Goal: Task Accomplishment & Management: Complete application form

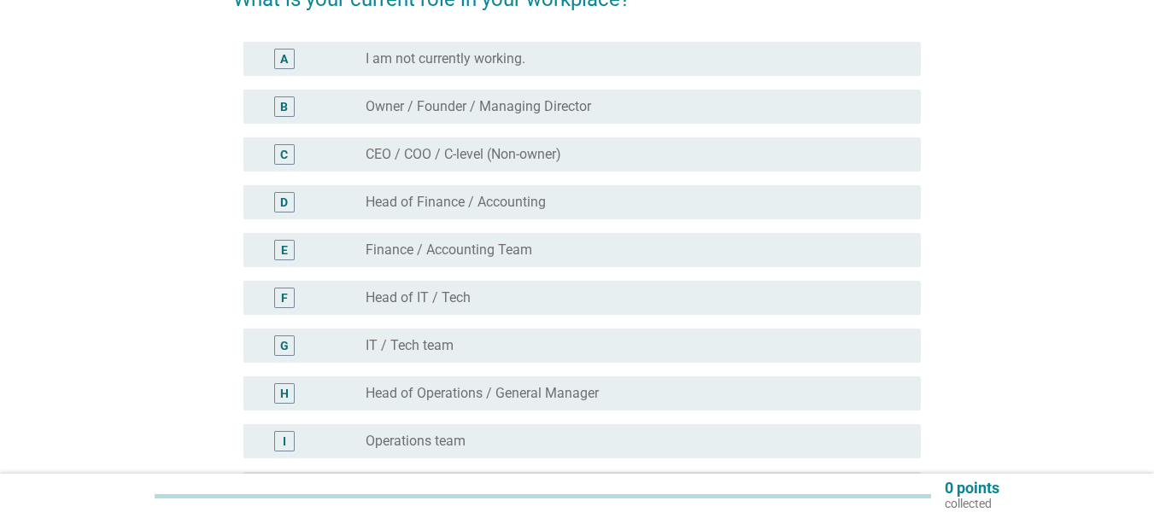
scroll to position [185, 0]
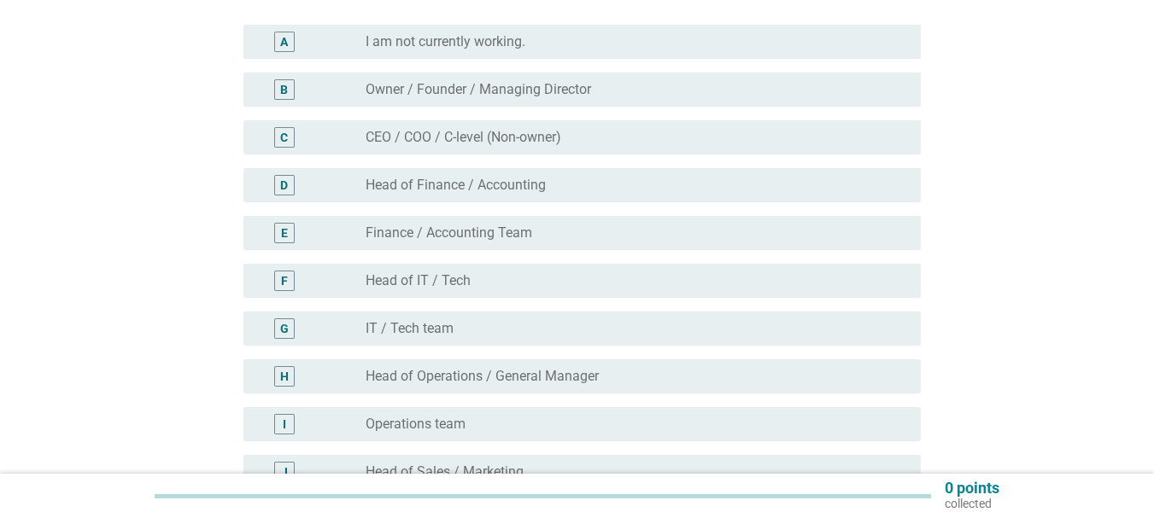
click at [504, 224] on div "radio_button_unchecked Finance / Accounting Team" at bounding box center [635, 233] width 541 height 20
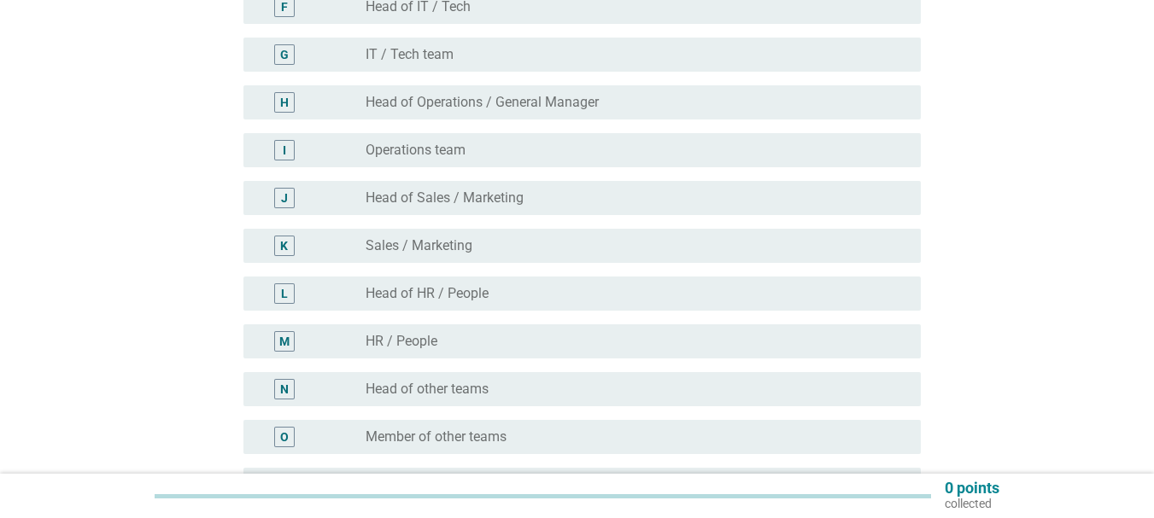
scroll to position [615, 0]
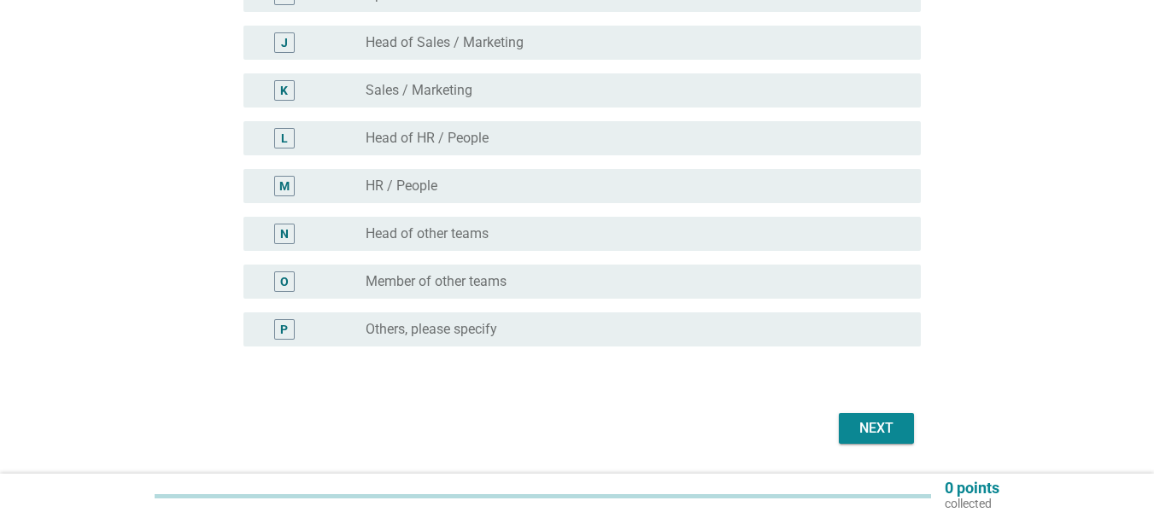
click at [862, 427] on div "Next" at bounding box center [876, 428] width 48 height 20
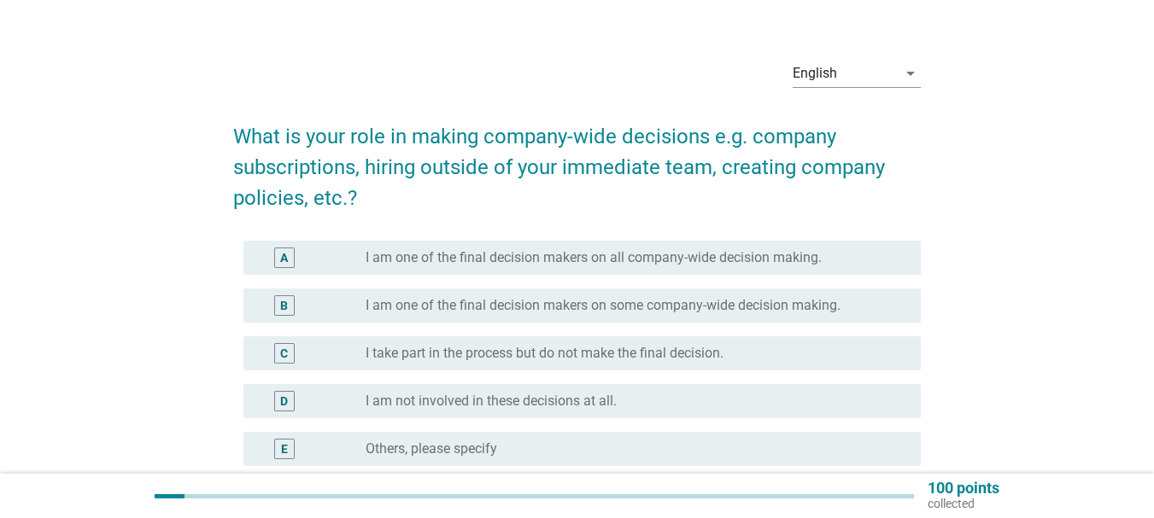
scroll to position [29, 0]
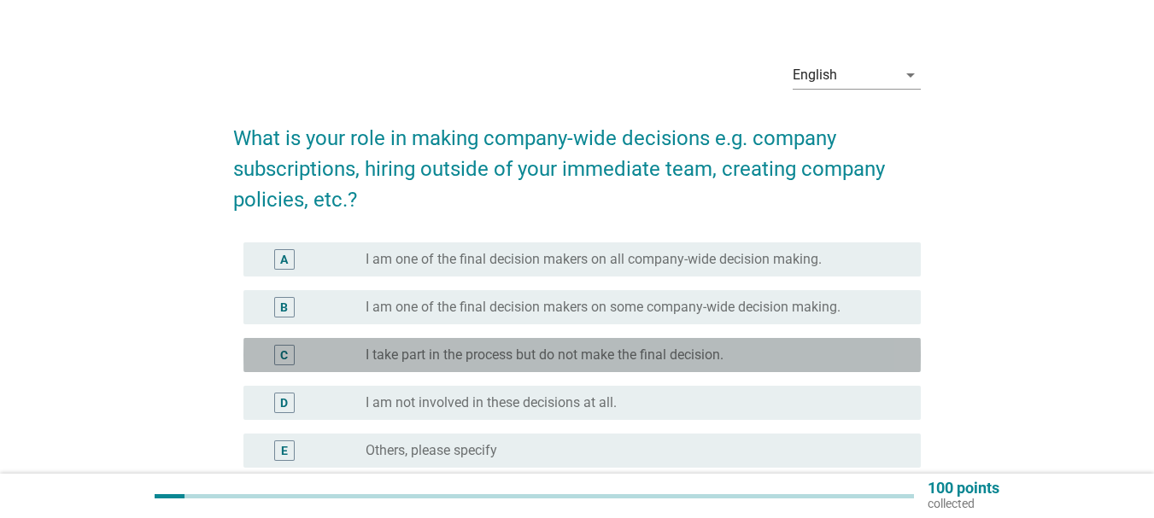
click at [488, 367] on div "C radio_button_unchecked I take part in the process but do not make the final d…" at bounding box center [581, 355] width 677 height 34
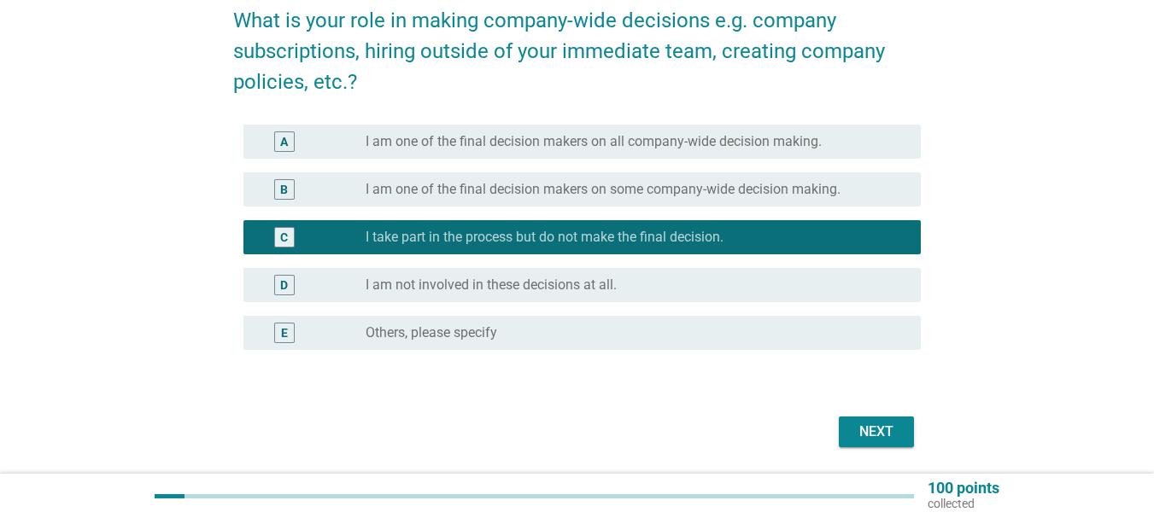
scroll to position [148, 0]
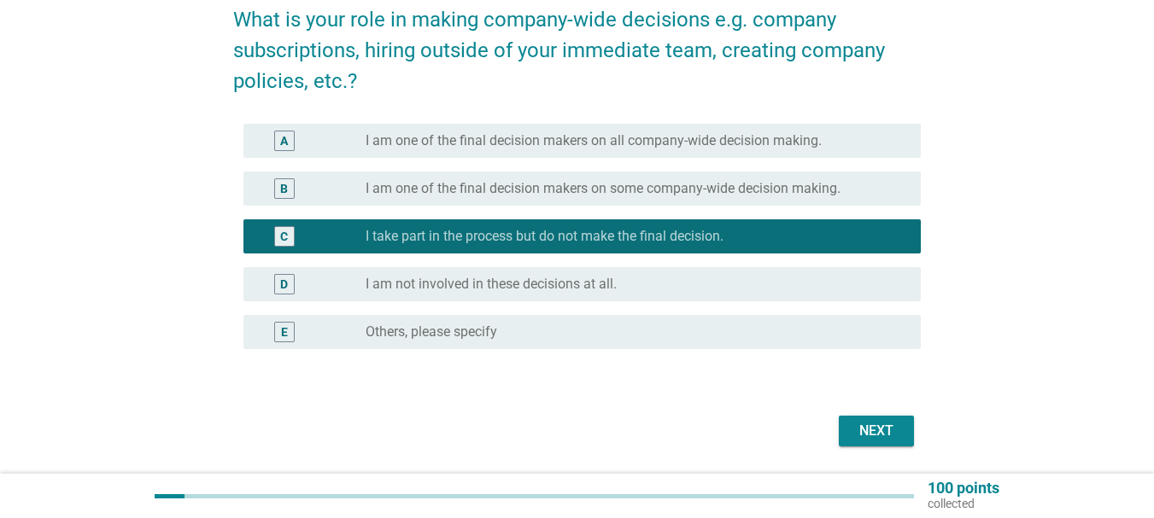
click at [521, 190] on label "I am one of the final decision makers on some company-wide decision making." at bounding box center [602, 188] width 475 height 17
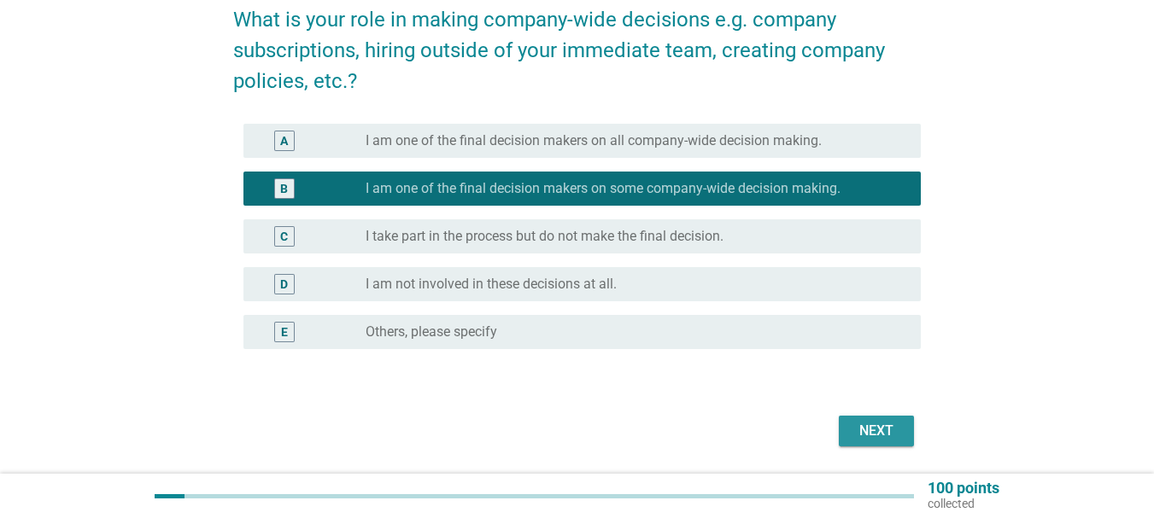
click at [895, 431] on div "Next" at bounding box center [876, 431] width 48 height 20
click at [895, 439] on div "Next" at bounding box center [576, 431] width 687 height 41
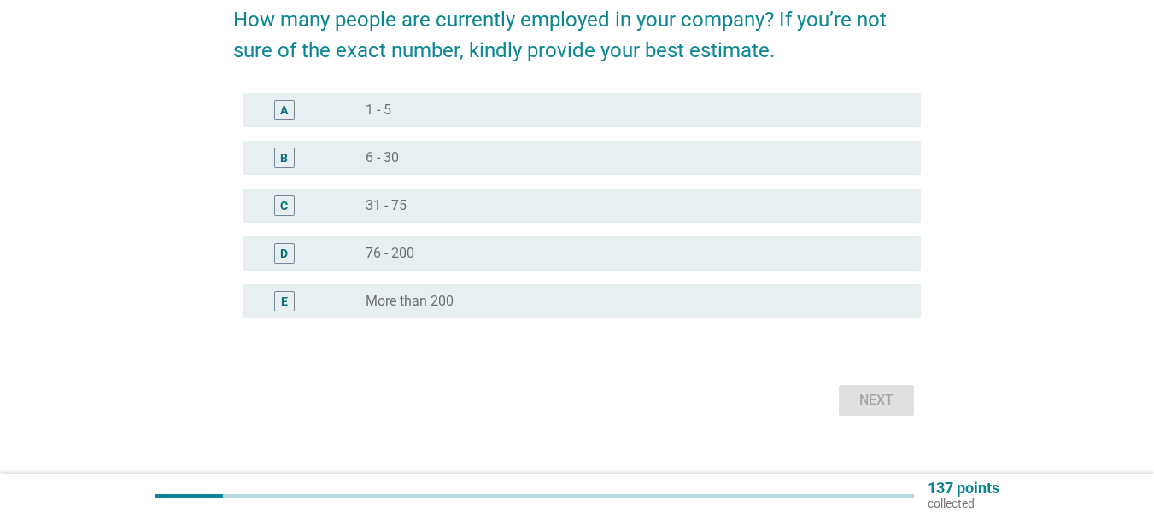
scroll to position [0, 0]
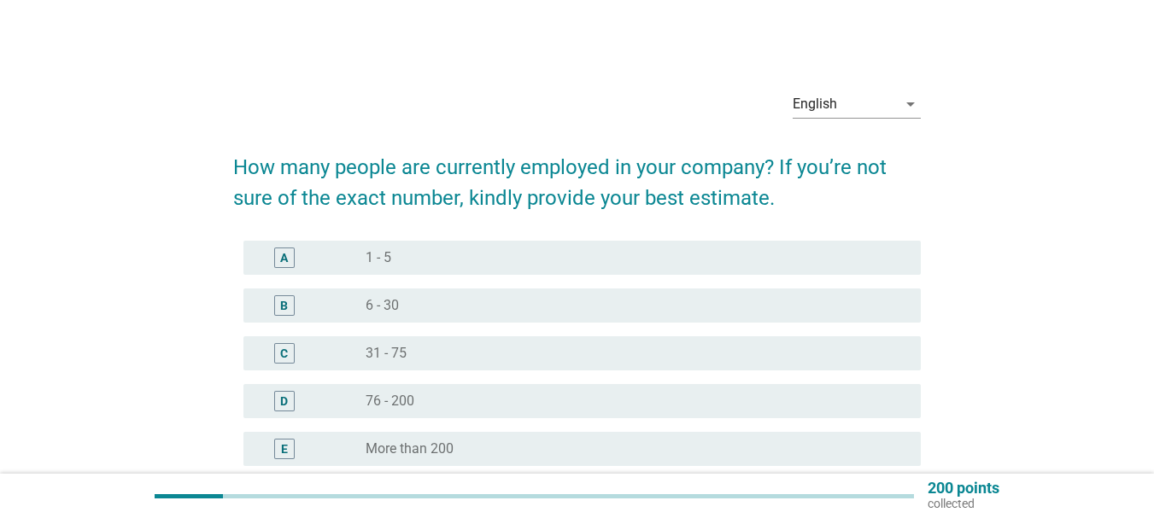
click at [463, 301] on div "radio_button_unchecked 6 - 30" at bounding box center [629, 305] width 528 height 17
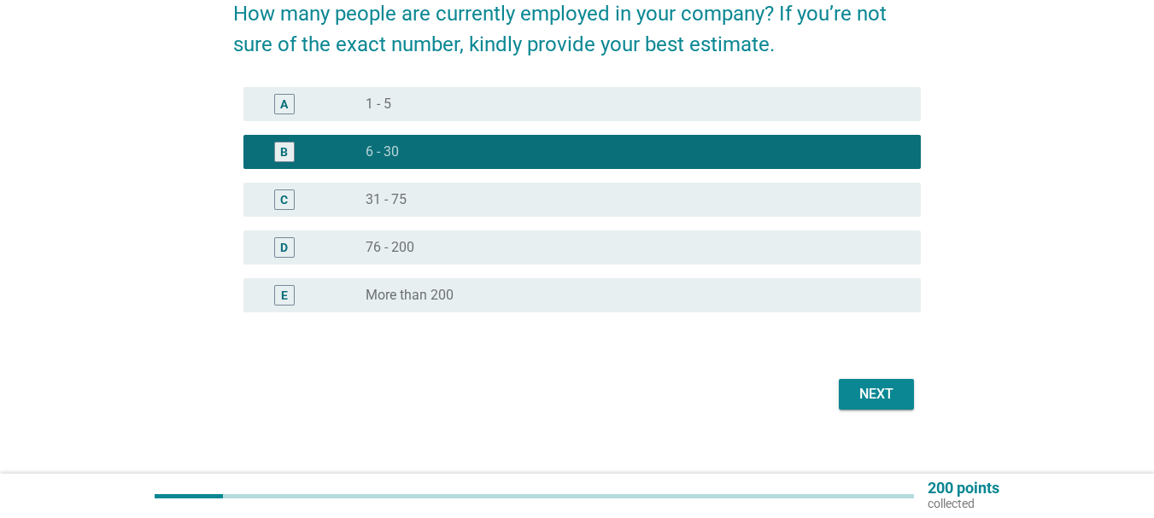
scroll to position [172, 0]
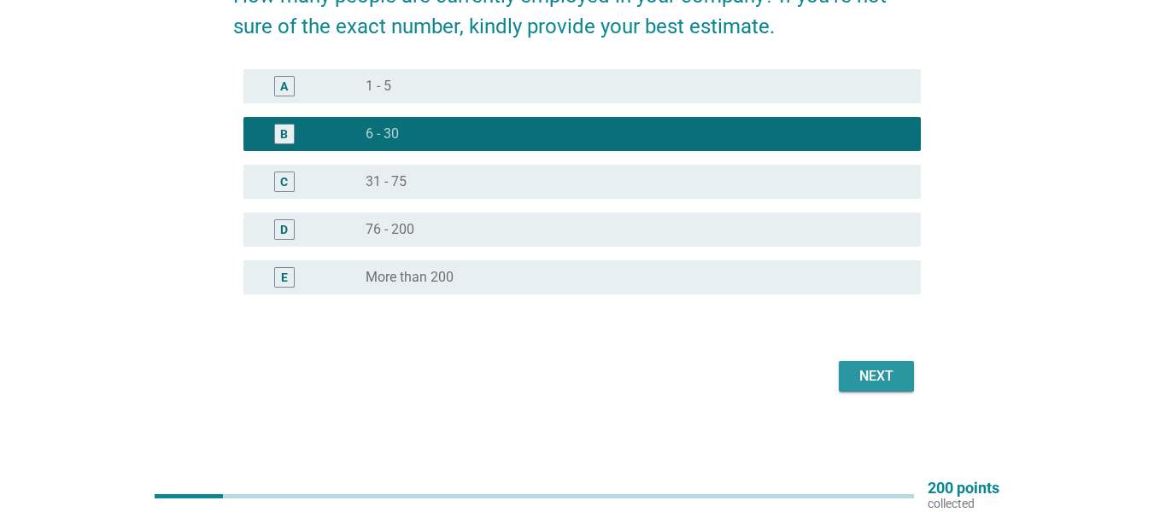
click at [881, 375] on div "Next" at bounding box center [876, 376] width 48 height 20
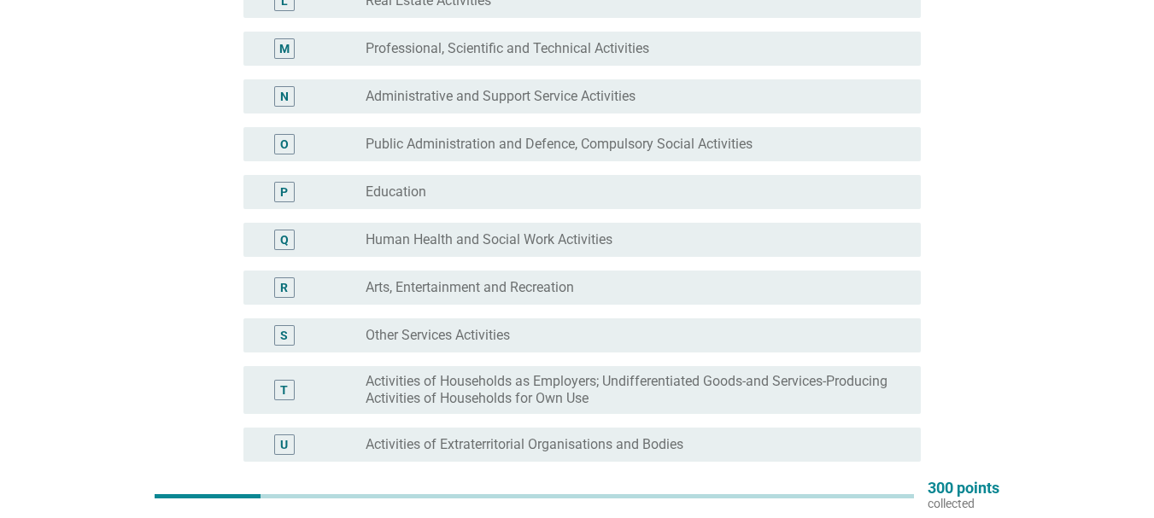
scroll to position [750, 0]
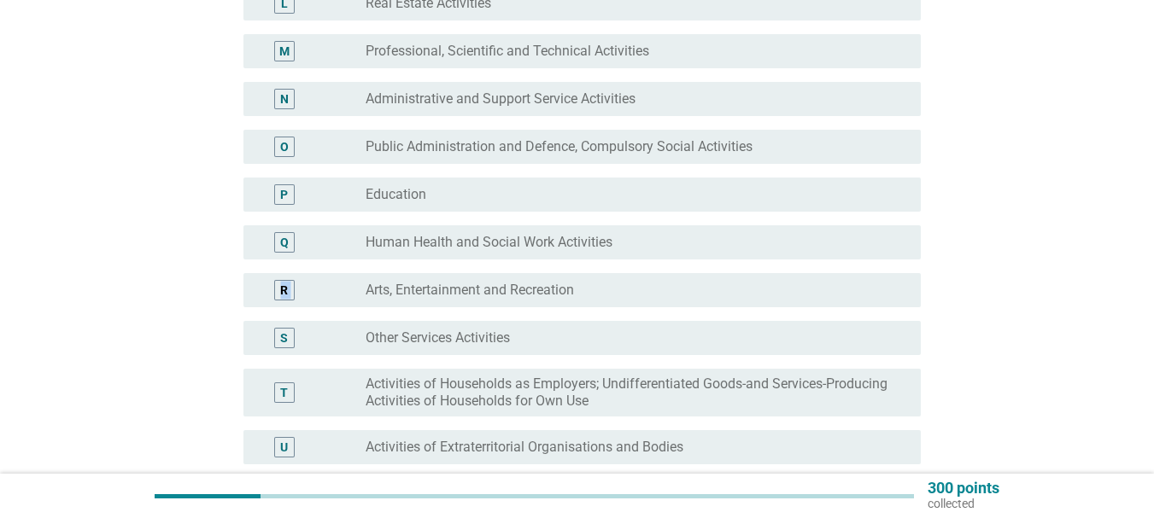
drag, startPoint x: 1152, startPoint y: 282, endPoint x: 1144, endPoint y: 240, distance: 42.5
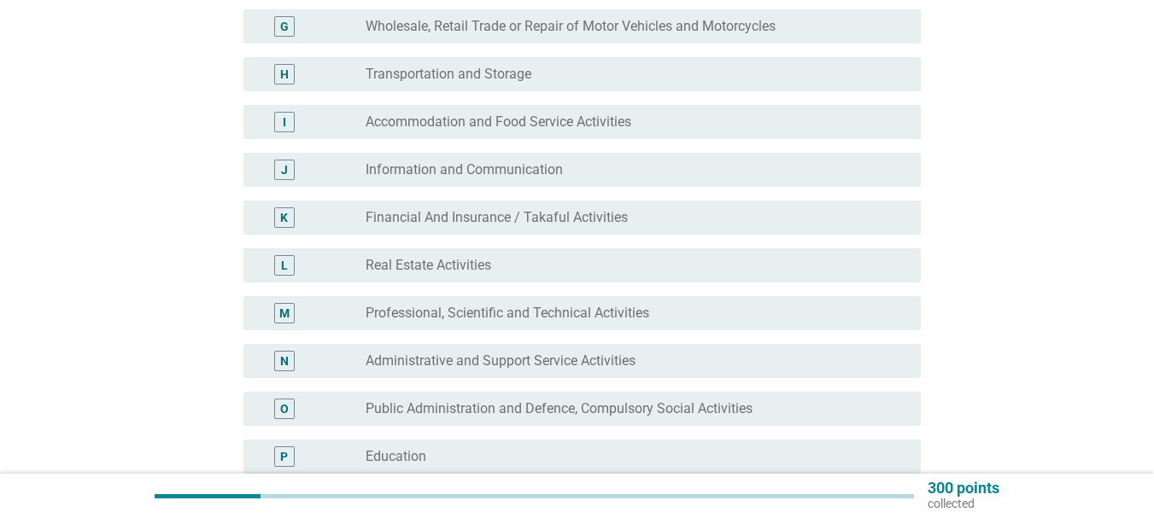
scroll to position [967, 0]
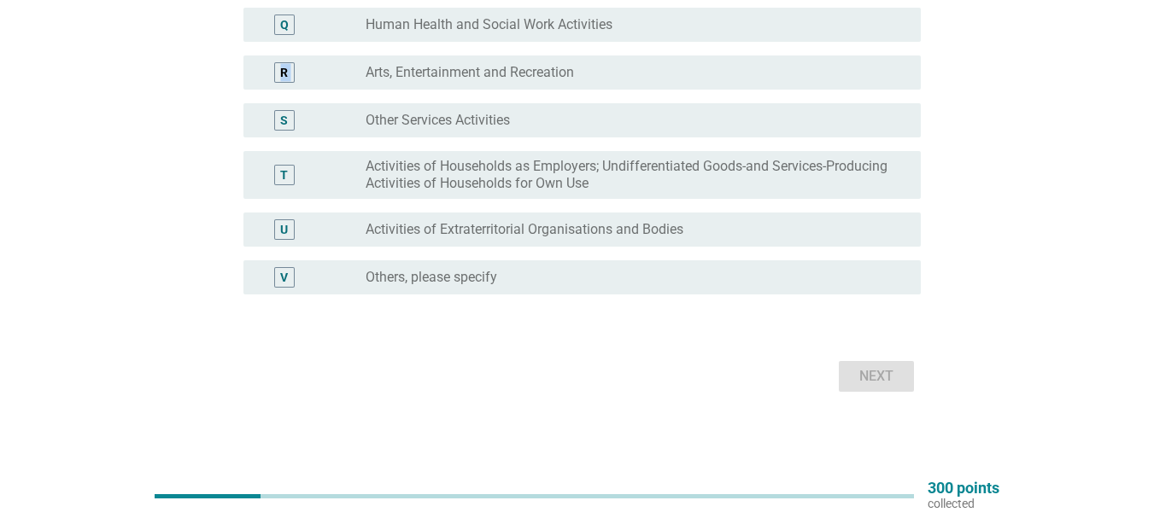
click at [450, 274] on label "Others, please specify" at bounding box center [431, 277] width 132 height 17
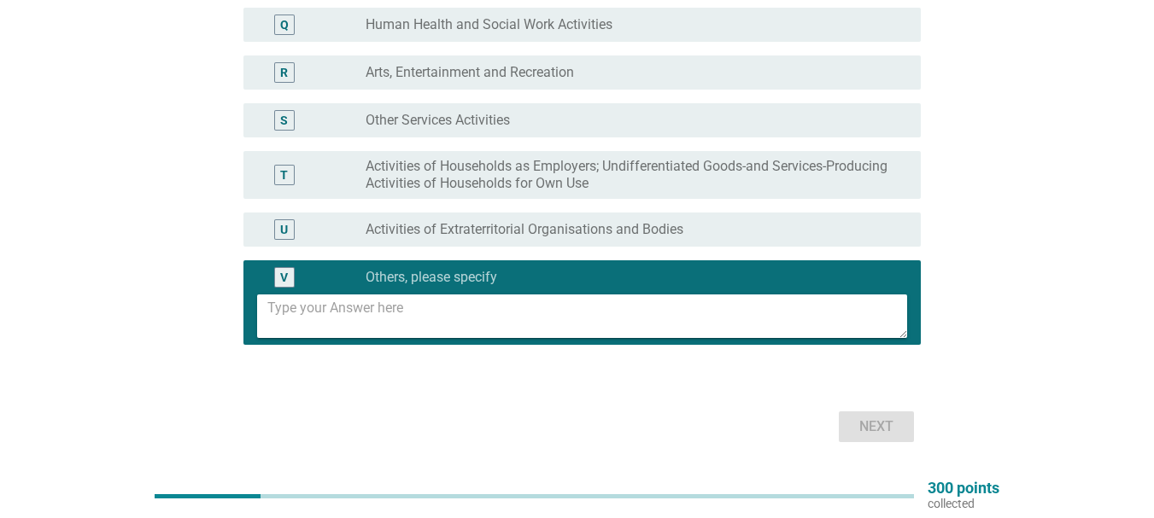
click at [379, 328] on textarea at bounding box center [587, 317] width 640 height 44
type textarea "AUDIT FIRM"
click at [897, 424] on div "Next" at bounding box center [876, 427] width 48 height 20
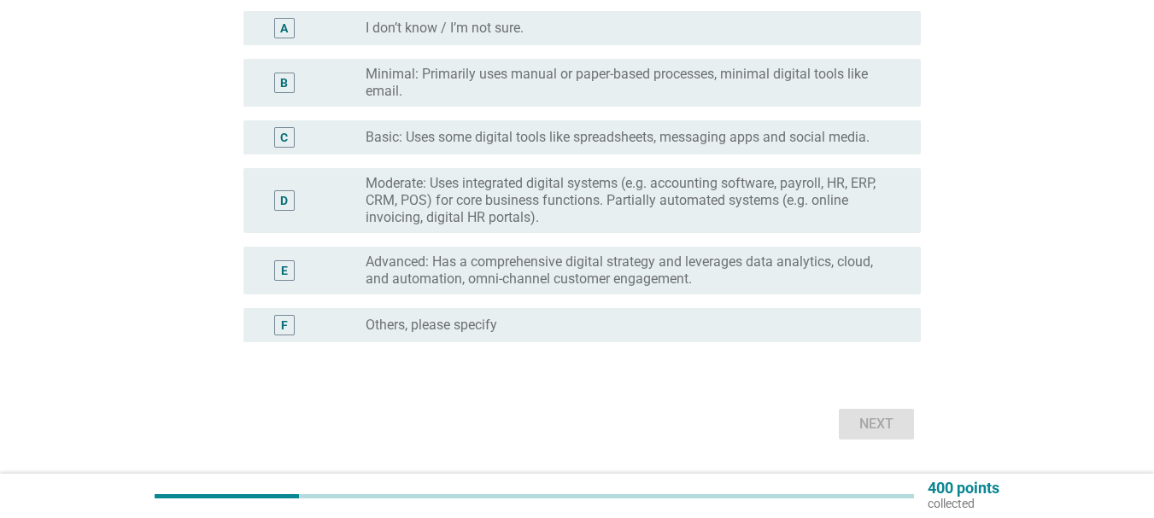
scroll to position [234, 0]
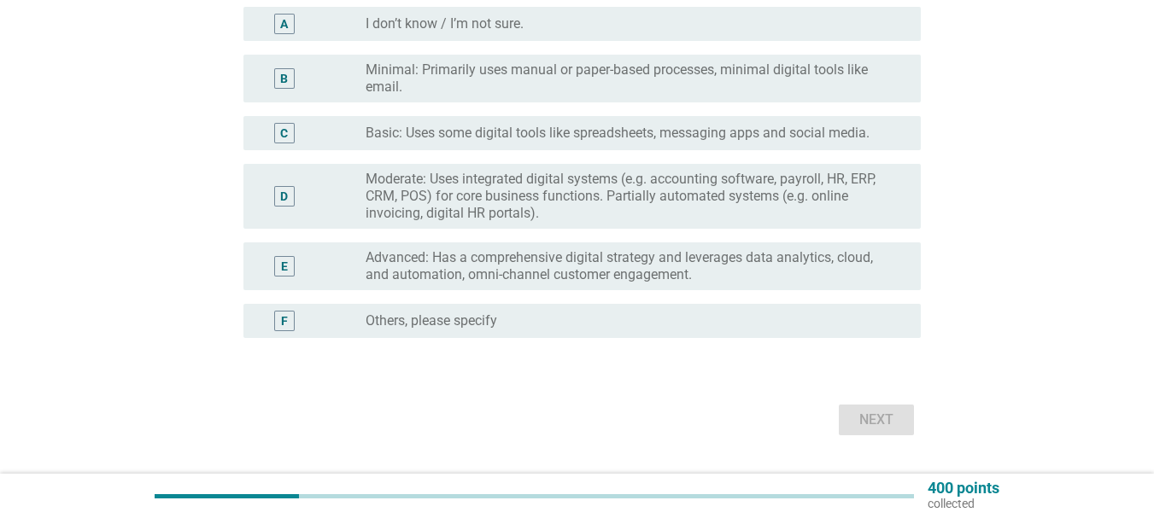
click at [520, 188] on label "Moderate: Uses integrated digital systems (e.g. accounting software, payroll, H…" at bounding box center [629, 196] width 528 height 51
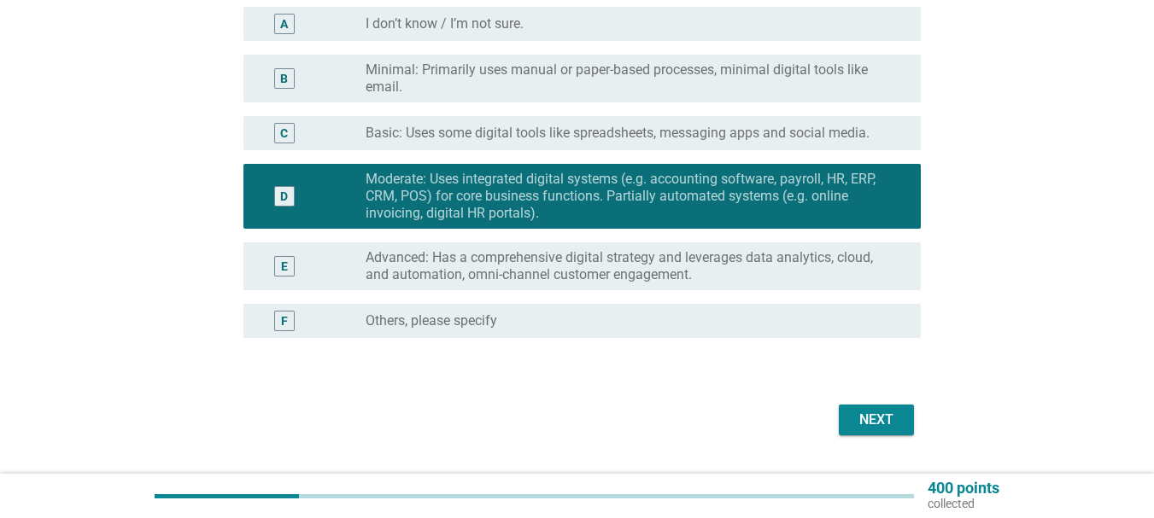
click at [886, 412] on div "Next" at bounding box center [576, 420] width 687 height 41
click at [886, 412] on div "Next" at bounding box center [876, 420] width 48 height 20
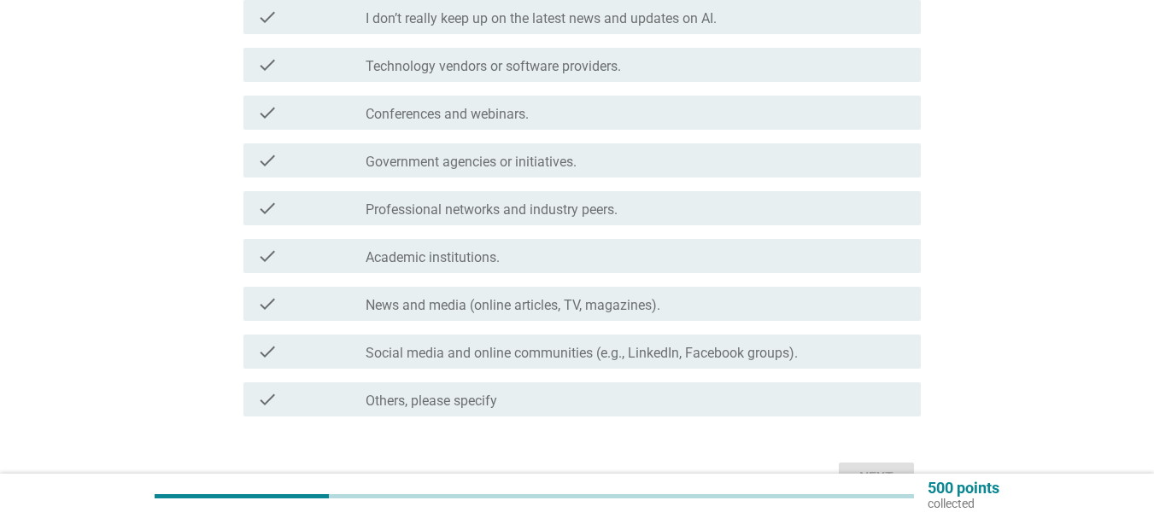
scroll to position [270, 0]
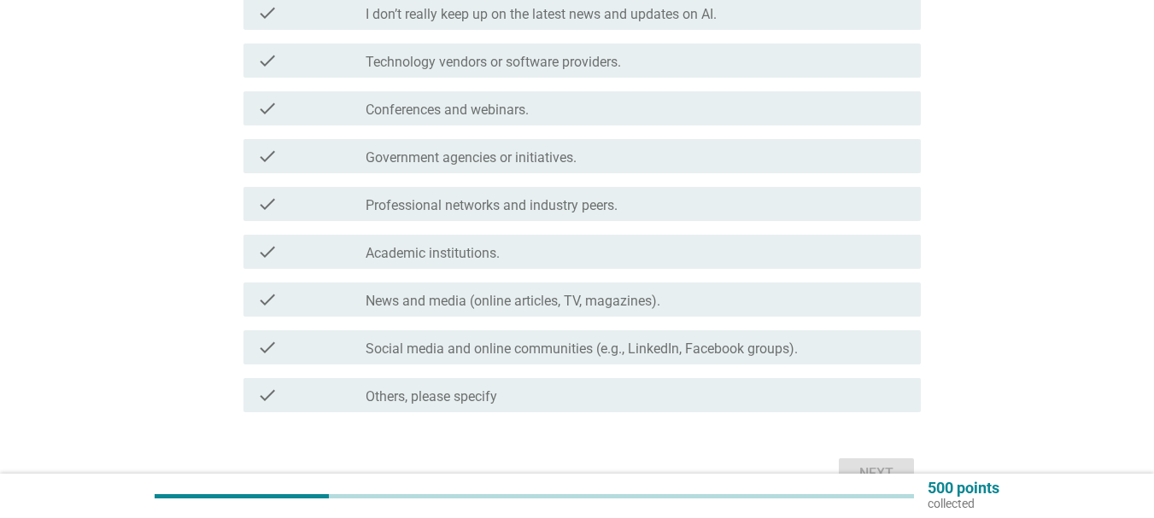
click at [451, 347] on label "Social media and online communities (e.g., LinkedIn, Facebook groups)." at bounding box center [581, 349] width 432 height 17
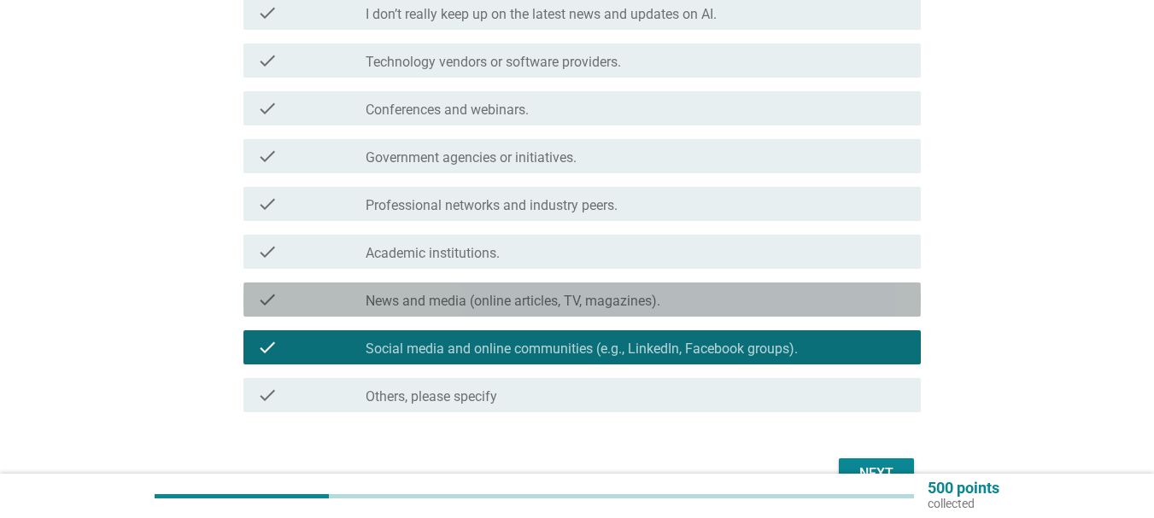
click at [460, 297] on label "News and media (online articles, TV, magazines)." at bounding box center [512, 301] width 295 height 17
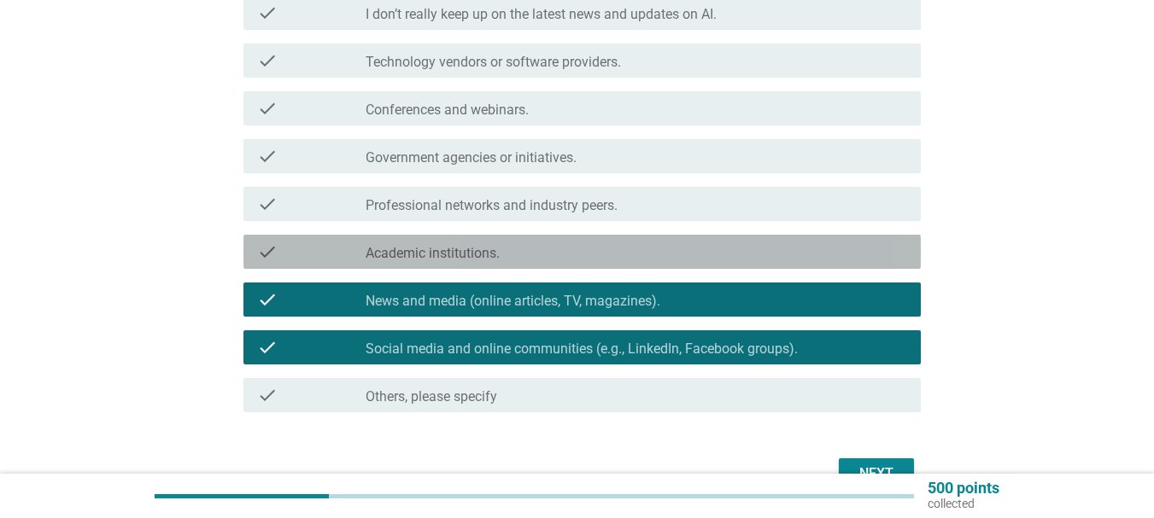
click at [477, 246] on label "Academic institutions." at bounding box center [432, 253] width 134 height 17
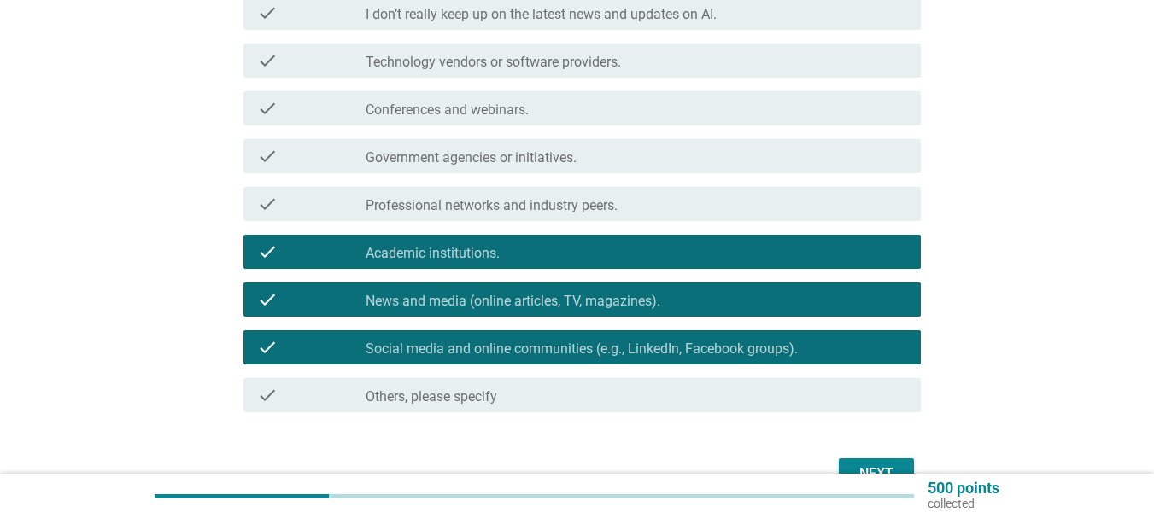
click at [857, 466] on div "Next" at bounding box center [876, 474] width 48 height 20
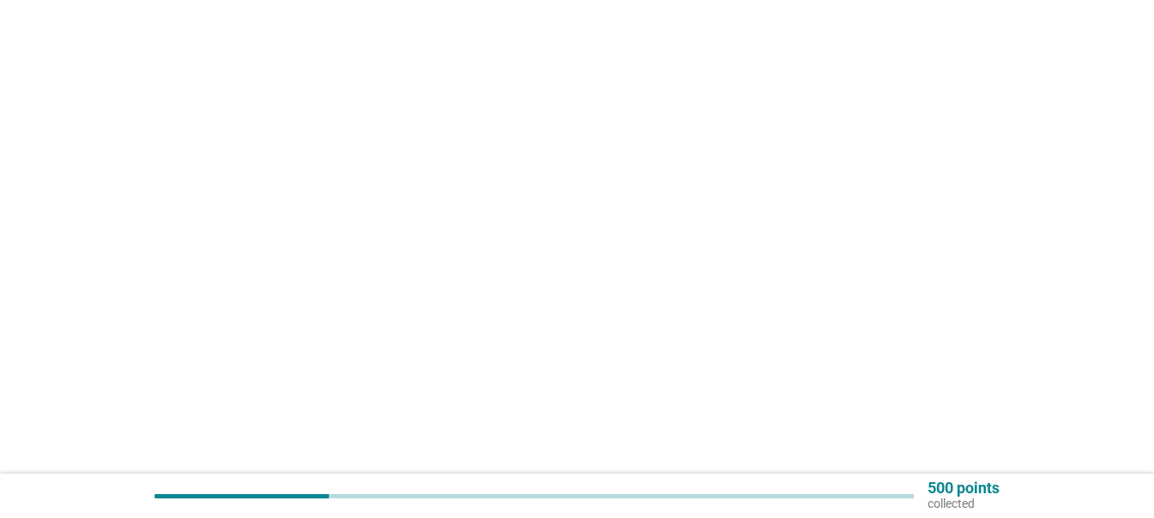
scroll to position [0, 0]
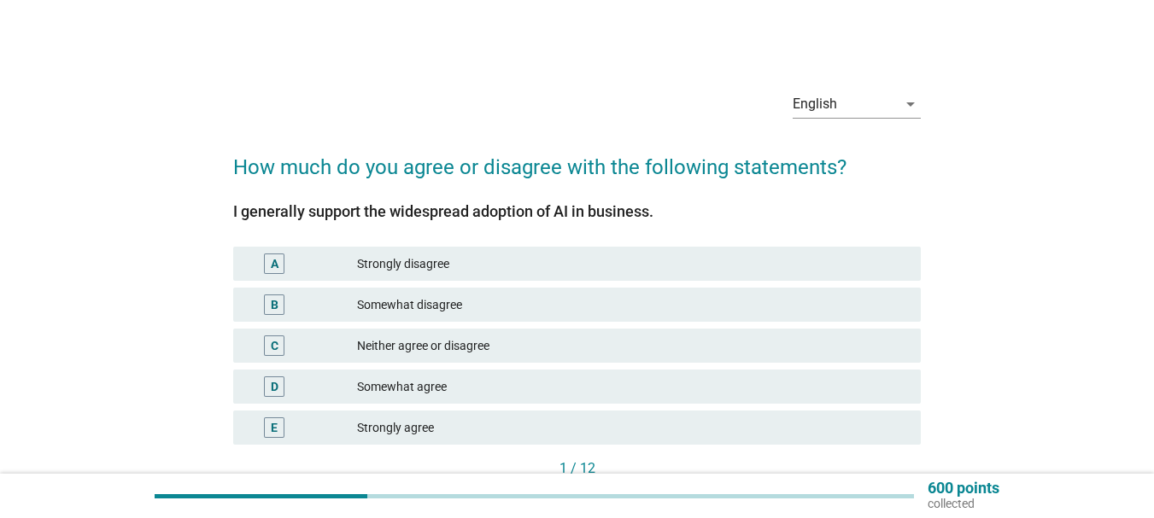
click at [445, 391] on div "Somewhat agree" at bounding box center [632, 387] width 550 height 20
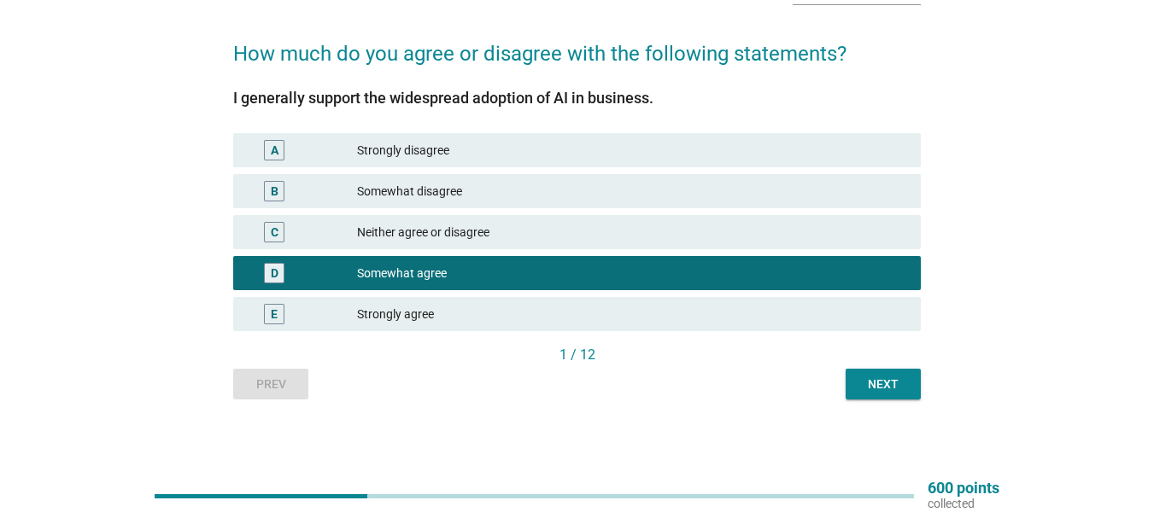
scroll to position [112, 0]
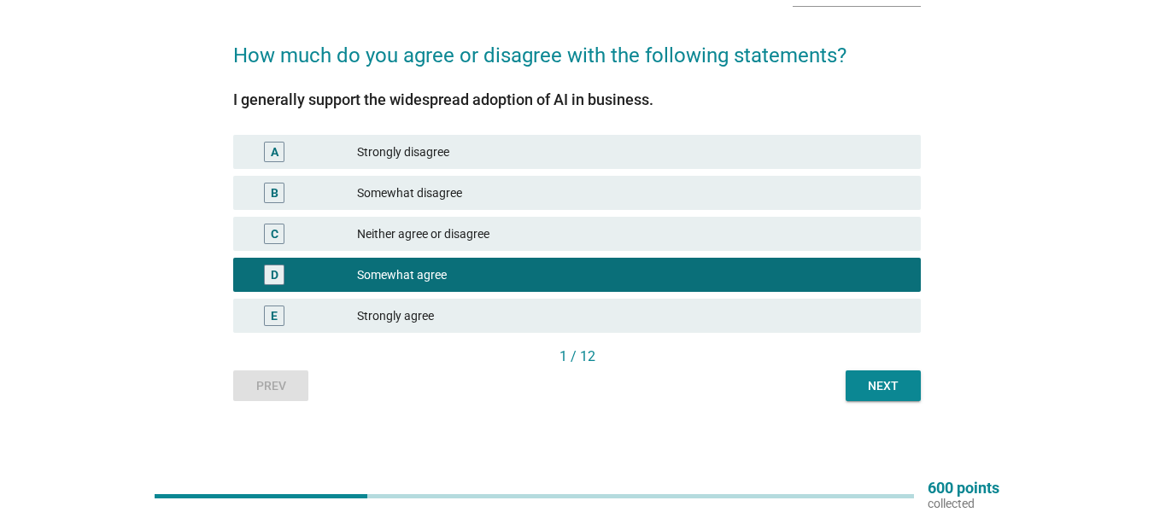
click at [880, 380] on div "Next" at bounding box center [883, 386] width 48 height 18
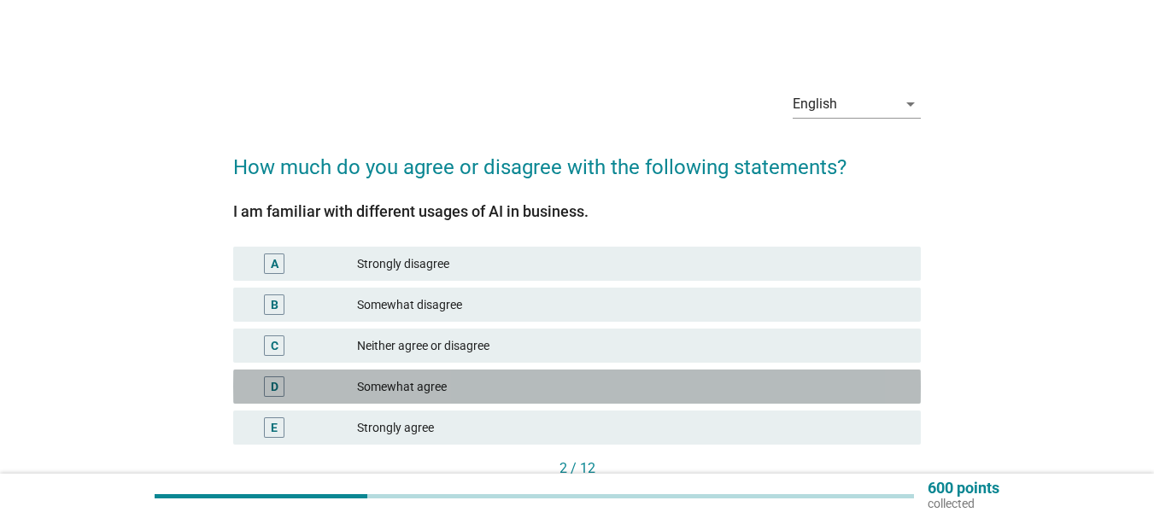
click at [446, 391] on div "Somewhat agree" at bounding box center [632, 387] width 550 height 20
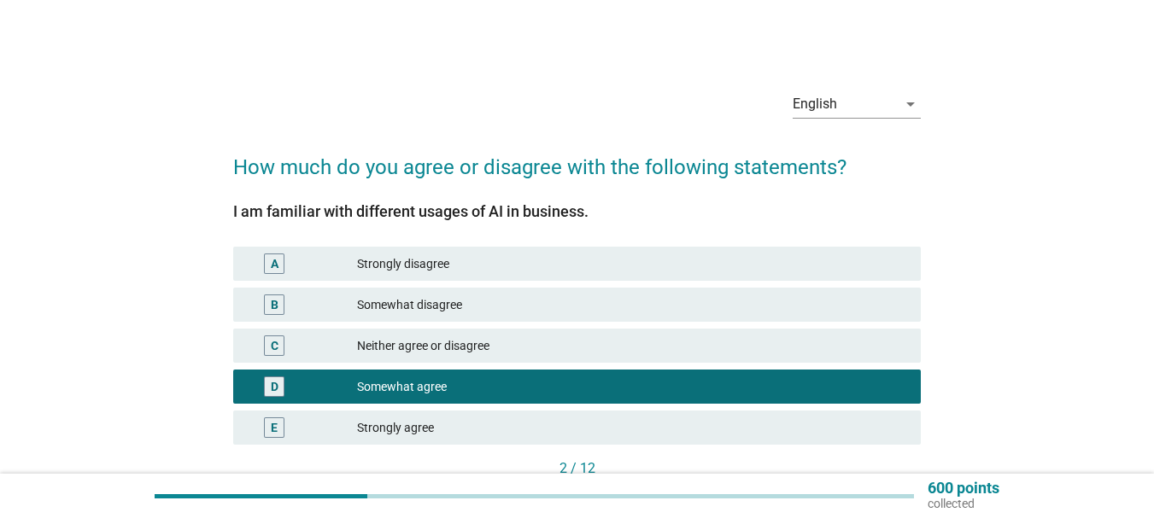
scroll to position [116, 0]
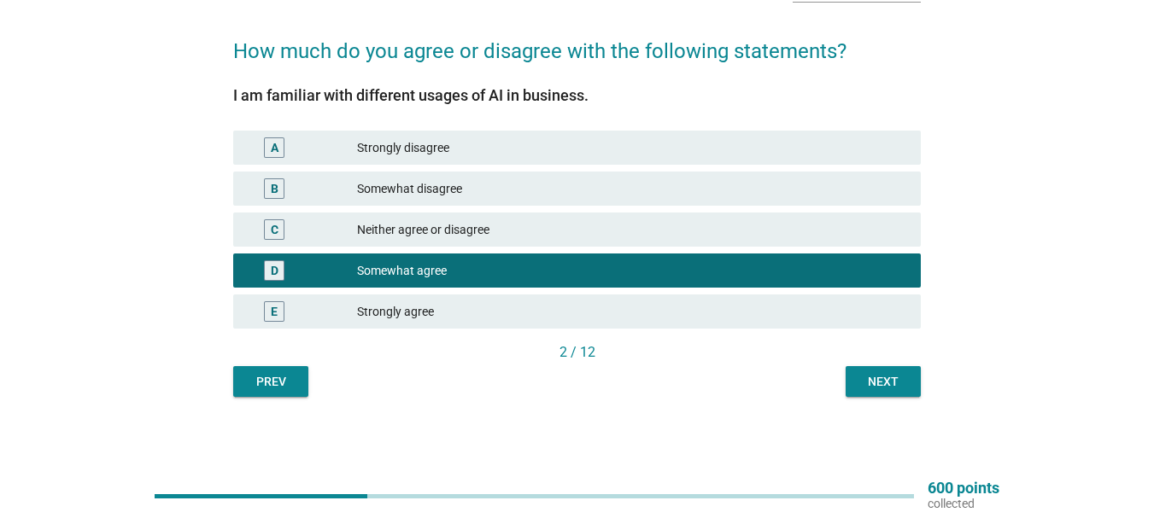
click at [890, 380] on div "Next" at bounding box center [883, 382] width 48 height 18
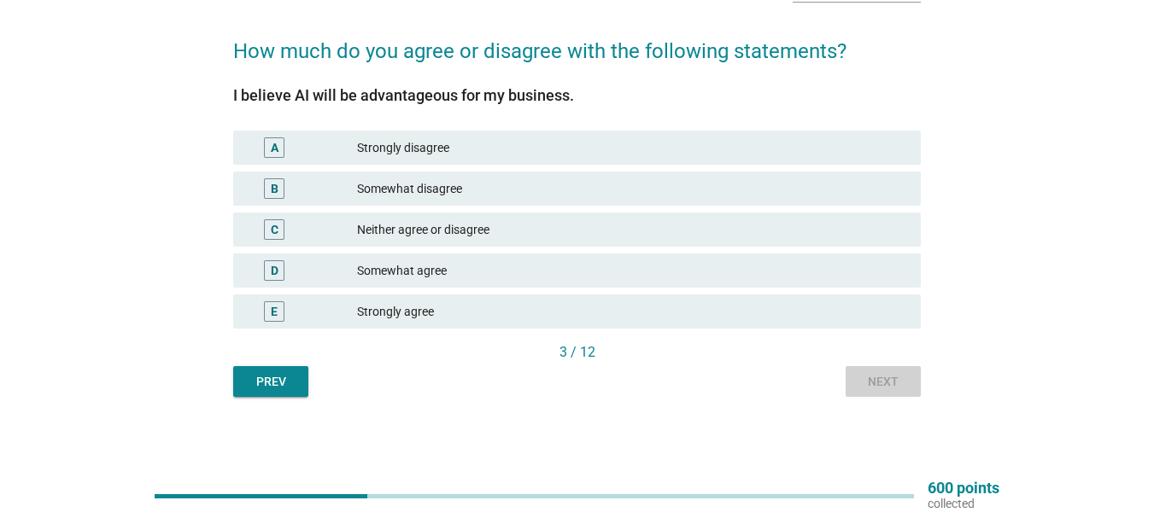
scroll to position [0, 0]
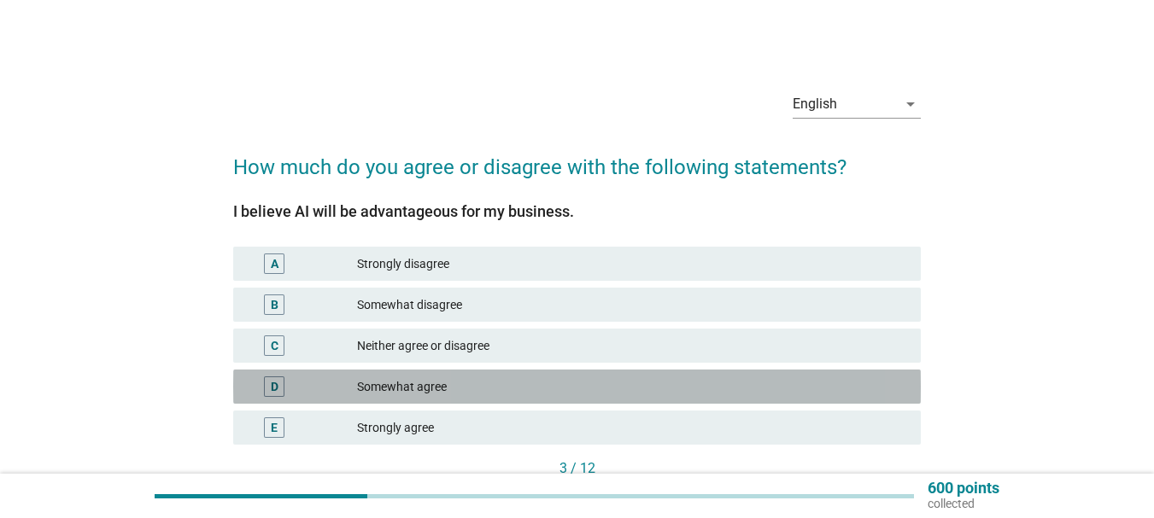
click at [493, 399] on div "D Somewhat agree" at bounding box center [576, 387] width 687 height 34
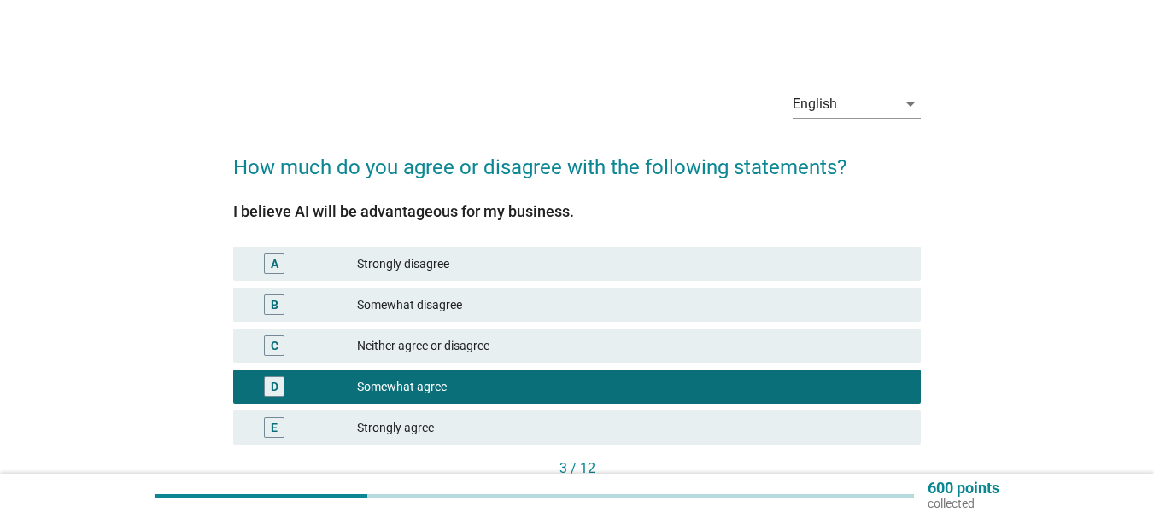
scroll to position [116, 0]
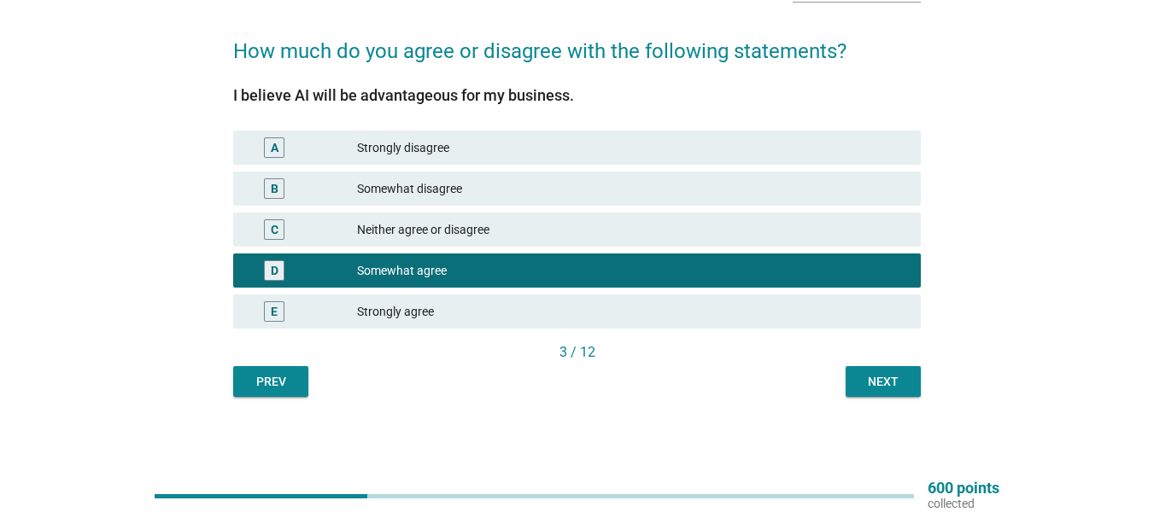
click at [869, 377] on div "Next" at bounding box center [883, 382] width 48 height 18
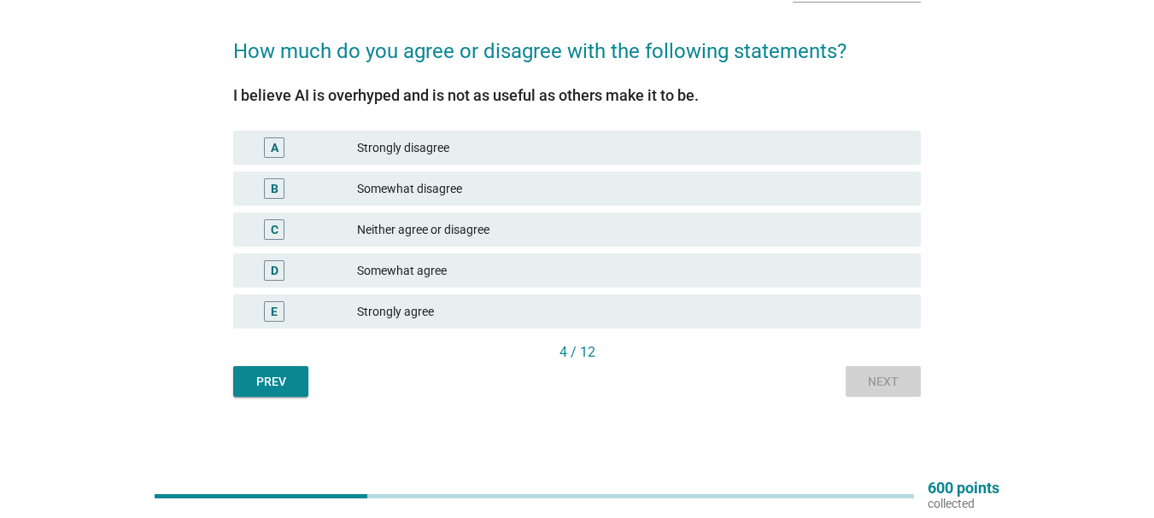
scroll to position [0, 0]
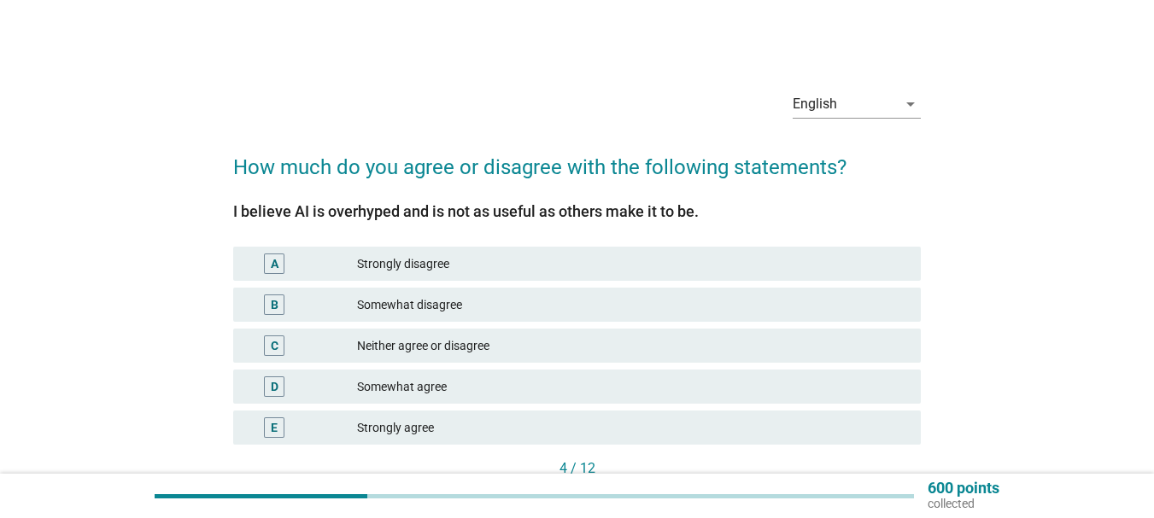
click at [720, 383] on div "Somewhat agree" at bounding box center [632, 387] width 550 height 20
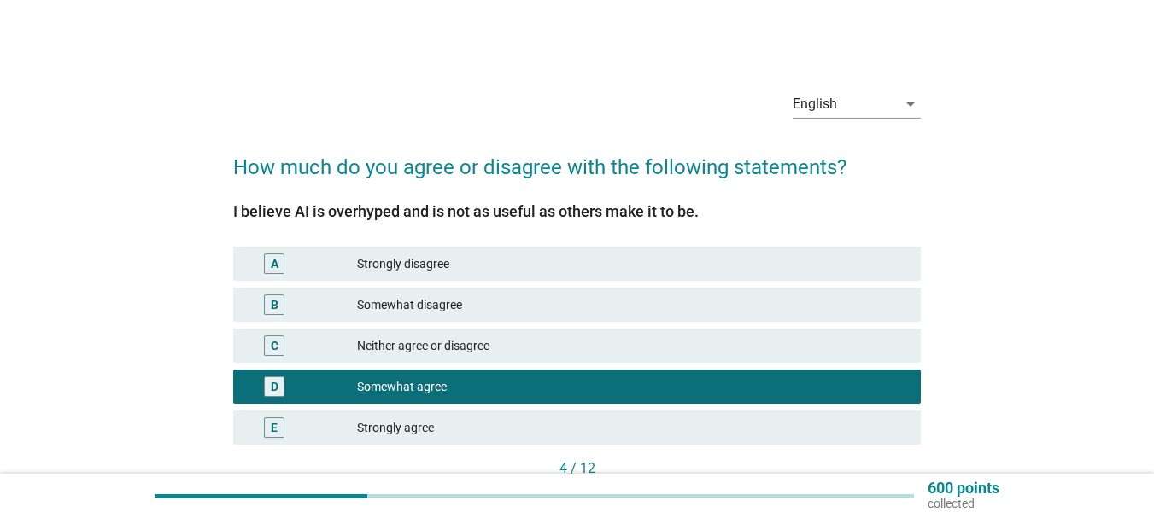
scroll to position [116, 0]
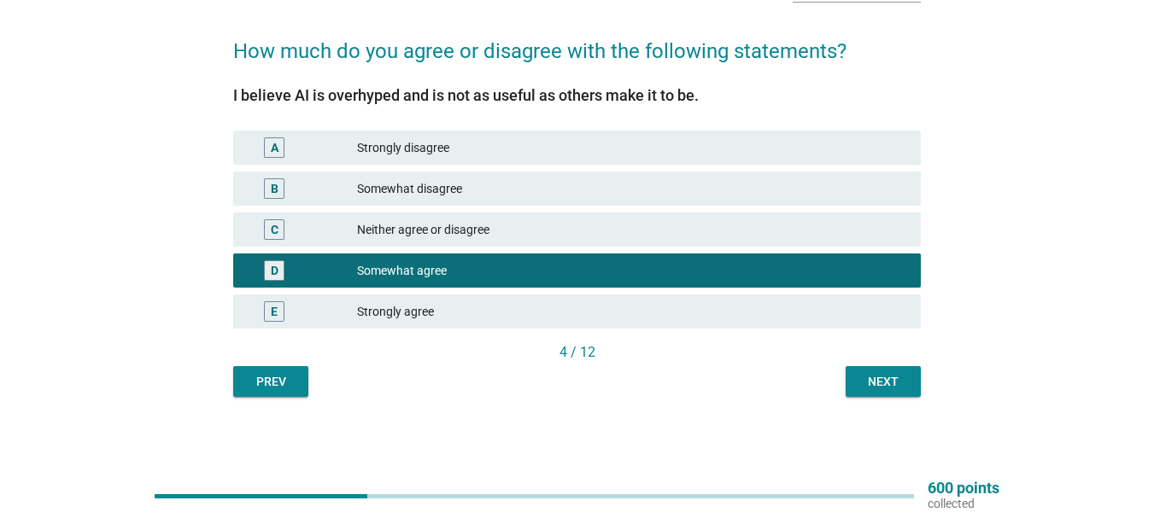
click at [882, 379] on div "Next" at bounding box center [883, 382] width 48 height 18
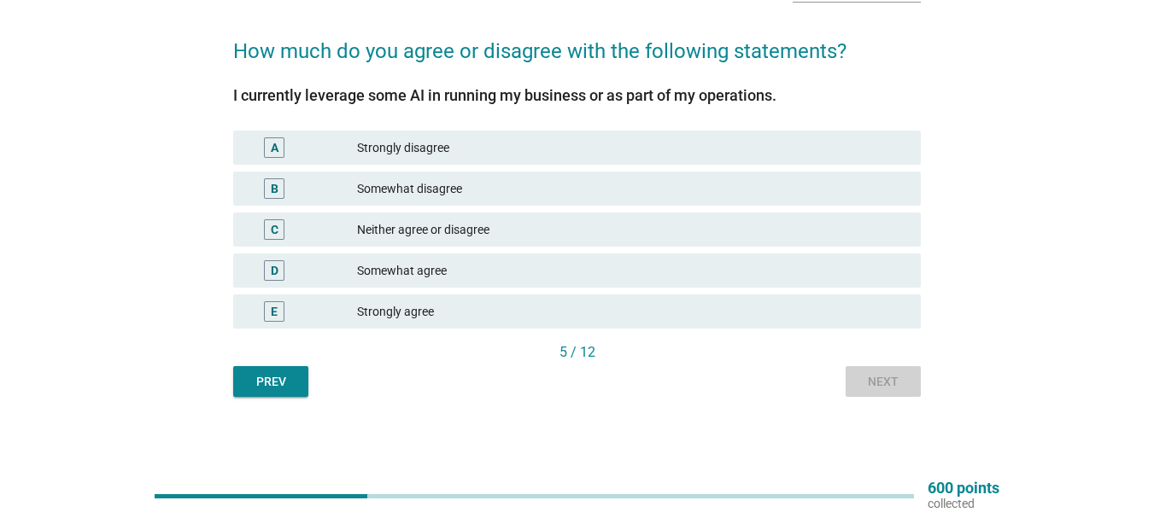
scroll to position [0, 0]
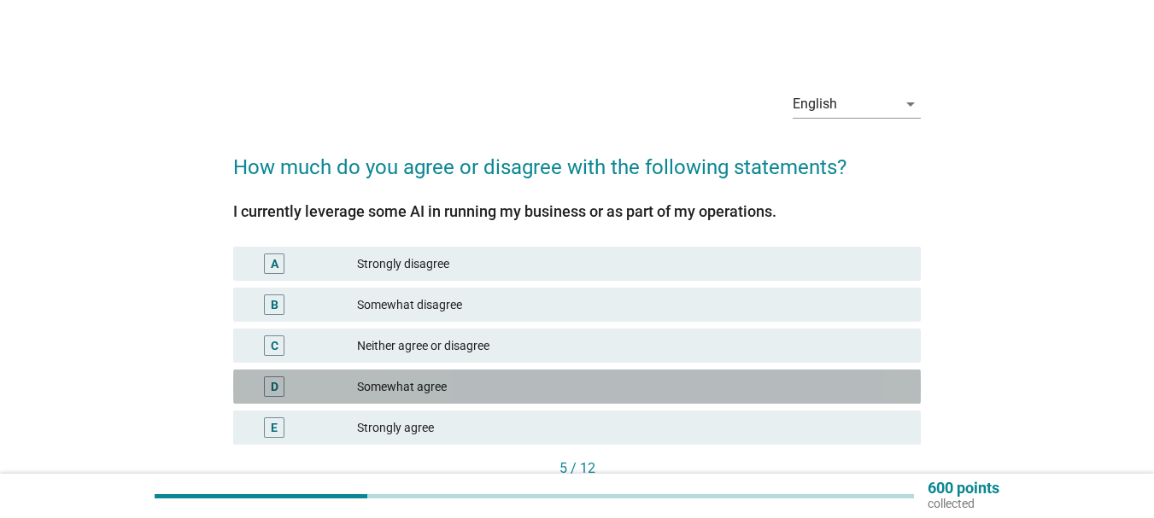
click at [490, 392] on div "Somewhat agree" at bounding box center [632, 387] width 550 height 20
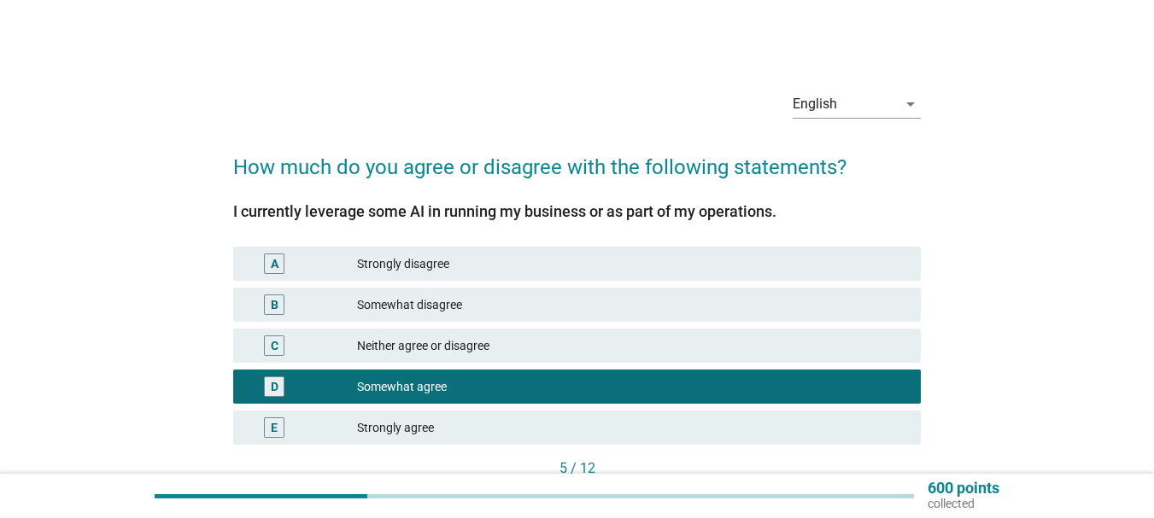
scroll to position [116, 0]
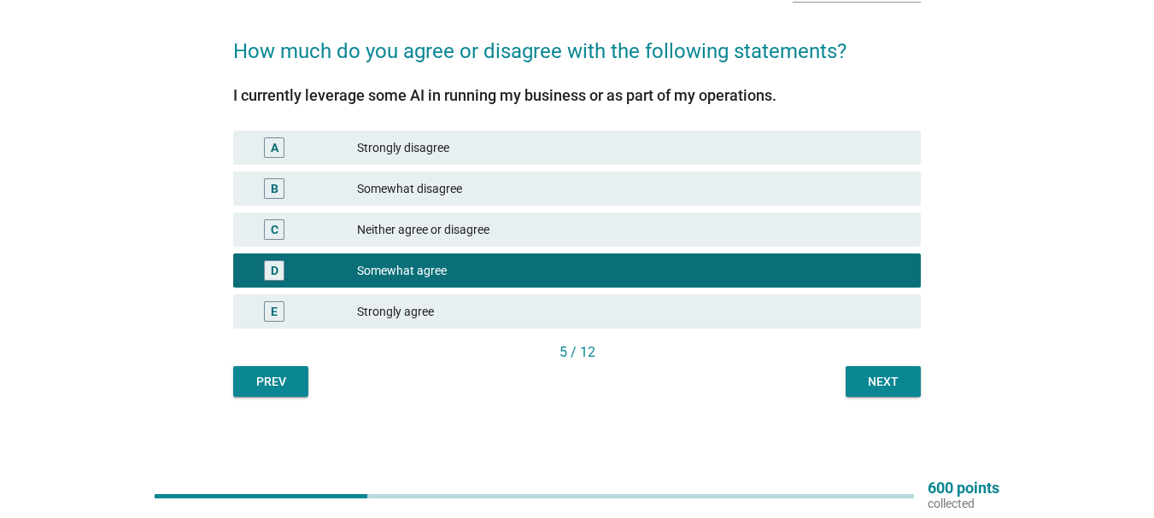
click at [886, 379] on div "Next" at bounding box center [883, 382] width 48 height 18
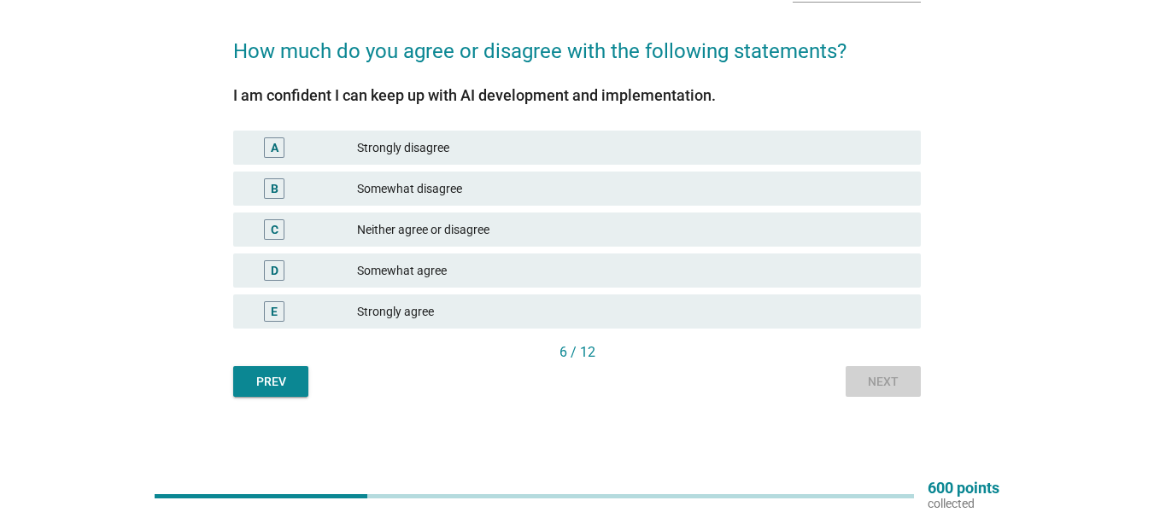
scroll to position [0, 0]
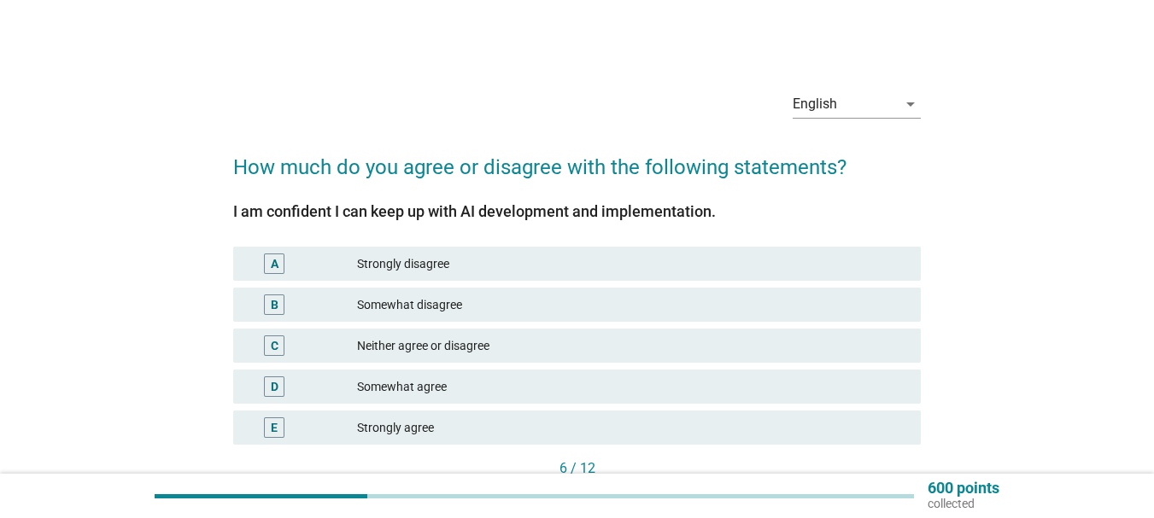
click at [499, 387] on div "Somewhat agree" at bounding box center [632, 387] width 550 height 20
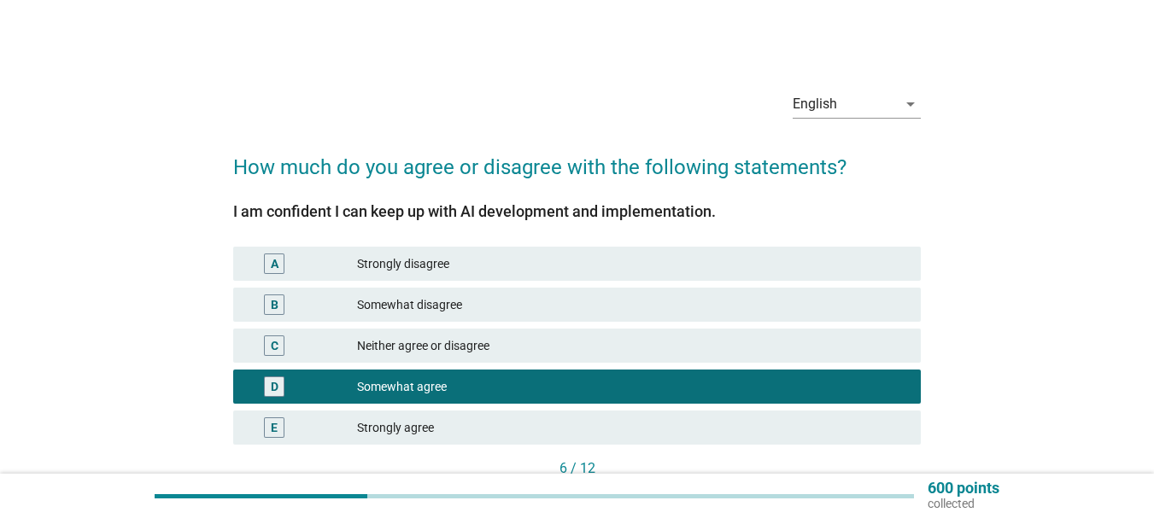
scroll to position [116, 0]
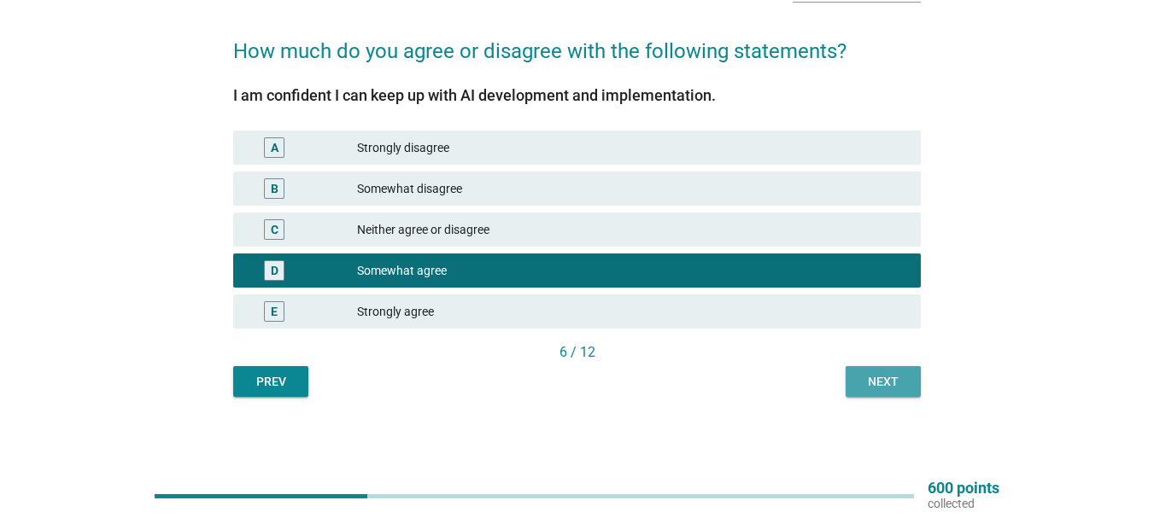
click at [899, 389] on div "Next" at bounding box center [883, 382] width 48 height 18
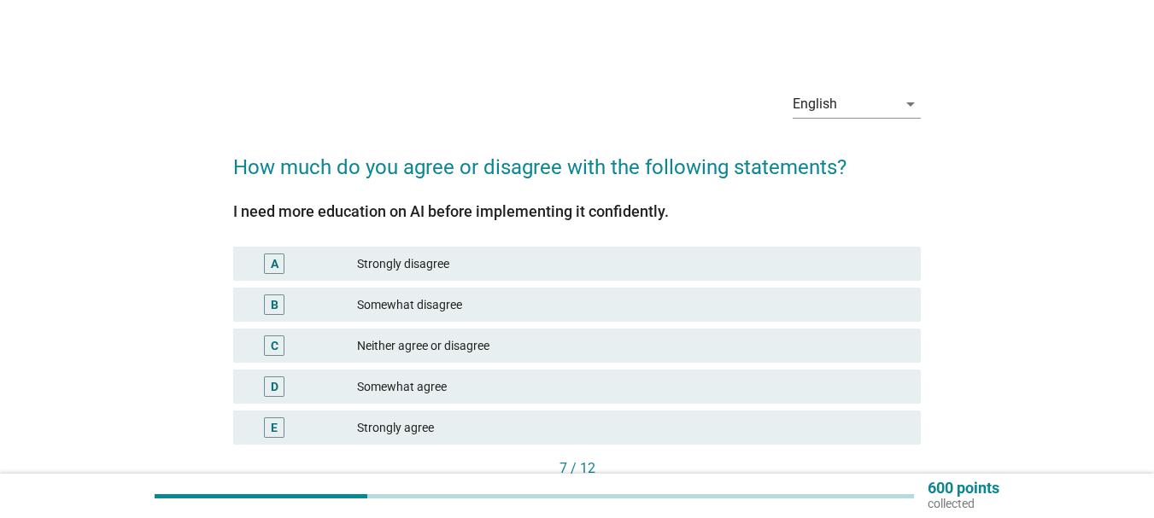
click at [469, 394] on div "Somewhat agree" at bounding box center [632, 387] width 550 height 20
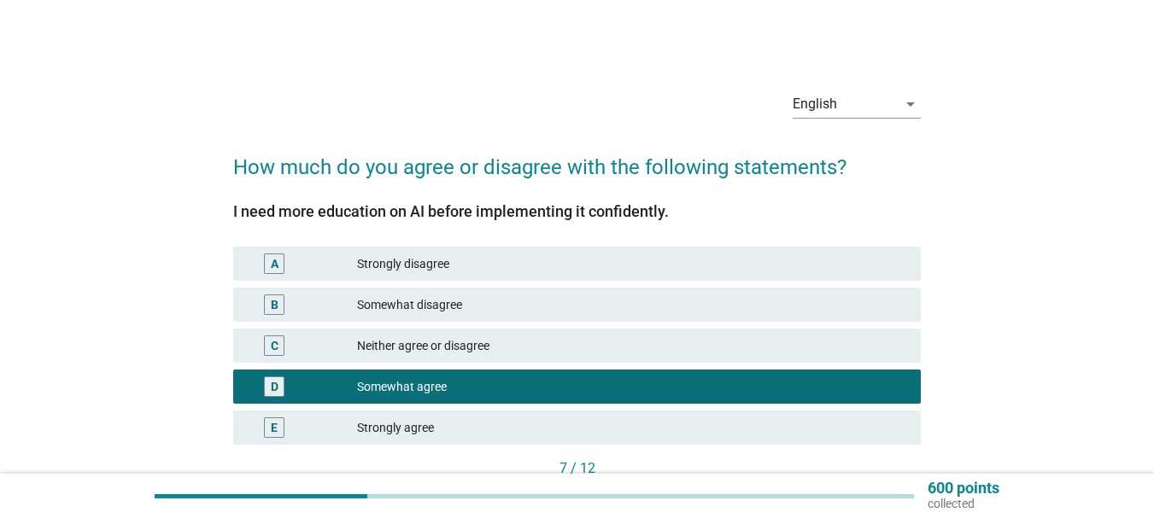
scroll to position [116, 0]
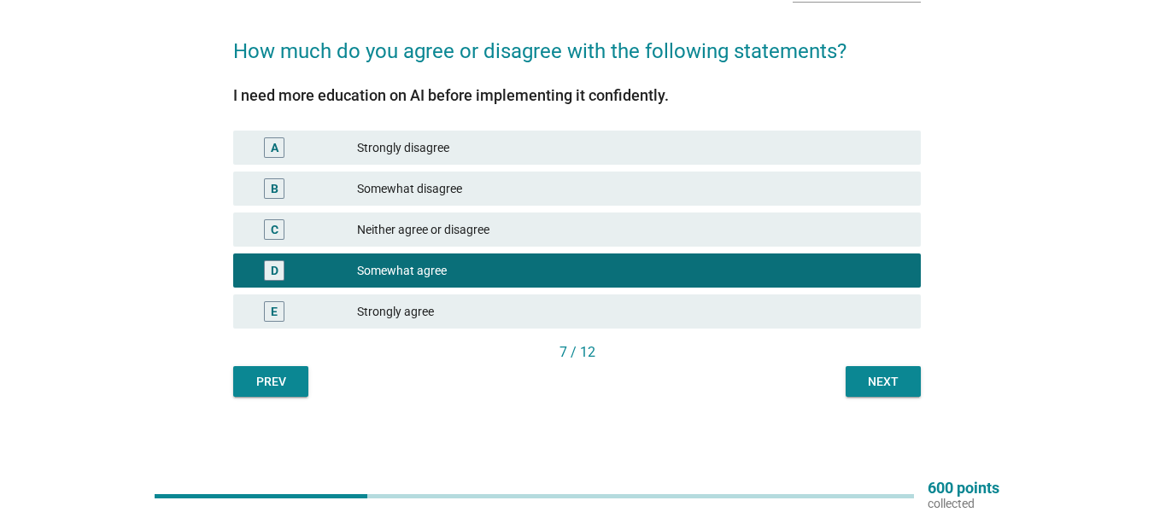
click at [883, 370] on button "Next" at bounding box center [882, 381] width 75 height 31
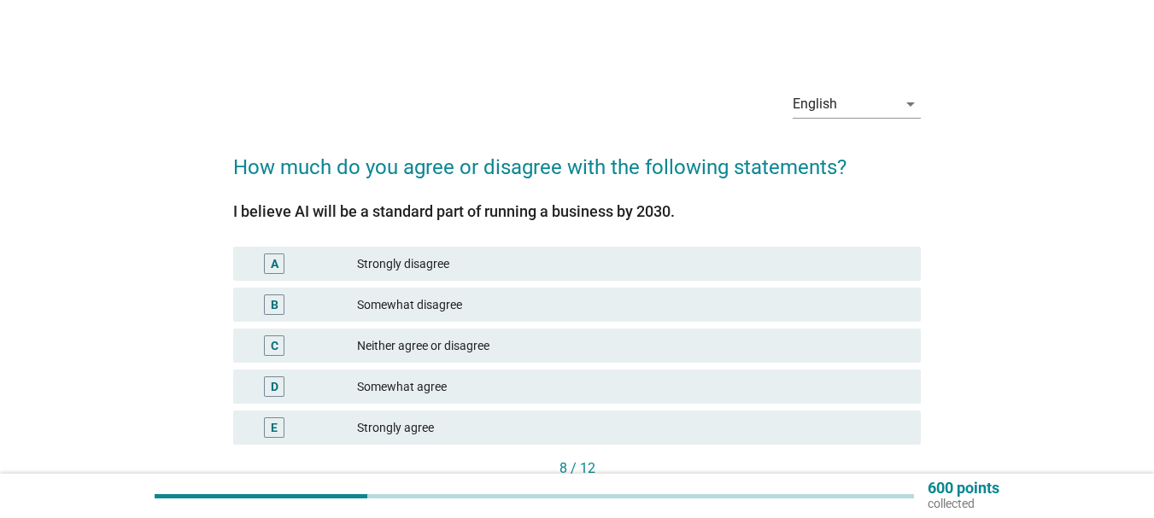
click at [667, 382] on div "Somewhat agree" at bounding box center [632, 387] width 550 height 20
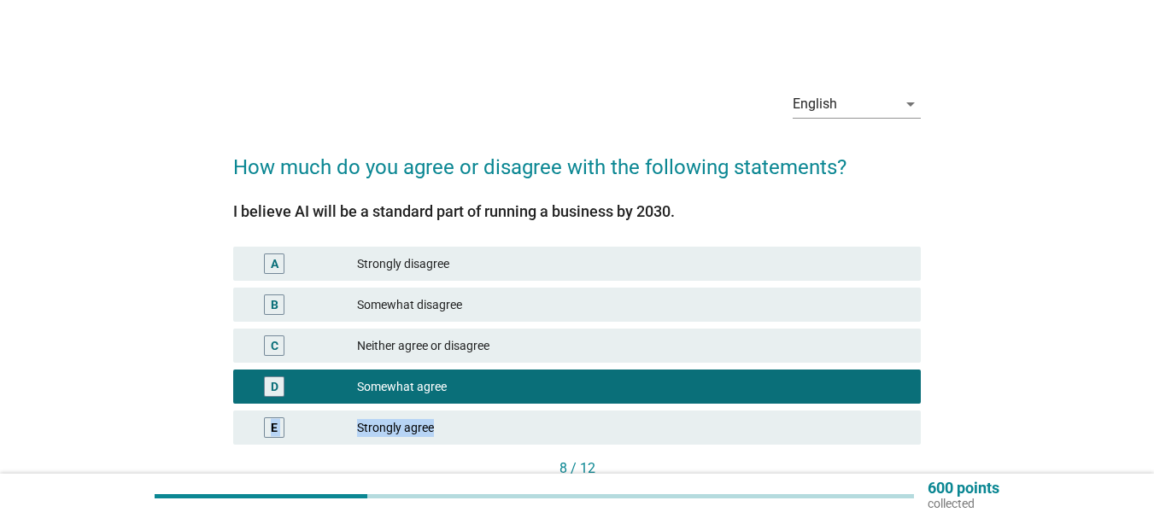
drag, startPoint x: 953, startPoint y: 380, endPoint x: 959, endPoint y: 452, distance: 72.0
click at [959, 452] on div "English arrow_drop_down How much do you agree or disagree with the following st…" at bounding box center [577, 295] width 1072 height 464
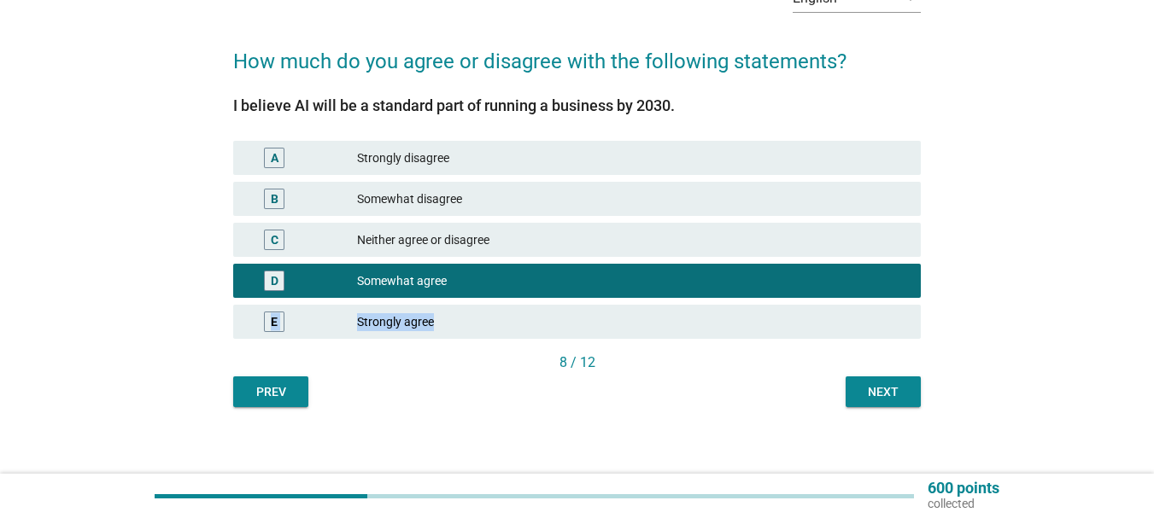
scroll to position [116, 0]
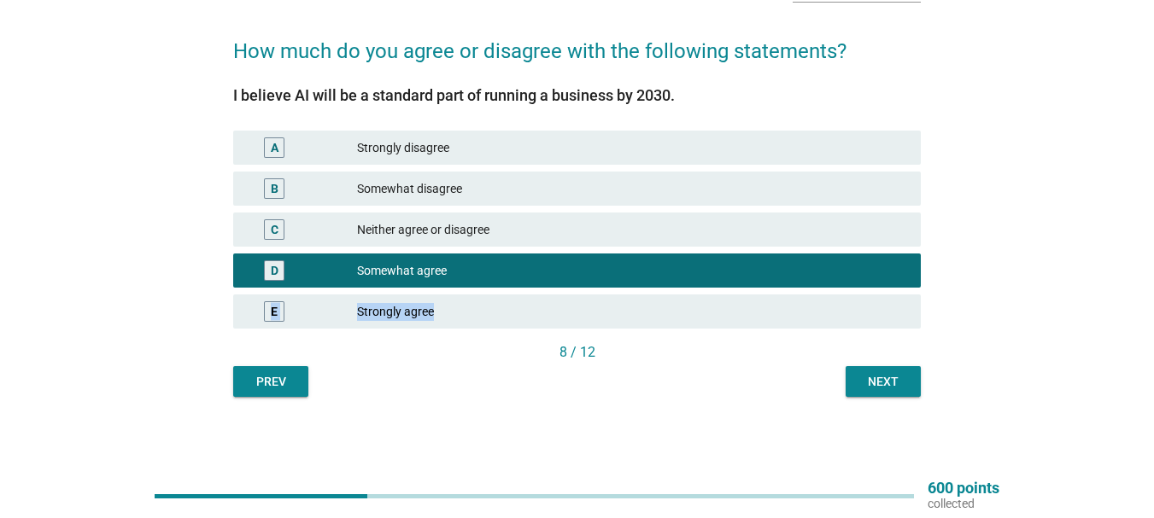
click at [886, 379] on div "Next" at bounding box center [883, 382] width 48 height 18
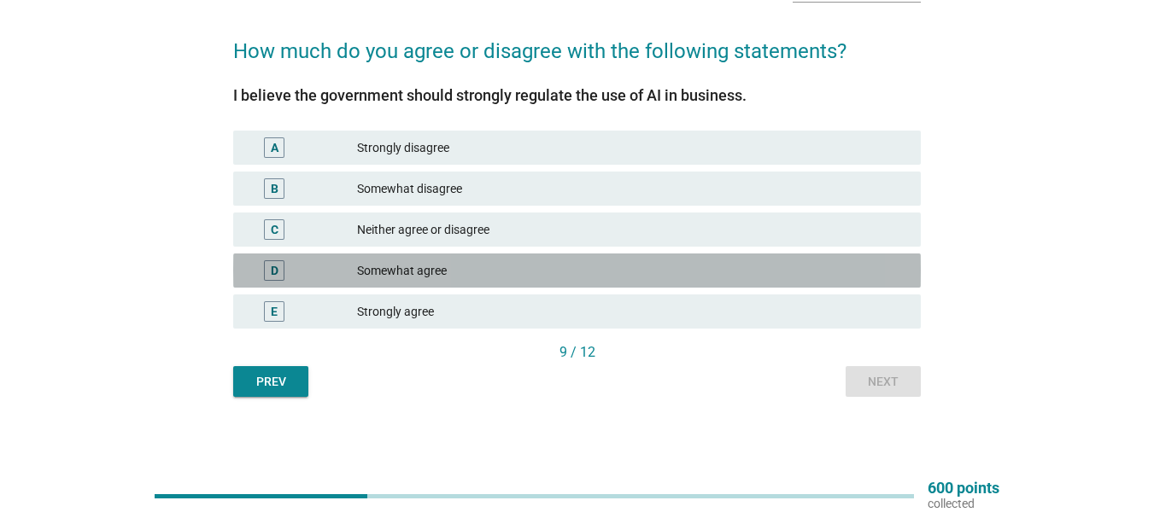
click at [651, 275] on div "Somewhat agree" at bounding box center [632, 270] width 550 height 20
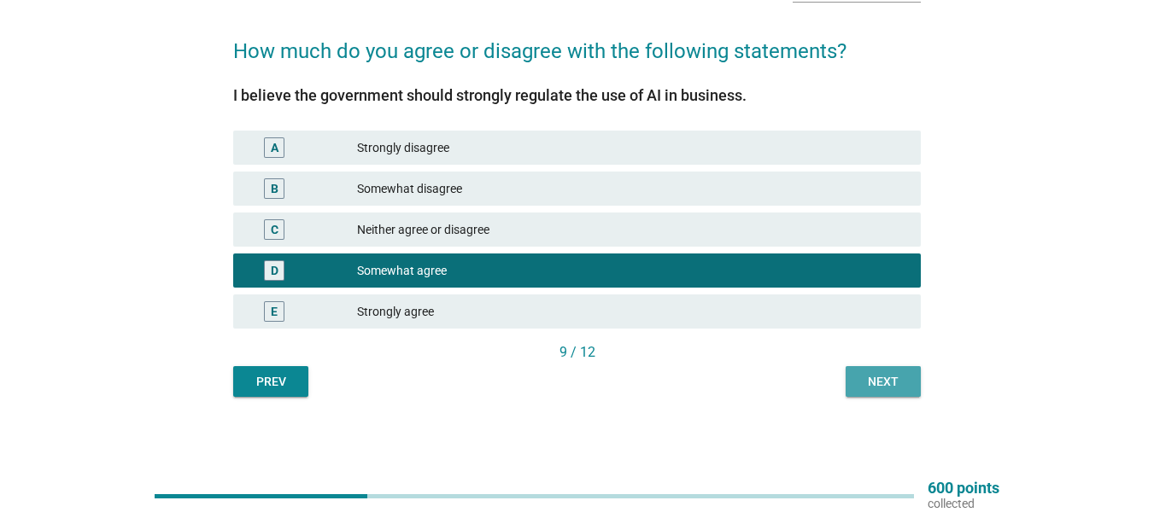
click at [876, 371] on button "Next" at bounding box center [882, 381] width 75 height 31
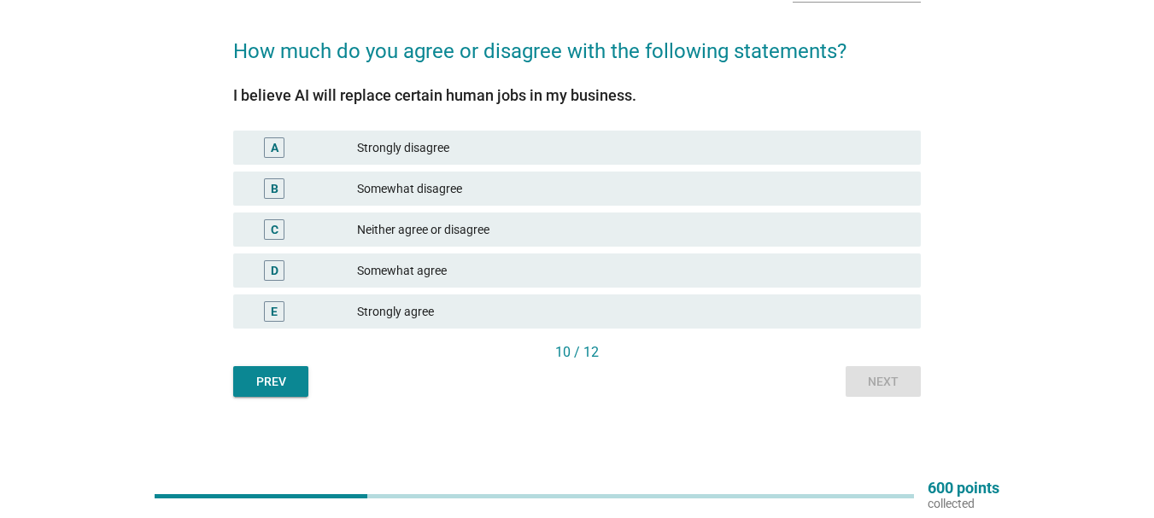
drag, startPoint x: 669, startPoint y: 263, endPoint x: 772, endPoint y: 290, distance: 106.1
click at [669, 264] on div "Somewhat agree" at bounding box center [632, 270] width 550 height 20
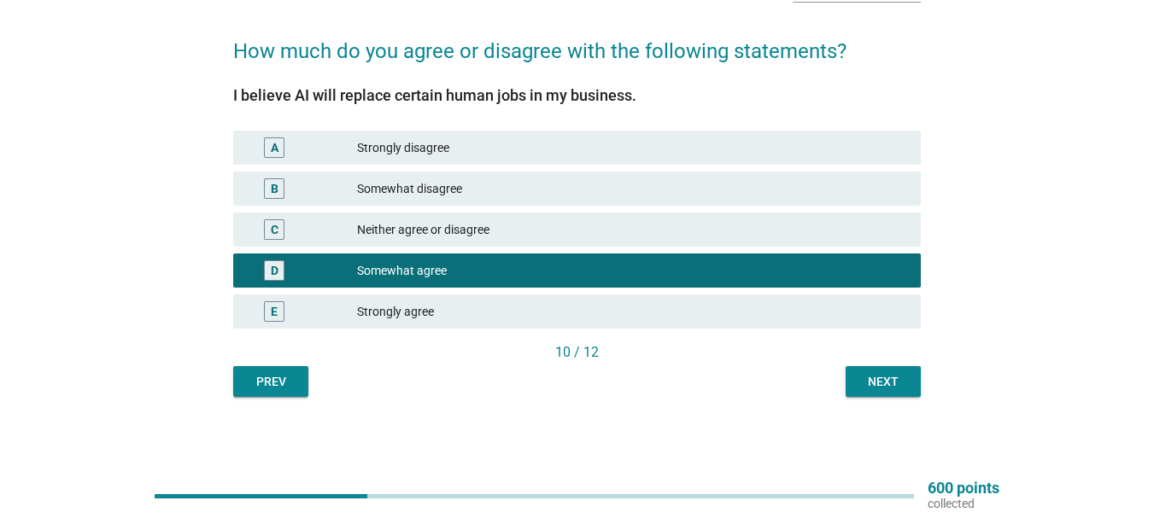
click at [887, 388] on div "Next" at bounding box center [883, 382] width 48 height 18
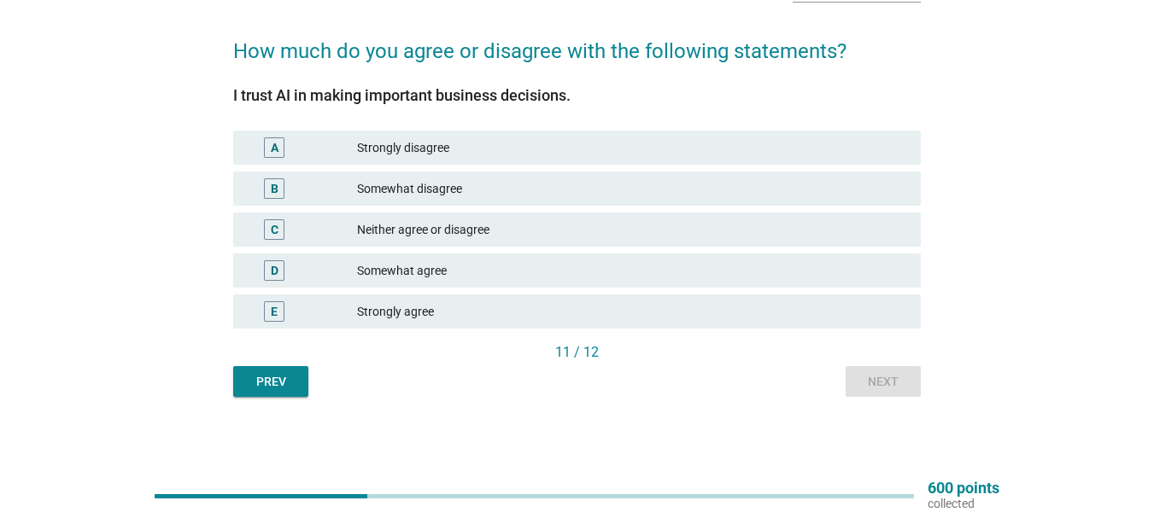
click at [689, 273] on div "Somewhat agree" at bounding box center [632, 270] width 550 height 20
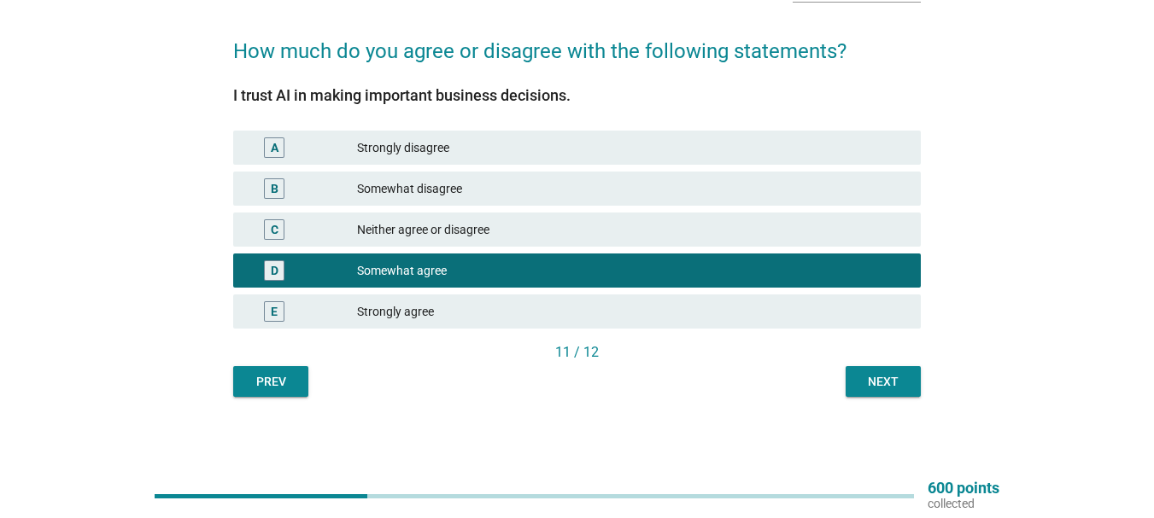
click at [897, 386] on div "Next" at bounding box center [883, 382] width 48 height 18
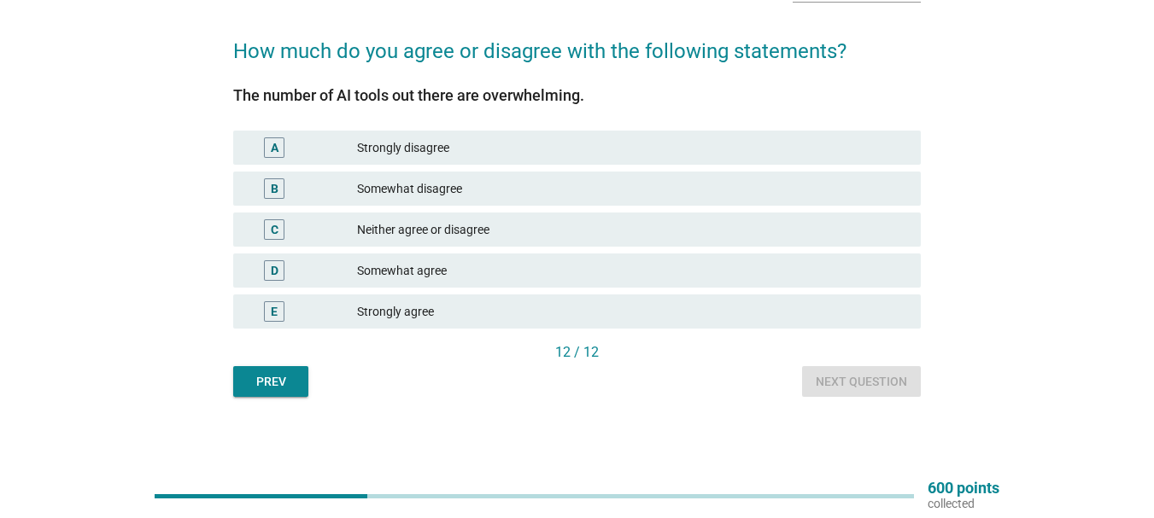
click at [669, 274] on div "Somewhat agree" at bounding box center [632, 270] width 550 height 20
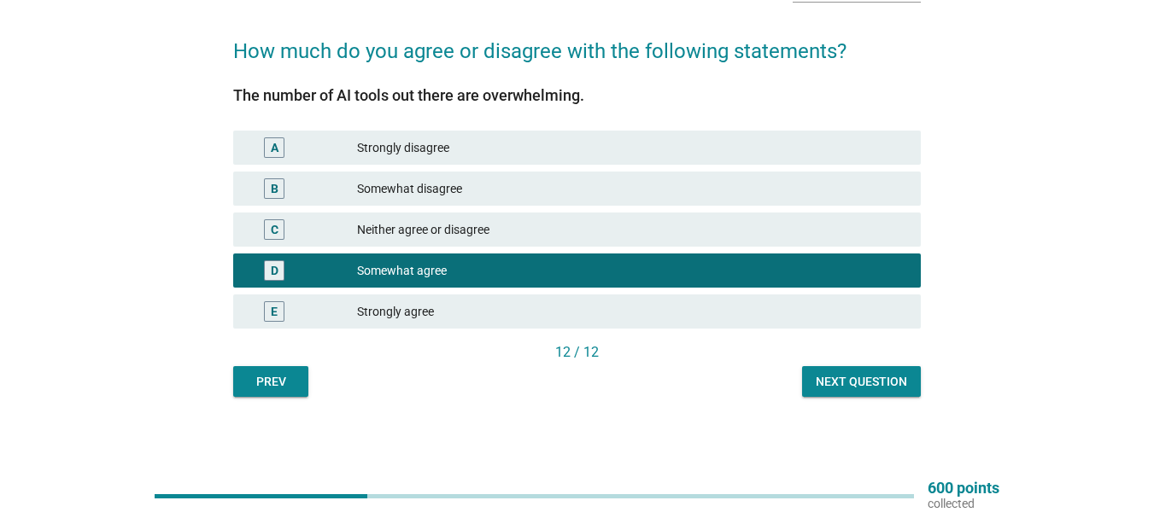
click at [897, 389] on div "Next question" at bounding box center [860, 382] width 91 height 18
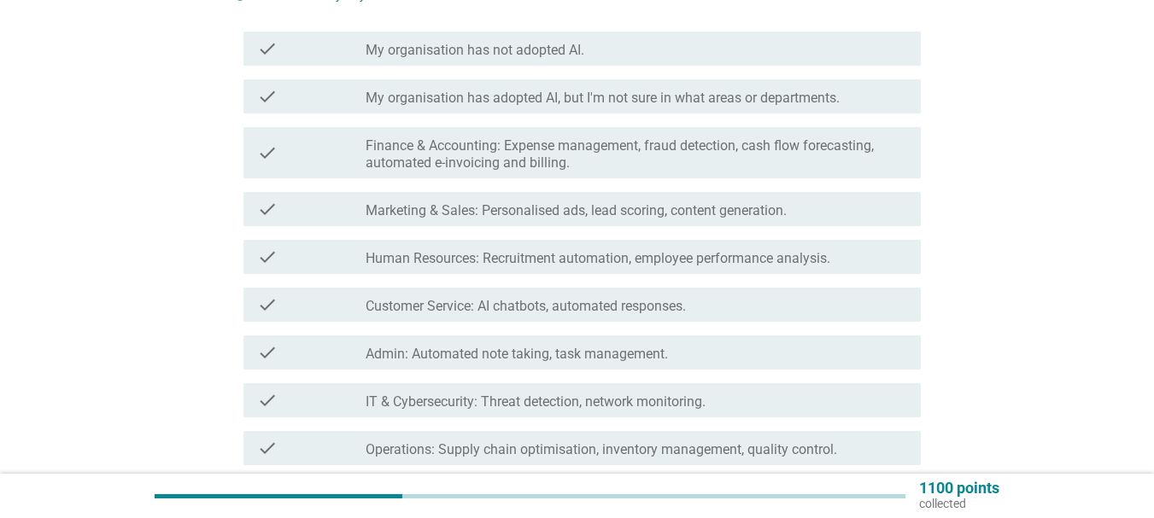
scroll to position [231, 0]
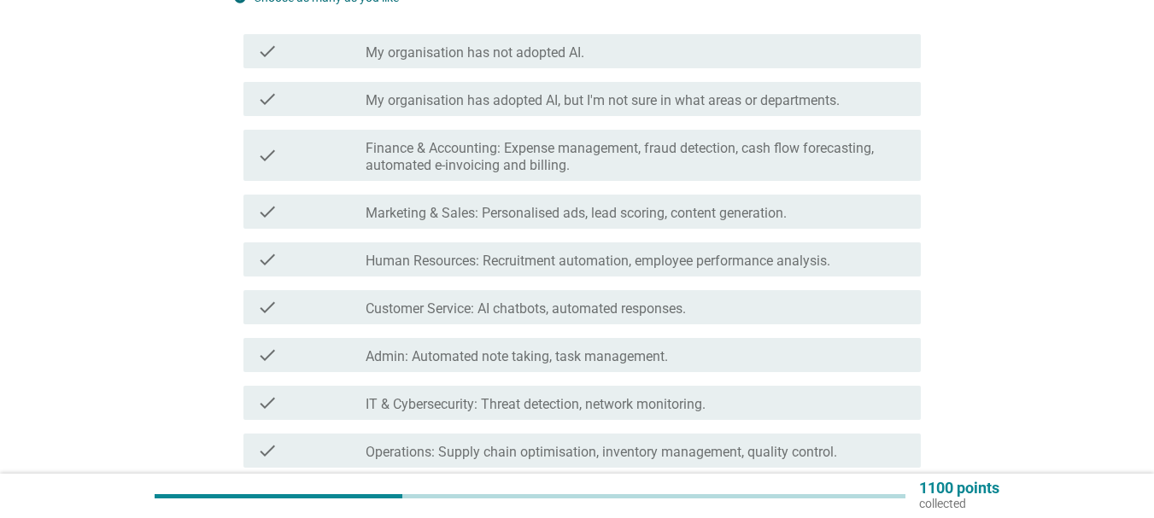
click at [639, 162] on label "Finance & Accounting: Expense management, fraud detection, cash flow forecastin…" at bounding box center [635, 157] width 541 height 34
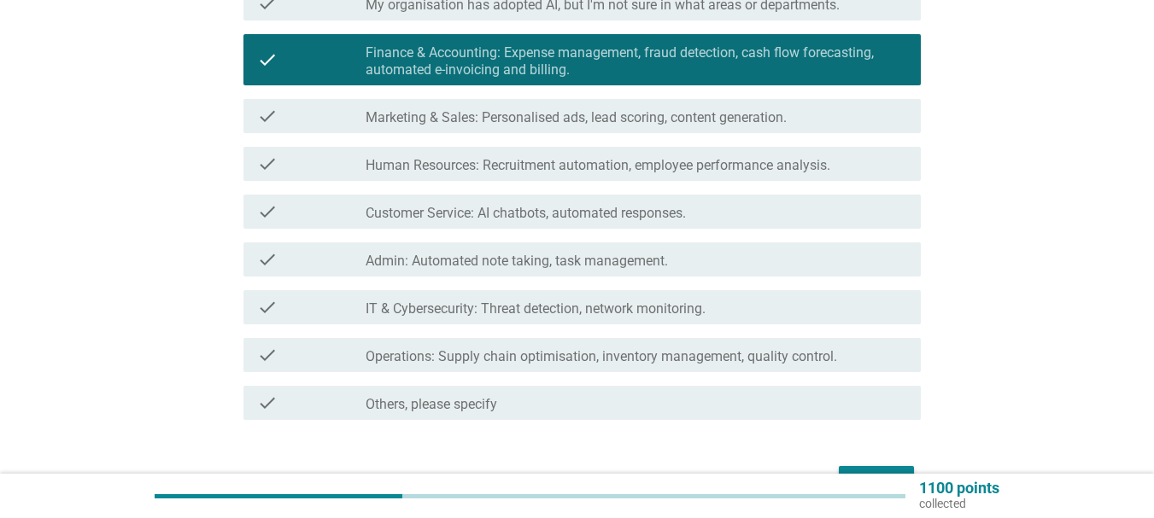
scroll to position [330, 0]
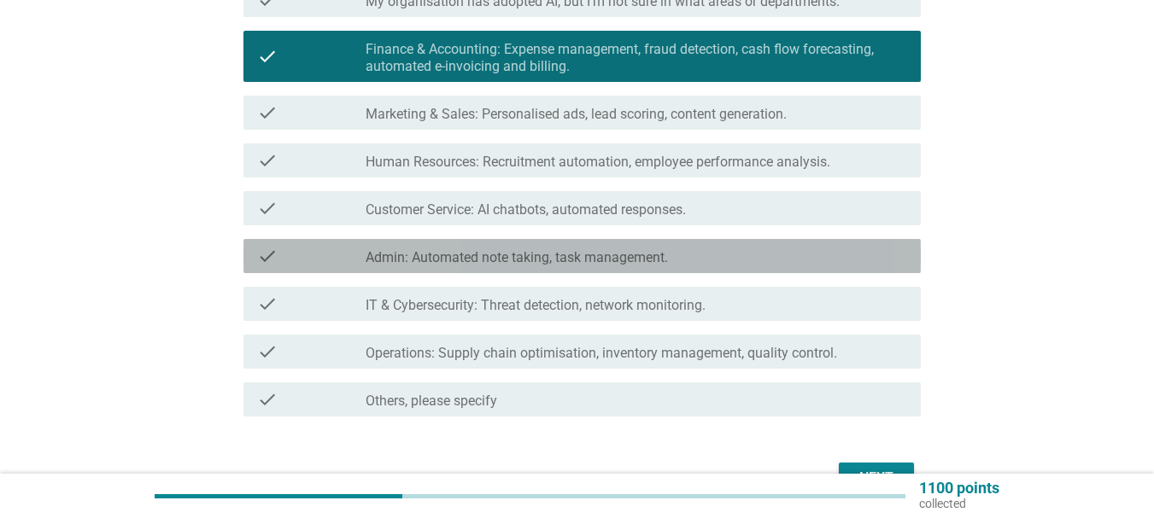
click at [675, 241] on div "check check_box_outline_blank Admin: Automated note taking, task management." at bounding box center [581, 256] width 677 height 34
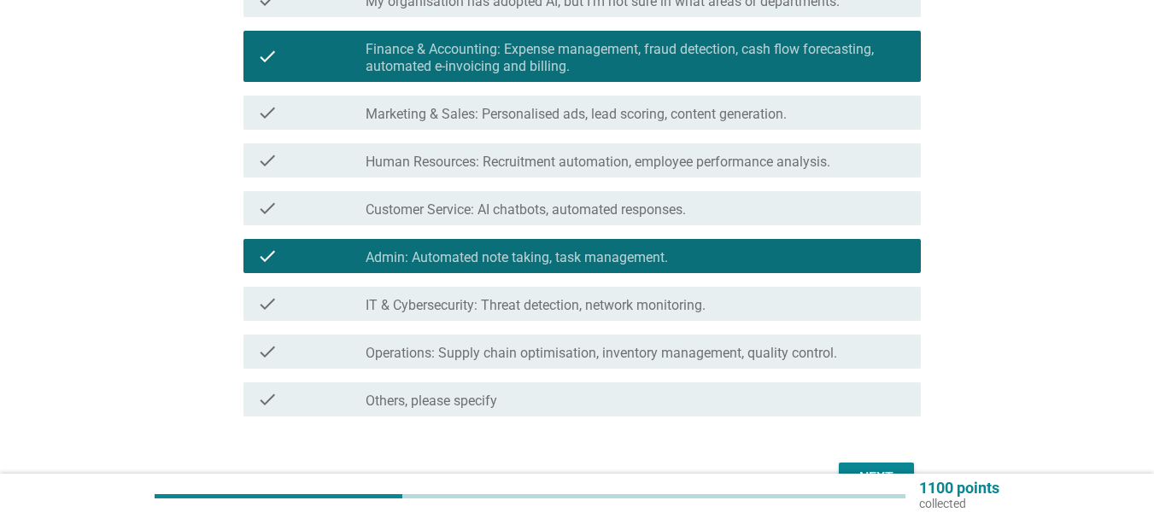
click at [869, 461] on div "Next" at bounding box center [576, 478] width 687 height 41
click at [869, 464] on button "Next" at bounding box center [876, 478] width 75 height 31
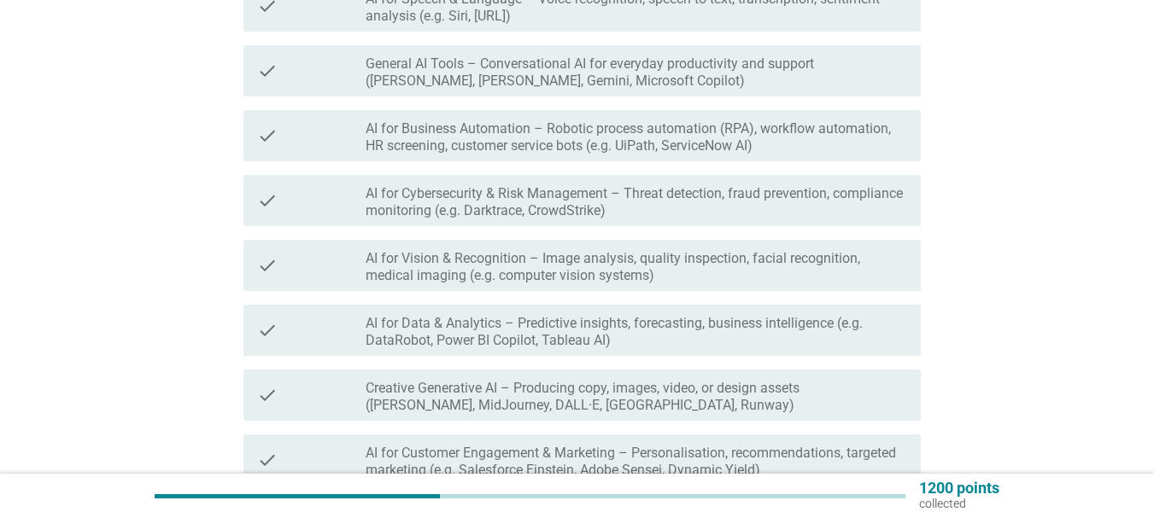
scroll to position [394, 0]
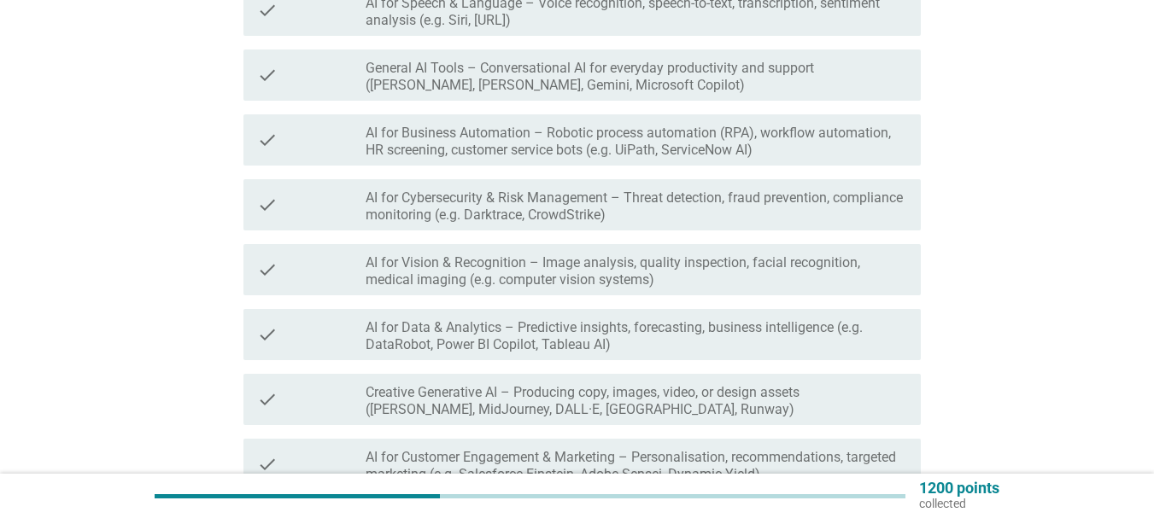
click at [761, 72] on label "General AI Tools – Conversational AI for everyday productivity and support ([PE…" at bounding box center [635, 77] width 541 height 34
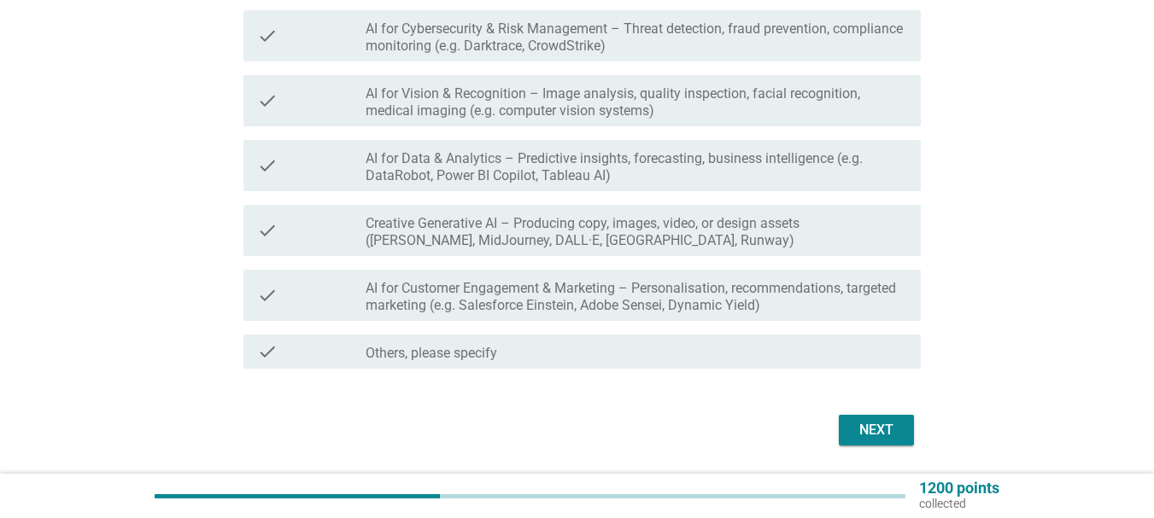
scroll to position [617, 0]
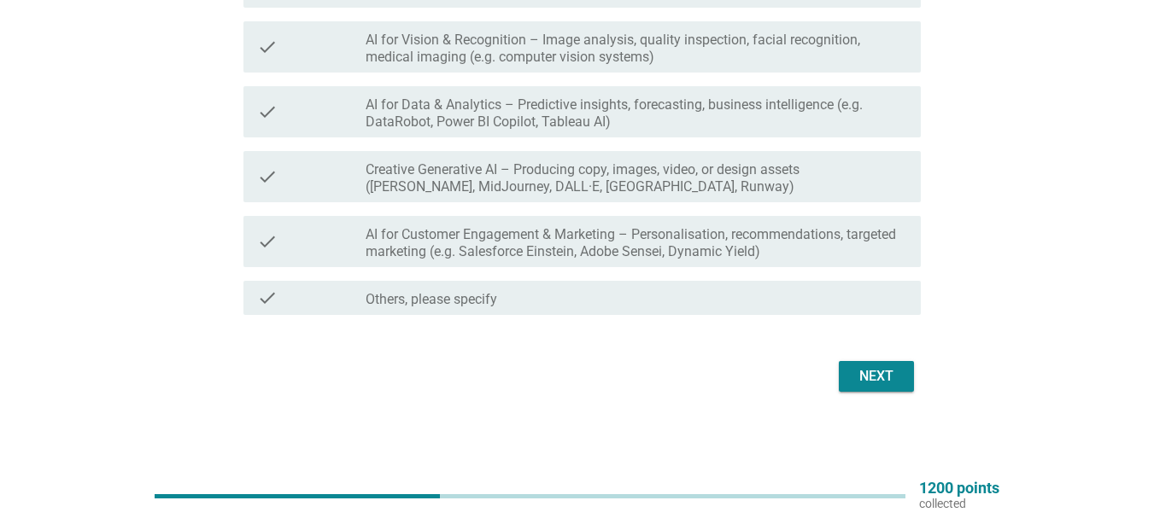
click at [855, 394] on div "Next" at bounding box center [576, 376] width 687 height 41
click at [862, 386] on div "Next" at bounding box center [876, 376] width 48 height 20
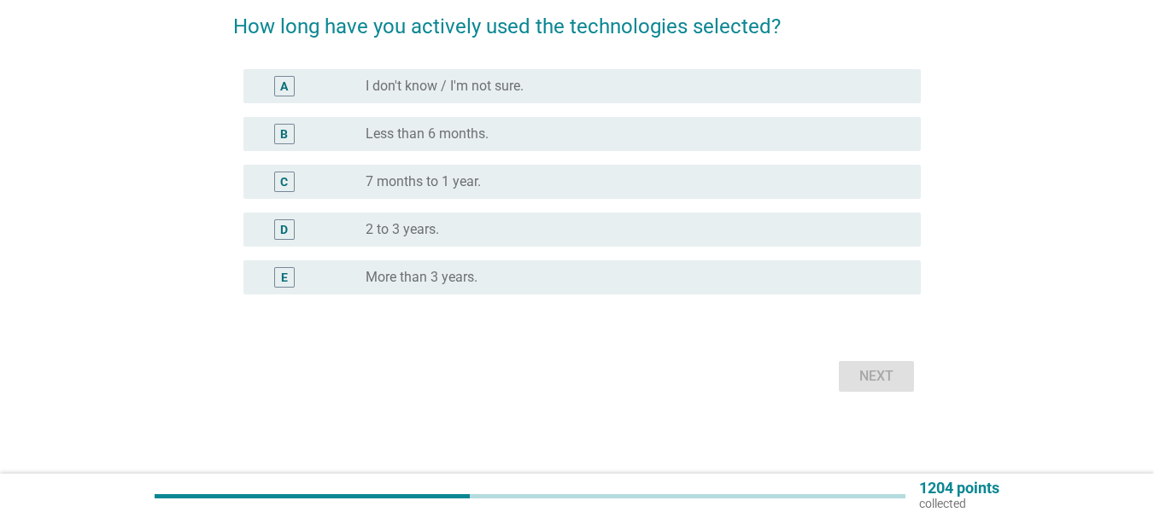
scroll to position [0, 0]
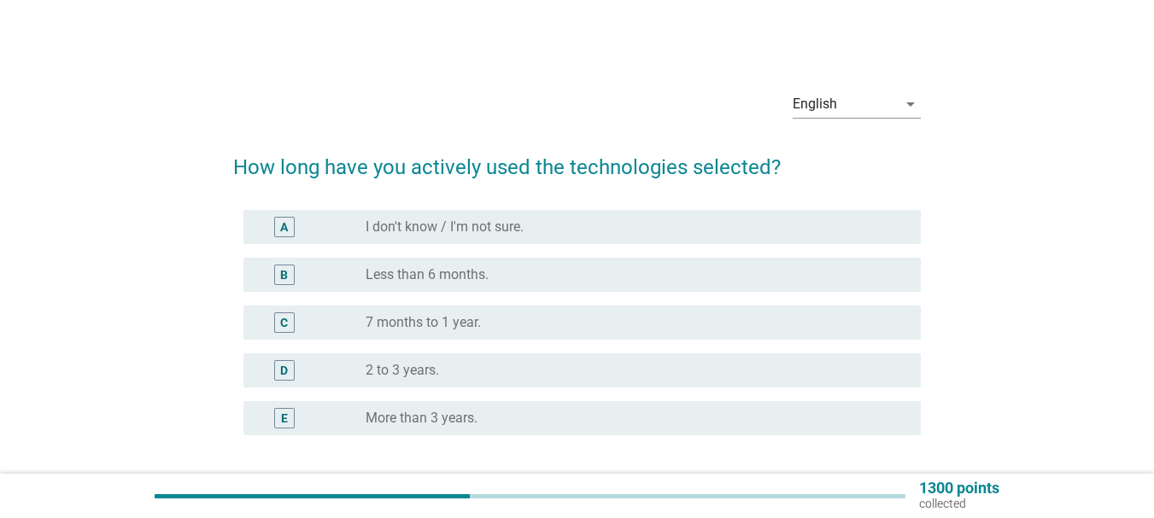
click at [476, 283] on div "radio_button_unchecked Less than 6 months." at bounding box center [635, 275] width 541 height 20
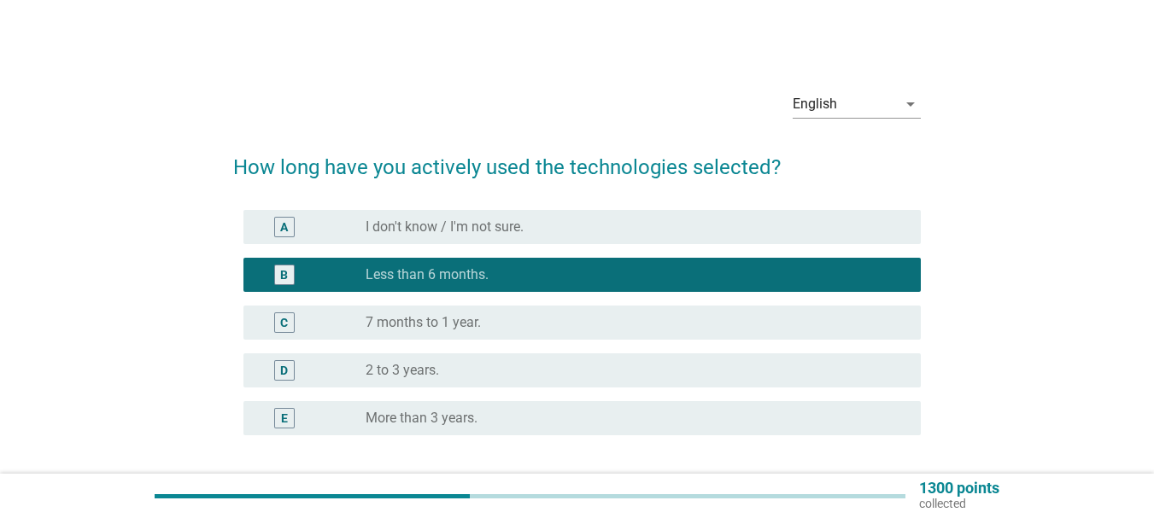
scroll to position [141, 0]
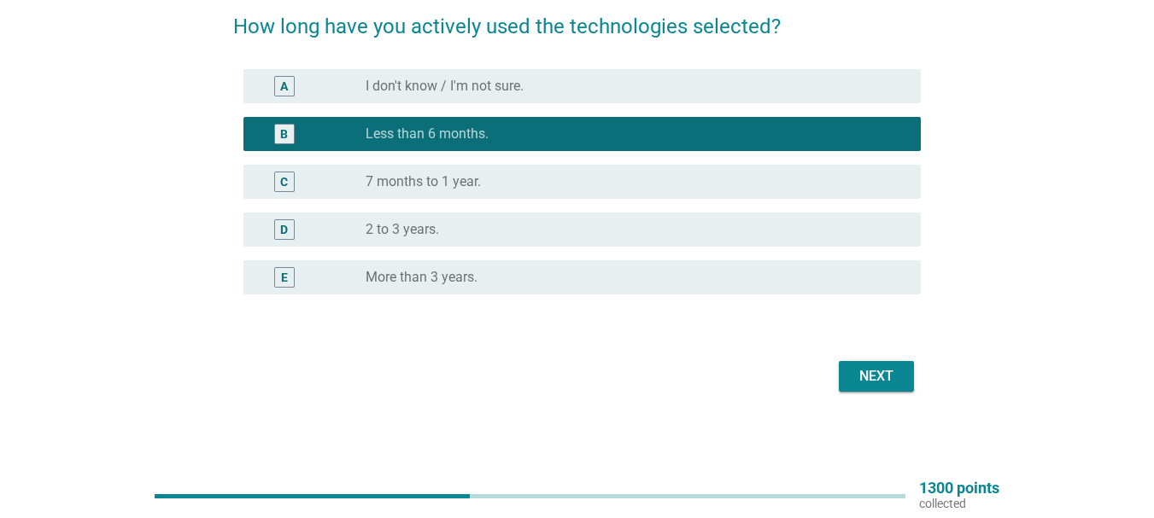
click at [875, 360] on div "Next" at bounding box center [576, 376] width 687 height 41
click at [869, 367] on div "Next" at bounding box center [876, 376] width 48 height 20
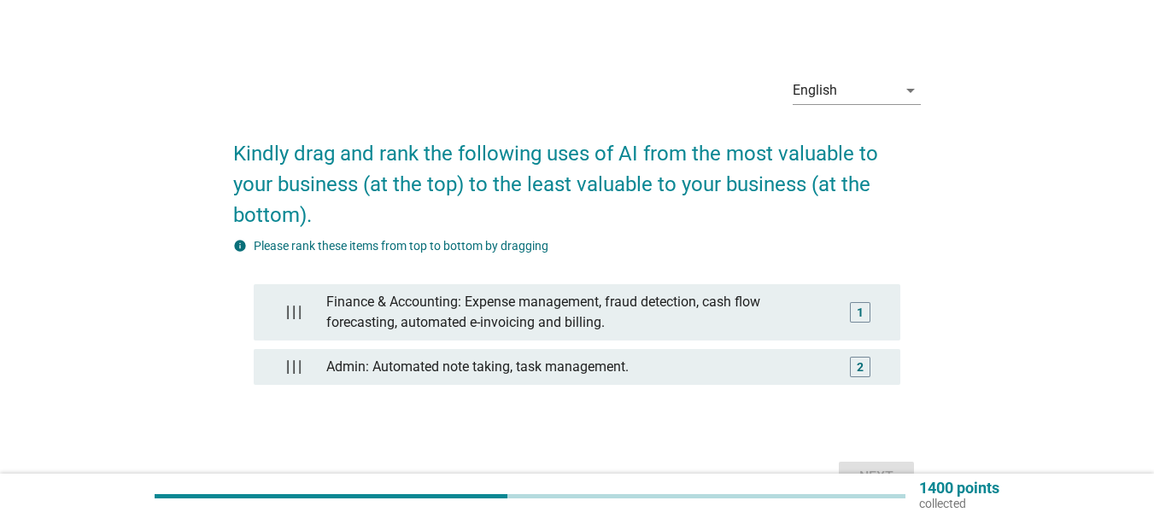
scroll to position [8, 0]
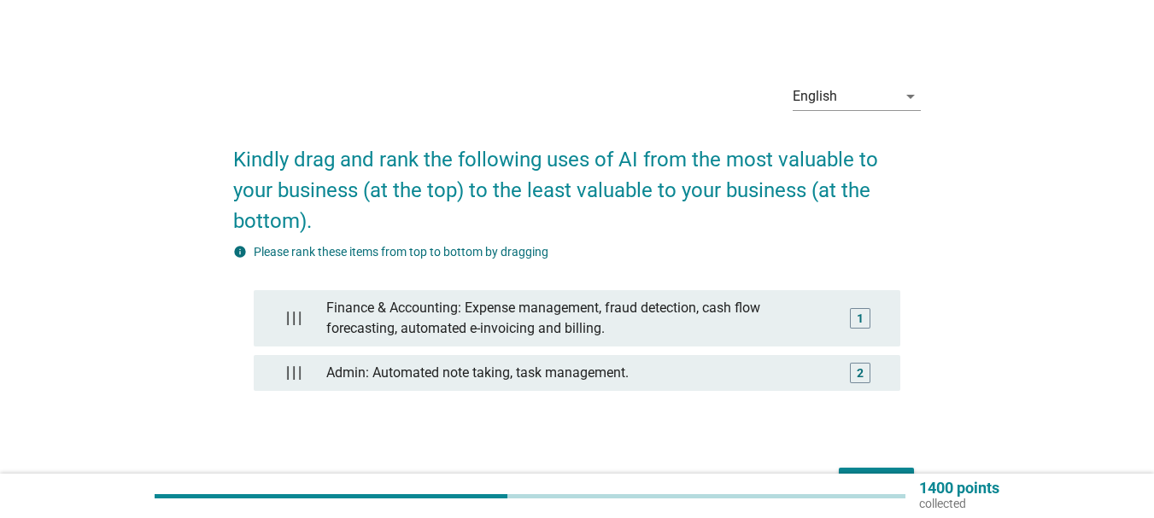
click at [891, 473] on div "Next" at bounding box center [876, 483] width 48 height 20
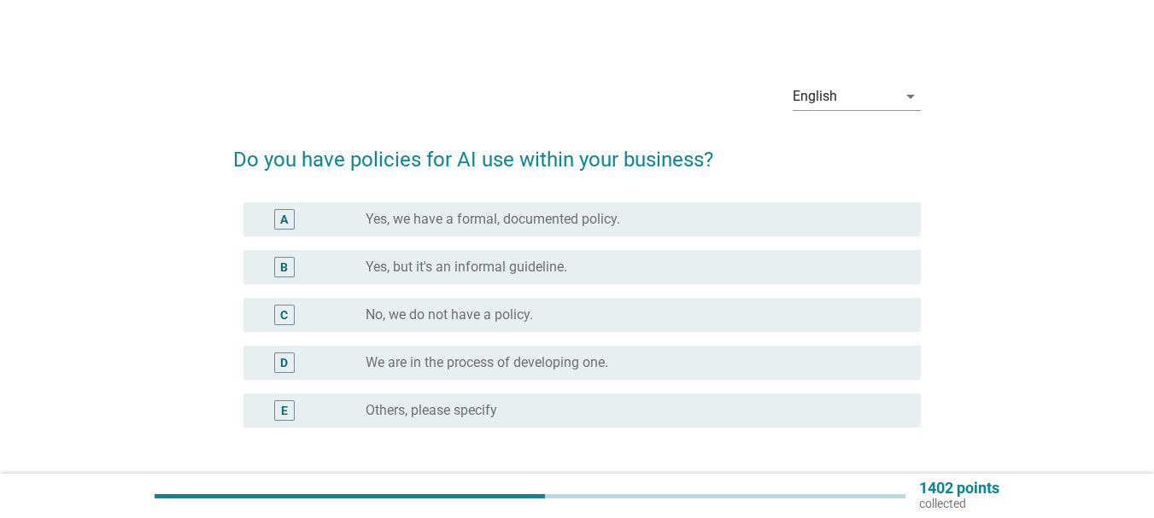
scroll to position [0, 0]
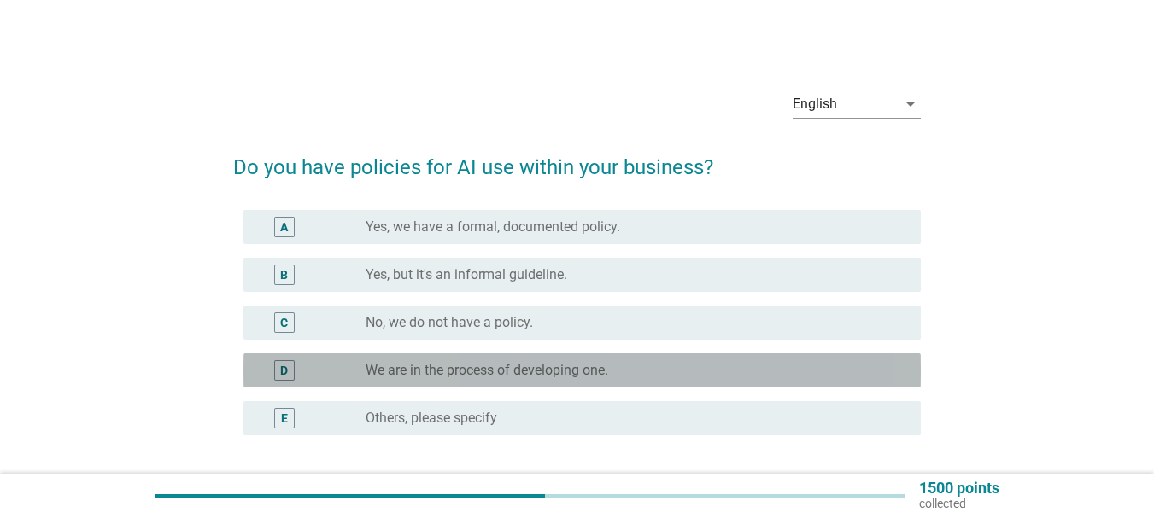
click at [511, 386] on div "D radio_button_unchecked We are in the process of developing one." at bounding box center [581, 371] width 677 height 34
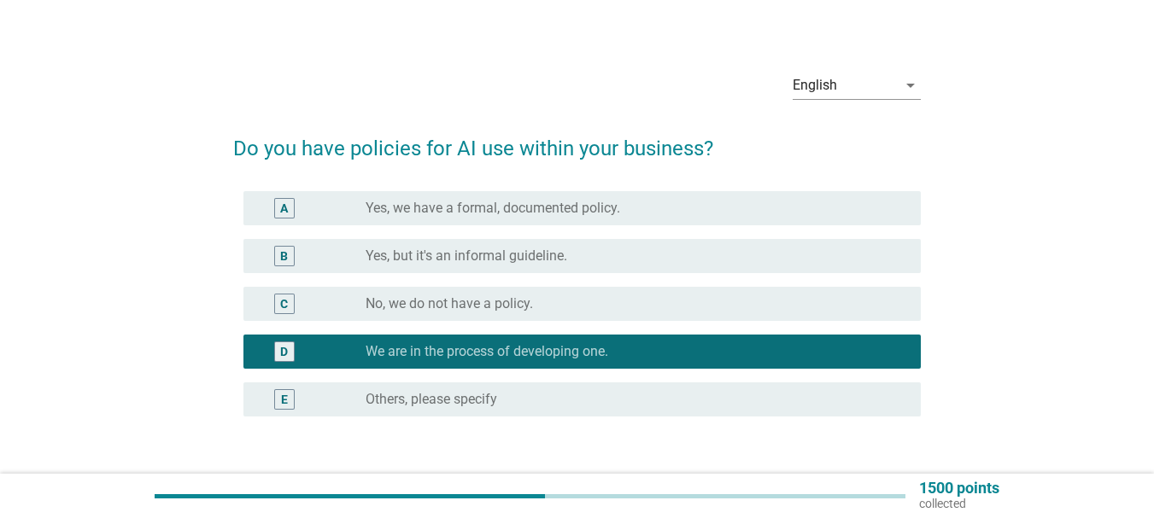
scroll to position [141, 0]
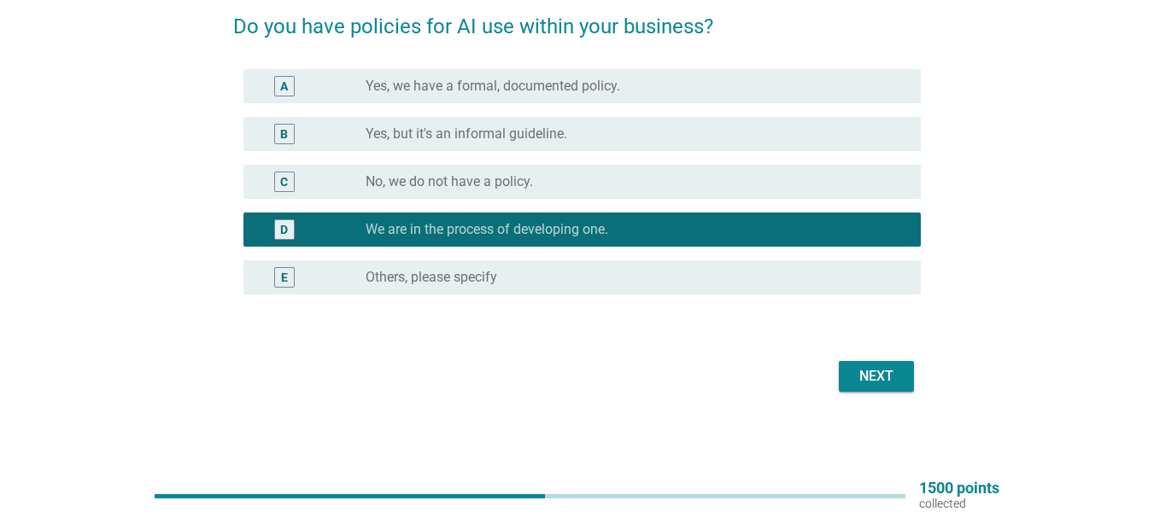
click at [886, 370] on div "Next" at bounding box center [876, 376] width 48 height 20
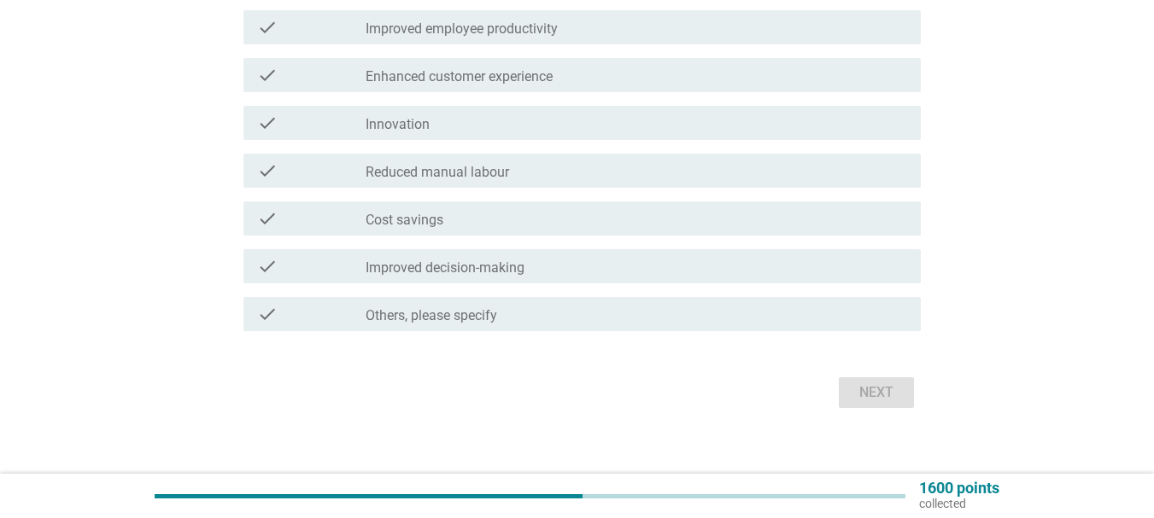
scroll to position [415, 0]
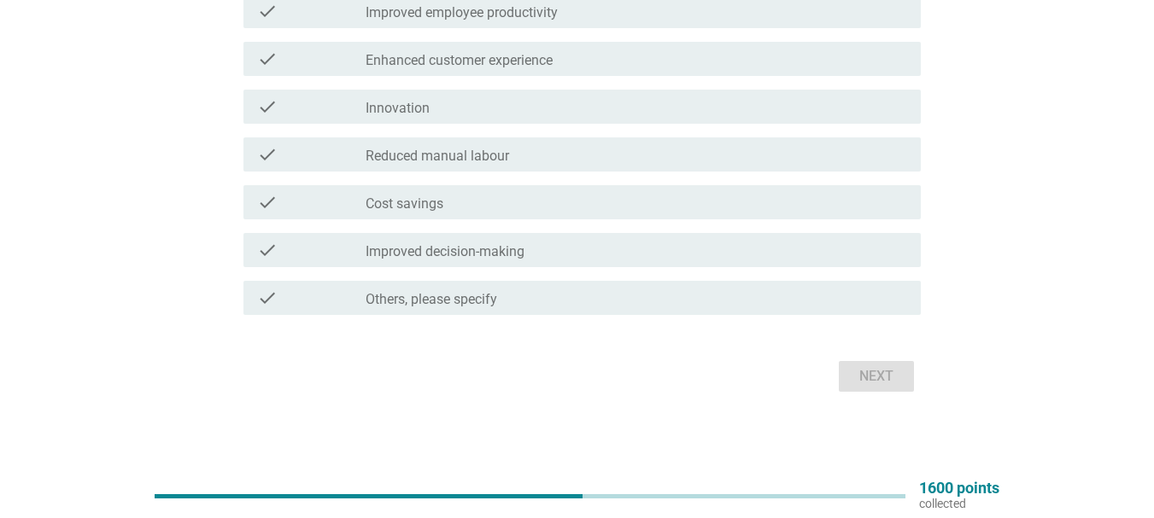
click at [476, 199] on div "check_box_outline_blank Cost savings" at bounding box center [635, 202] width 541 height 20
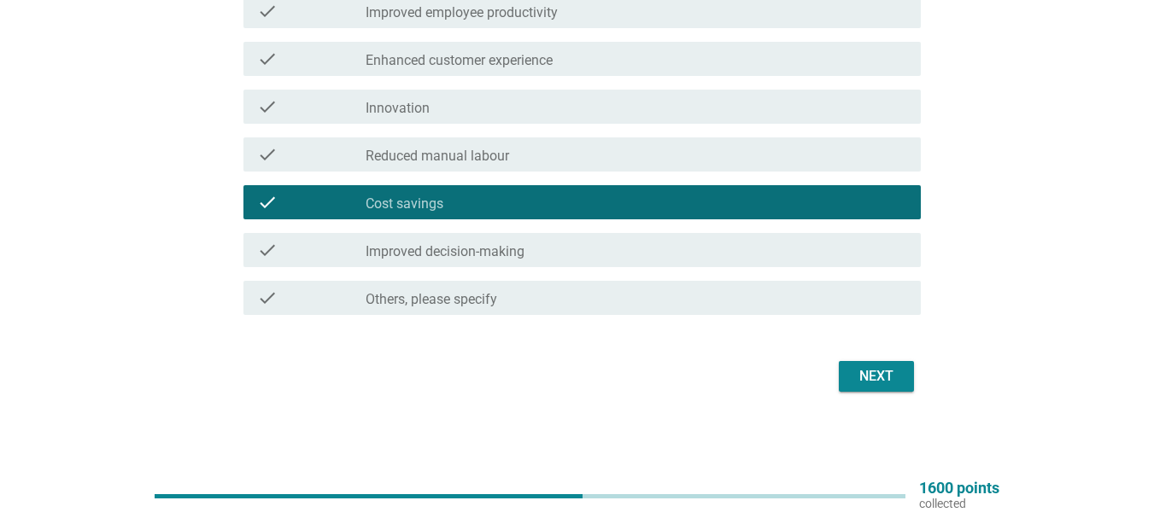
click at [518, 111] on div "check_box_outline_blank Innovation" at bounding box center [635, 106] width 541 height 20
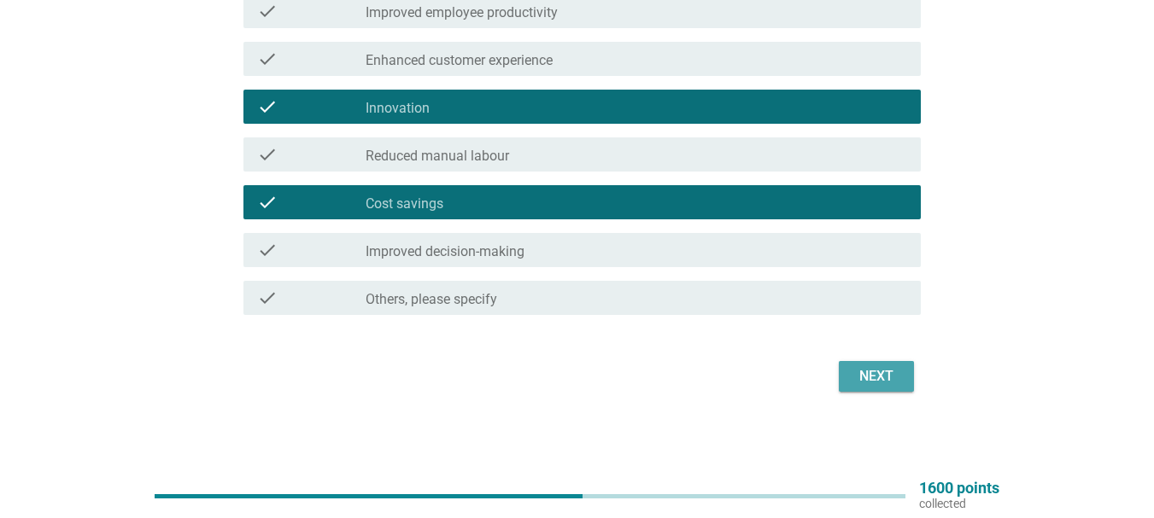
click at [874, 371] on div "Next" at bounding box center [876, 376] width 48 height 20
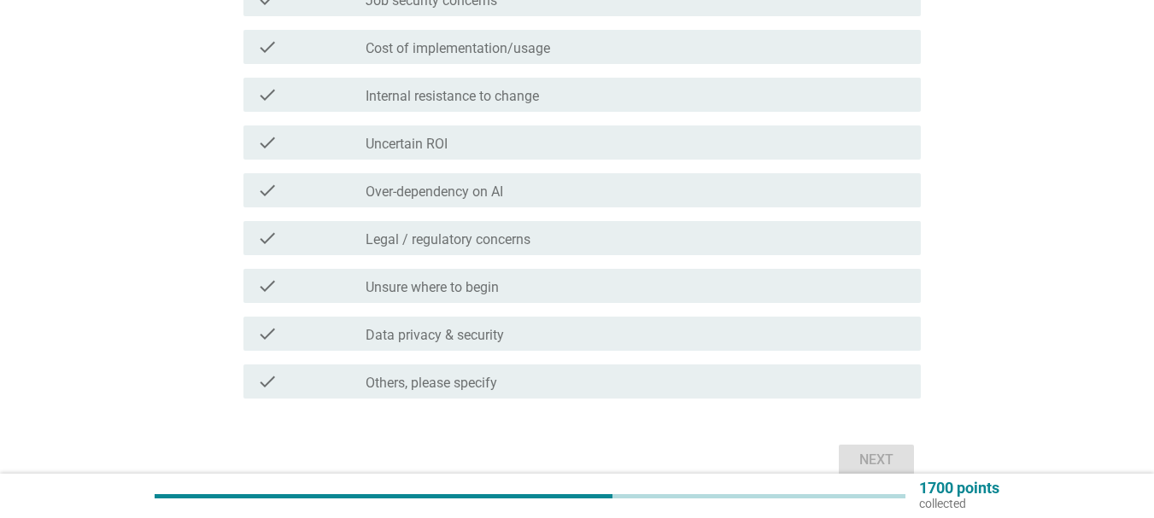
scroll to position [441, 0]
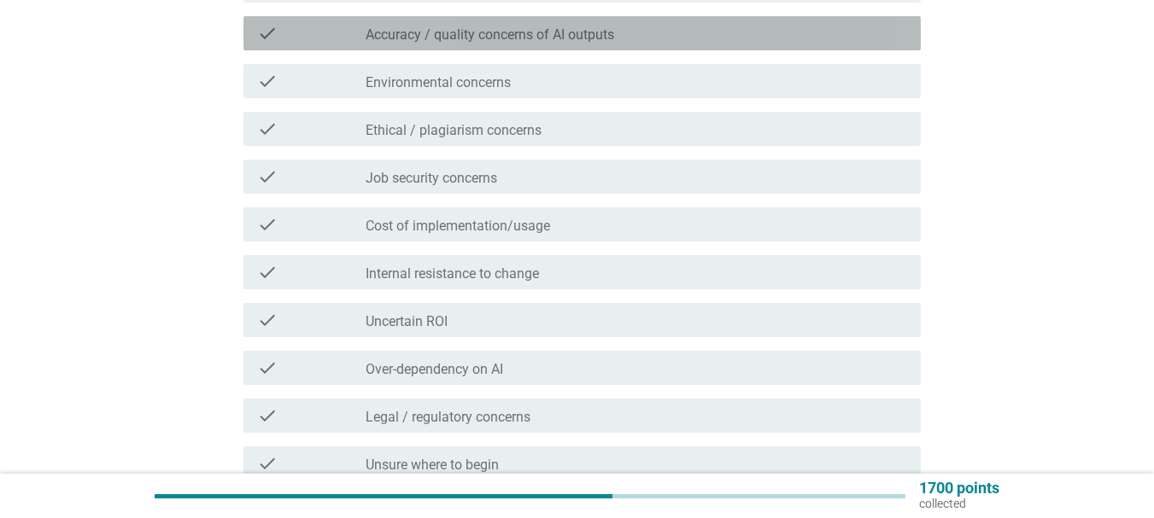
click at [521, 35] on label "Accuracy / quality concerns of AI outputs" at bounding box center [489, 34] width 248 height 17
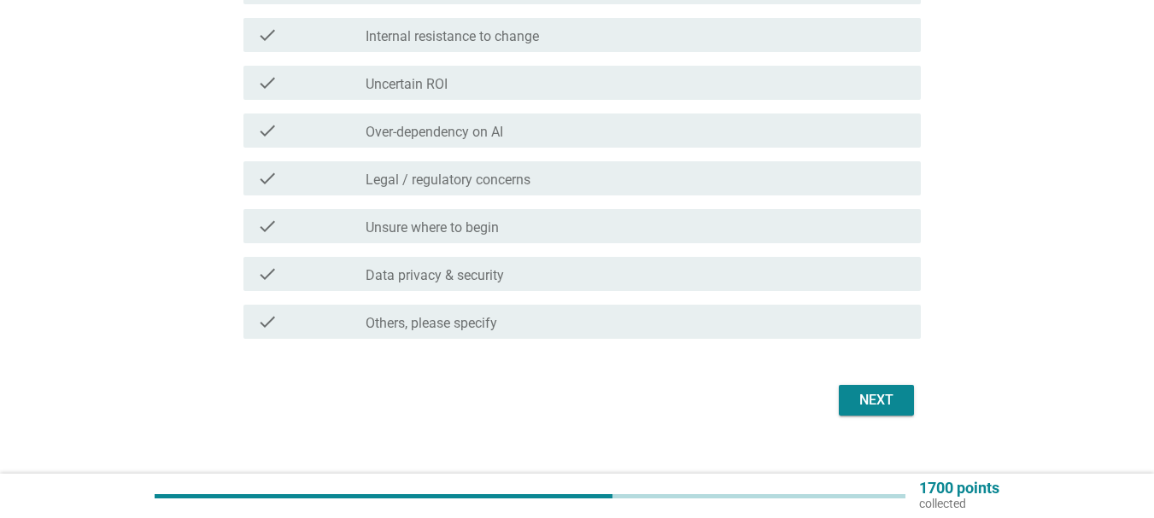
scroll to position [702, 0]
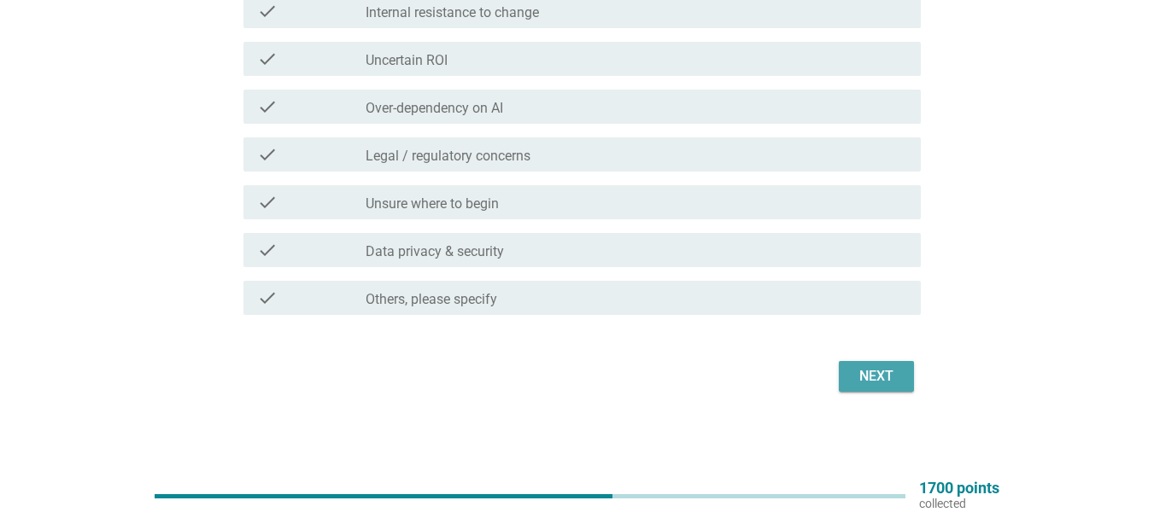
click at [885, 384] on div "Next" at bounding box center [876, 376] width 48 height 20
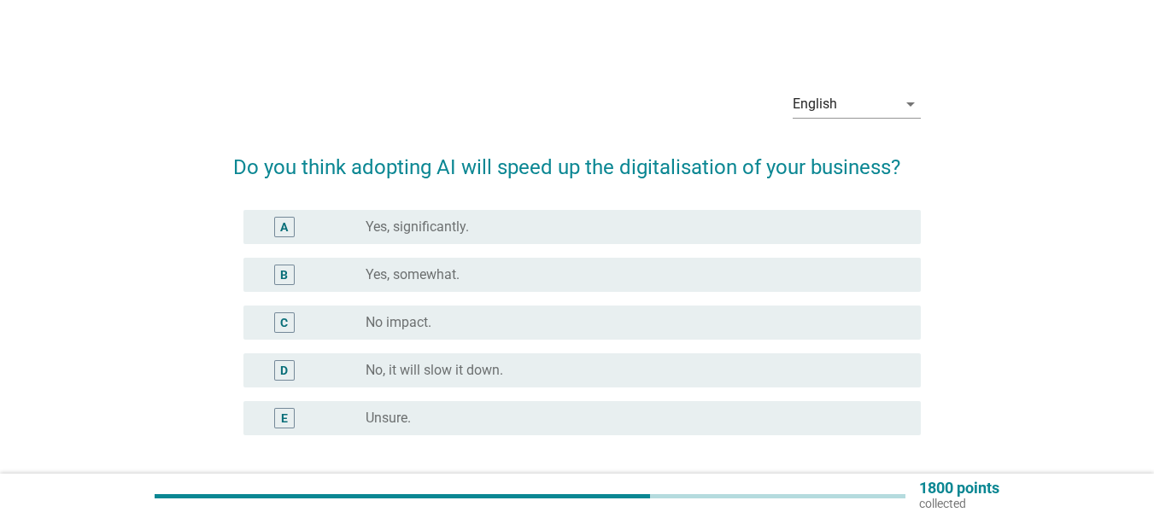
click at [873, 198] on form "Do you think adopting AI will speed up the digitalisation of your business? A r…" at bounding box center [576, 336] width 687 height 403
click at [563, 284] on div "radio_button_unchecked Yes, somewhat." at bounding box center [635, 275] width 541 height 20
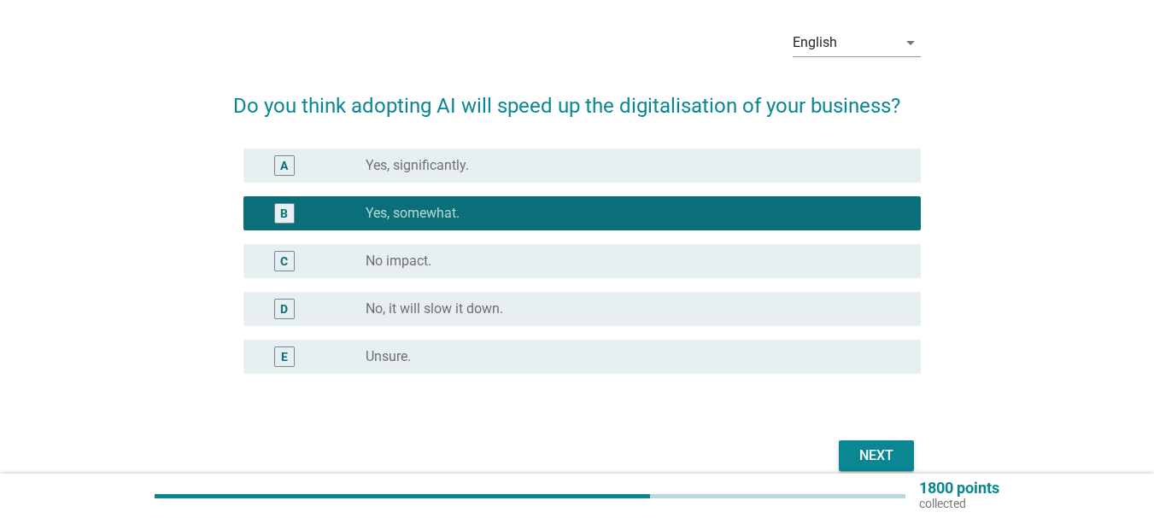
scroll to position [141, 0]
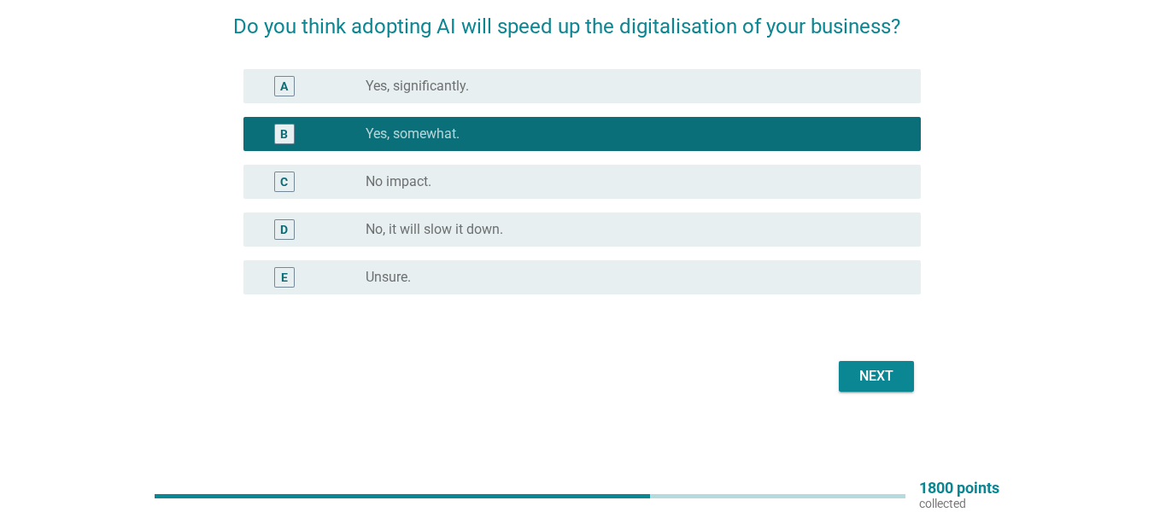
click at [895, 378] on div "Next" at bounding box center [876, 376] width 48 height 20
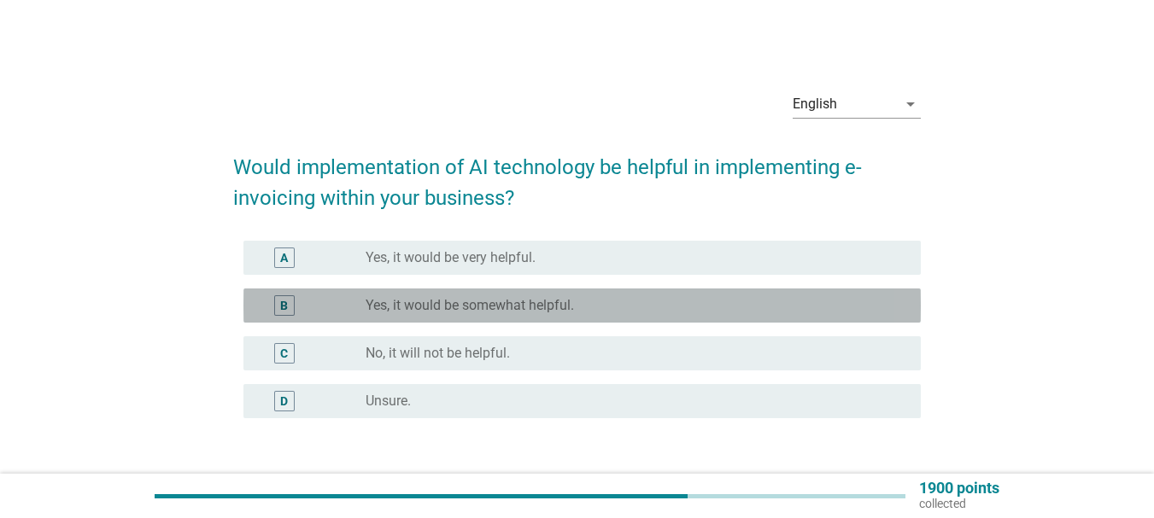
click at [465, 307] on label "Yes, it would be somewhat helpful." at bounding box center [469, 305] width 208 height 17
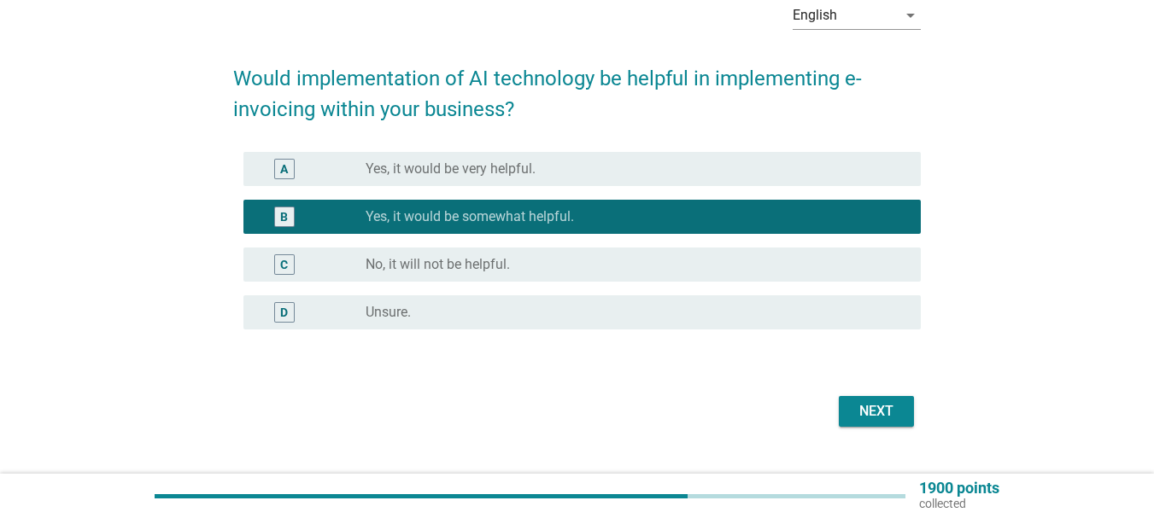
scroll to position [124, 0]
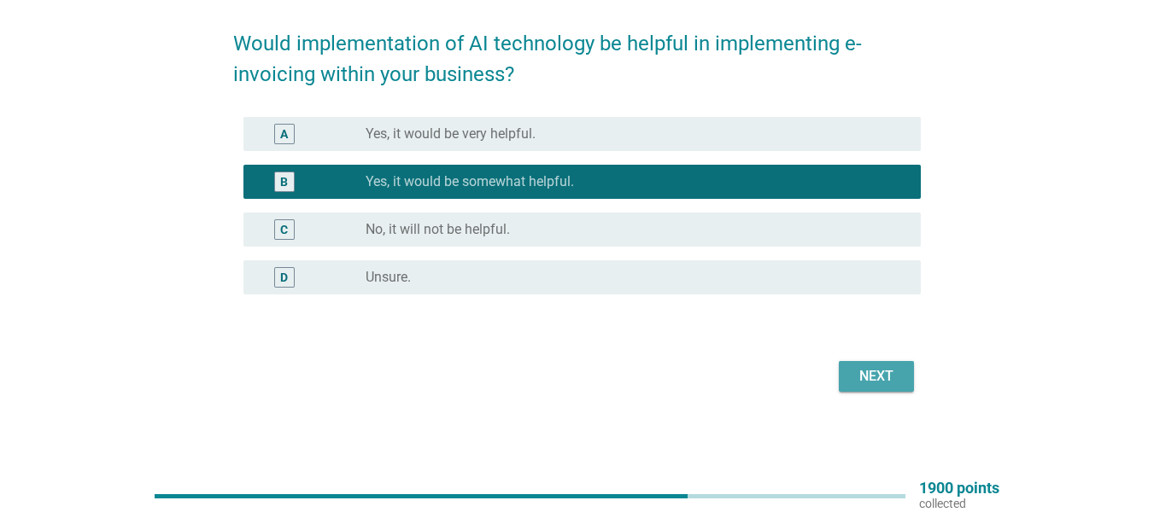
click at [890, 372] on div "Next" at bounding box center [876, 376] width 48 height 20
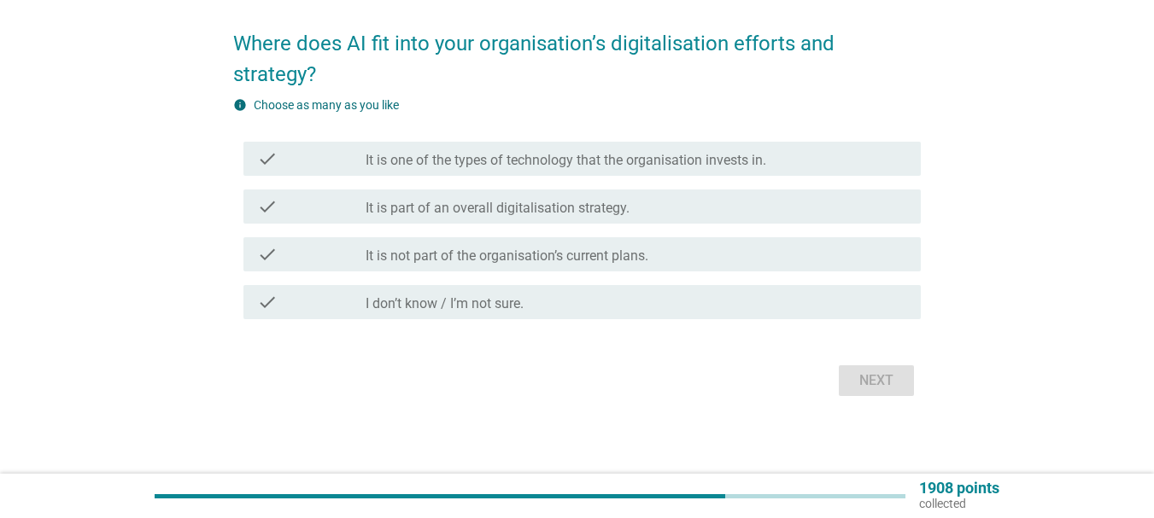
scroll to position [0, 0]
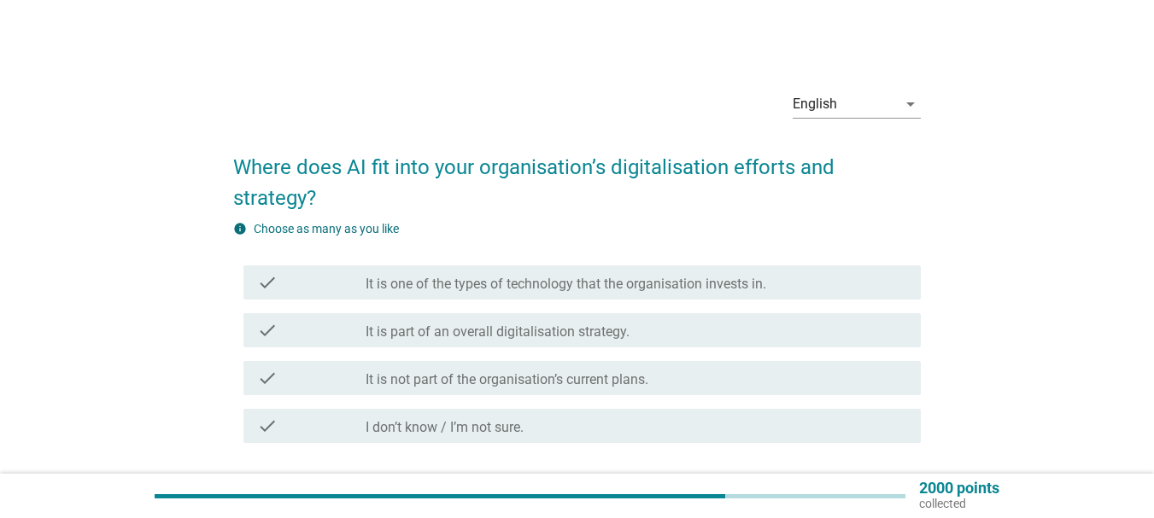
click at [673, 319] on div "check check_box_outline_blank It is part of an overall digitalisation strategy." at bounding box center [581, 330] width 677 height 34
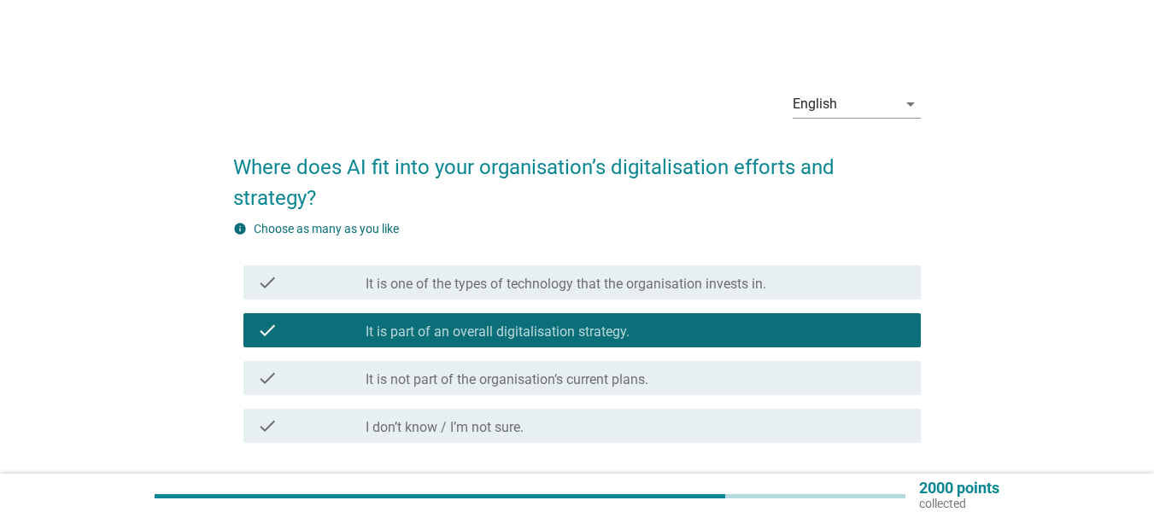
scroll to position [128, 0]
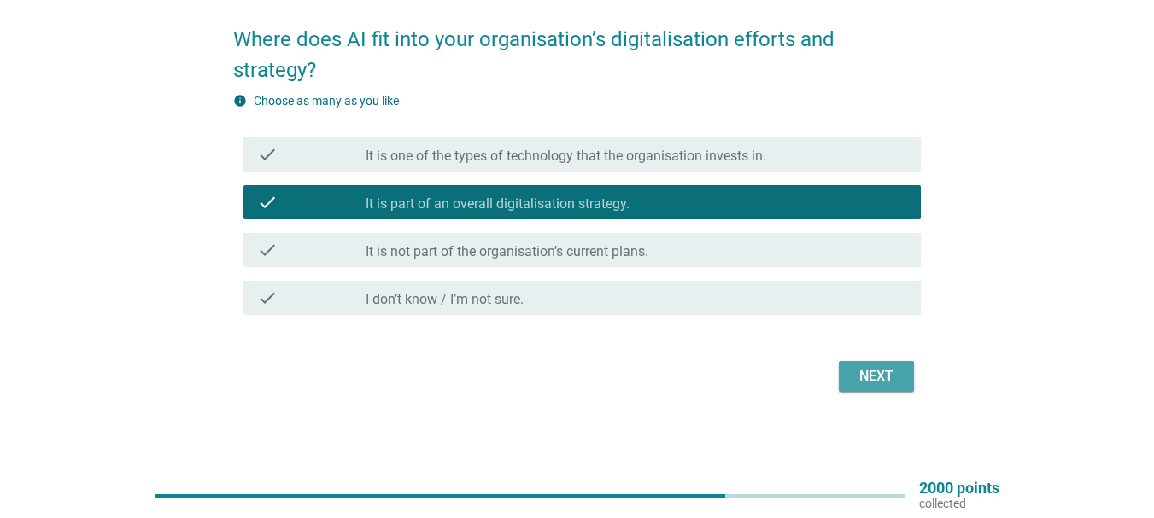
click at [863, 366] on div "Next" at bounding box center [876, 376] width 48 height 20
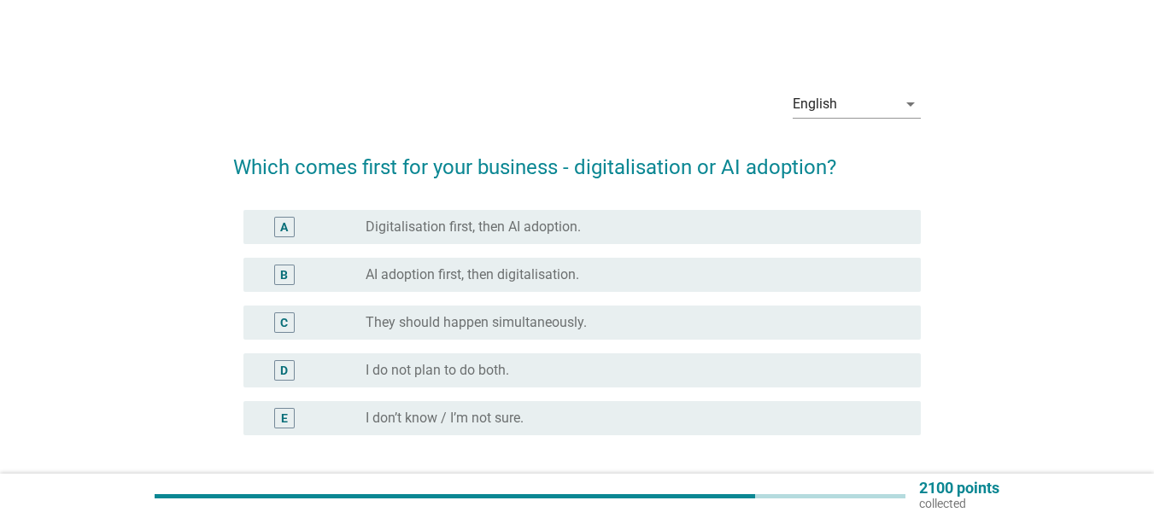
click at [589, 269] on div "radio_button_unchecked AI adoption first, then digitalisation." at bounding box center [629, 274] width 528 height 17
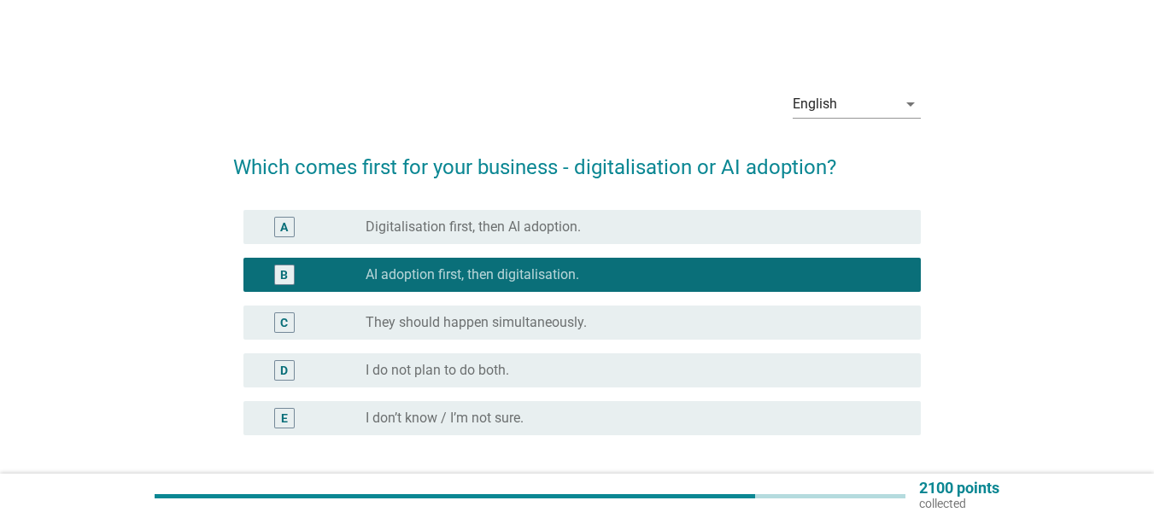
scroll to position [141, 0]
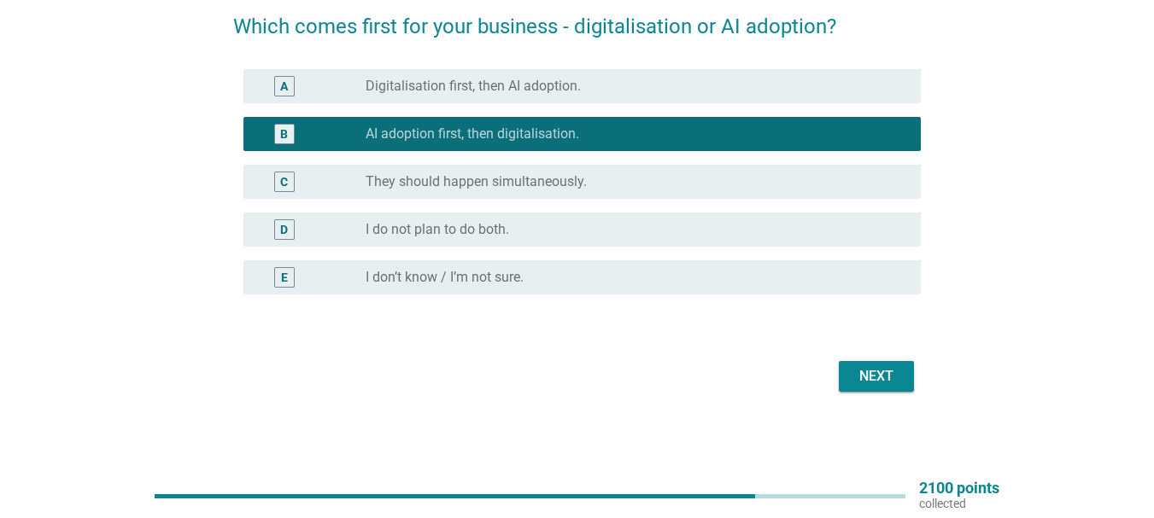
click at [883, 383] on div "Next" at bounding box center [876, 376] width 48 height 20
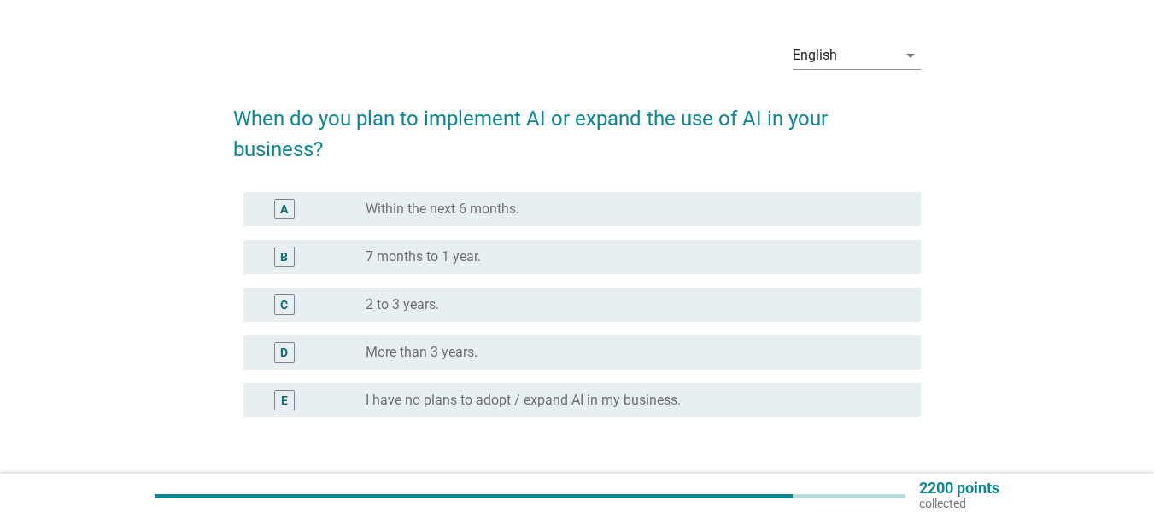
scroll to position [57, 0]
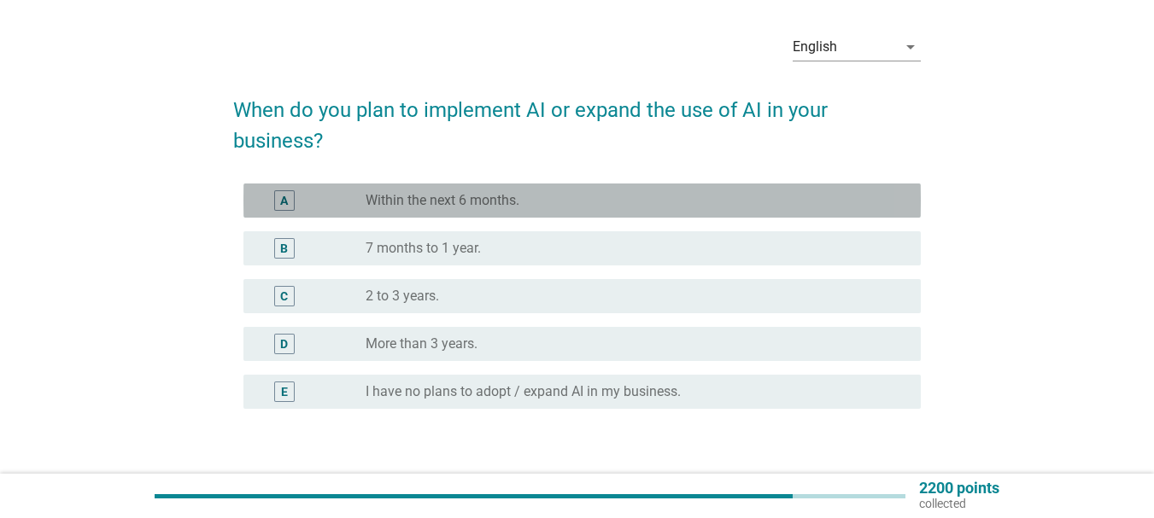
click at [527, 202] on div "radio_button_unchecked Within the next 6 months." at bounding box center [629, 200] width 528 height 17
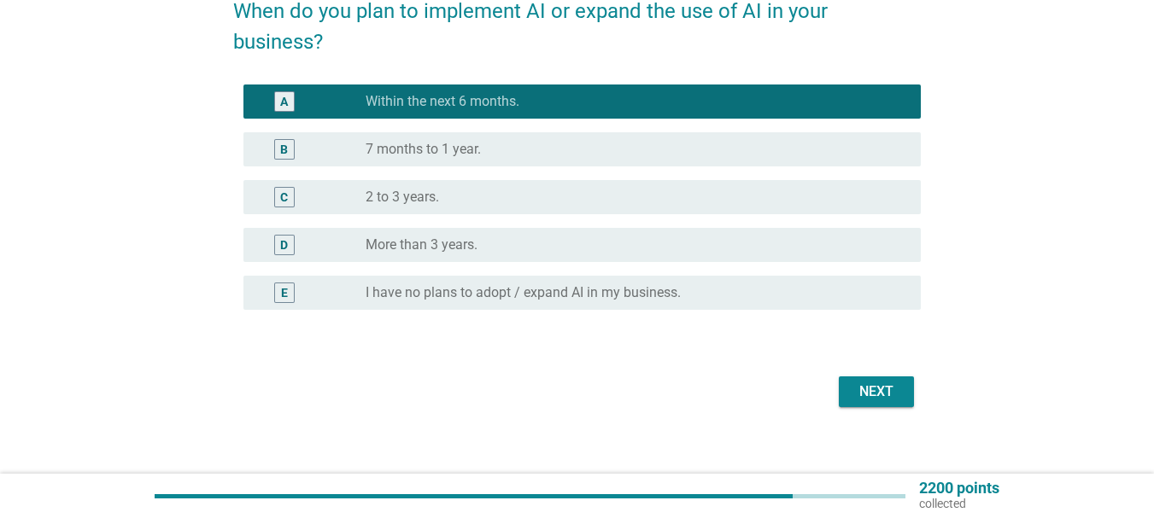
scroll to position [172, 0]
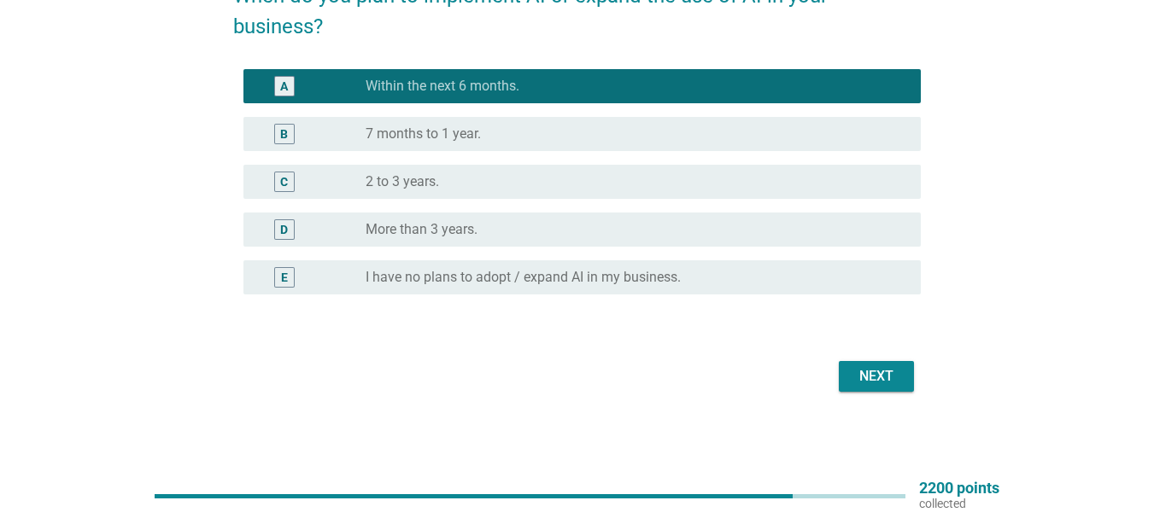
click at [889, 374] on div "Next" at bounding box center [876, 376] width 48 height 20
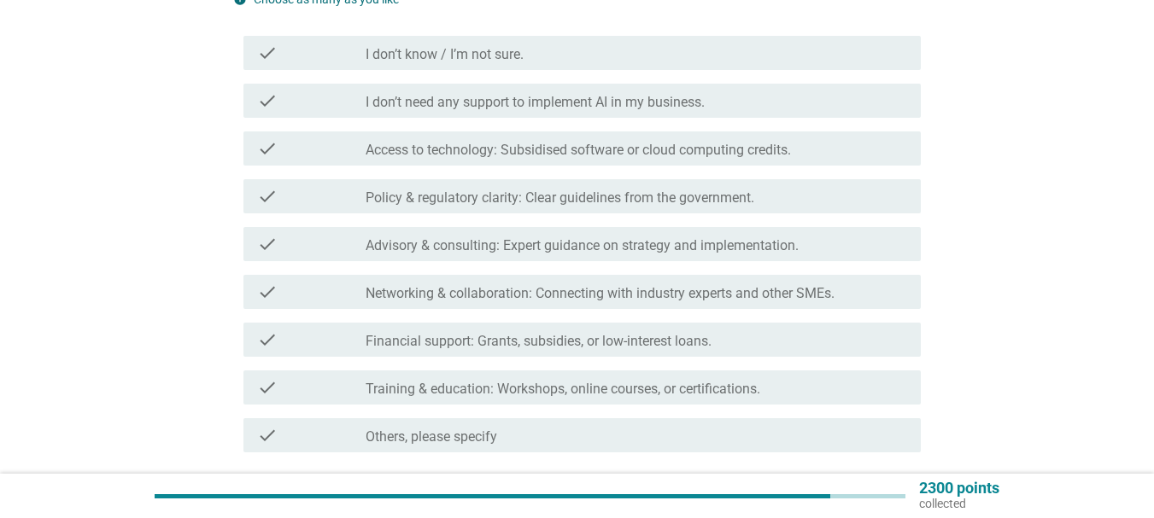
scroll to position [322, 0]
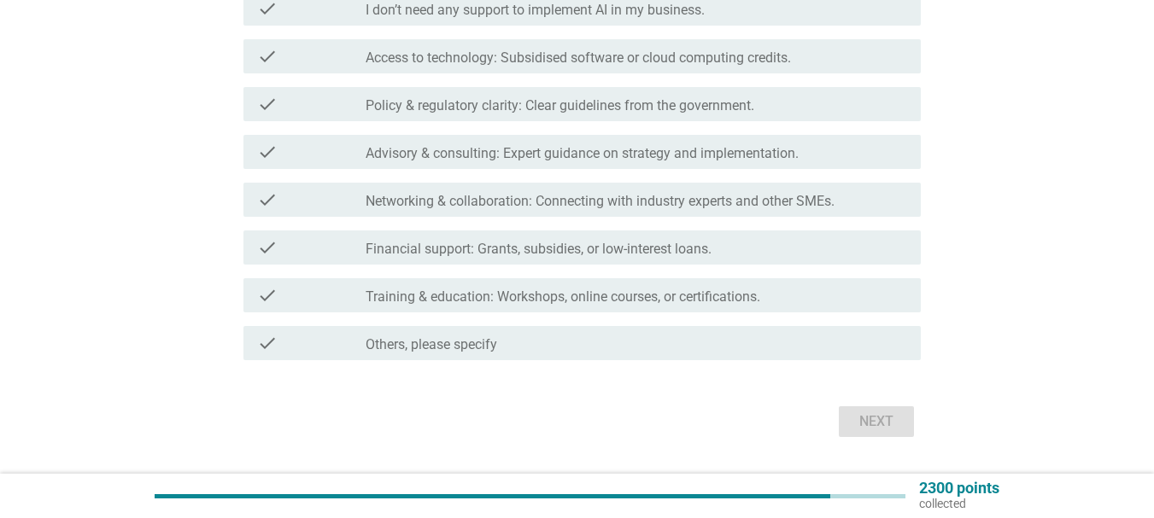
click at [527, 293] on label "Training & education: Workshops, online courses, or certifications." at bounding box center [562, 297] width 395 height 17
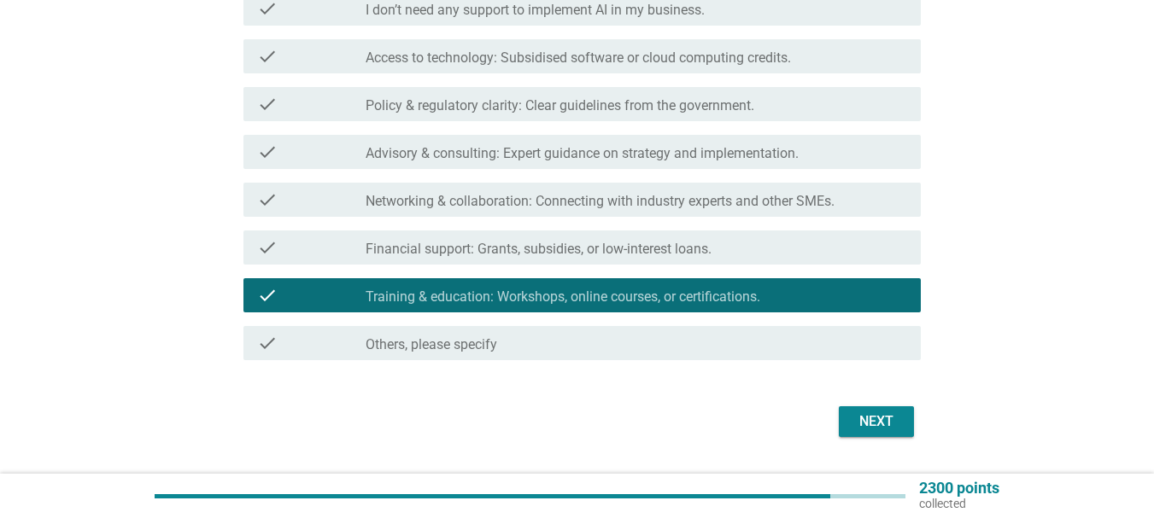
click at [894, 418] on div "Next" at bounding box center [876, 422] width 48 height 20
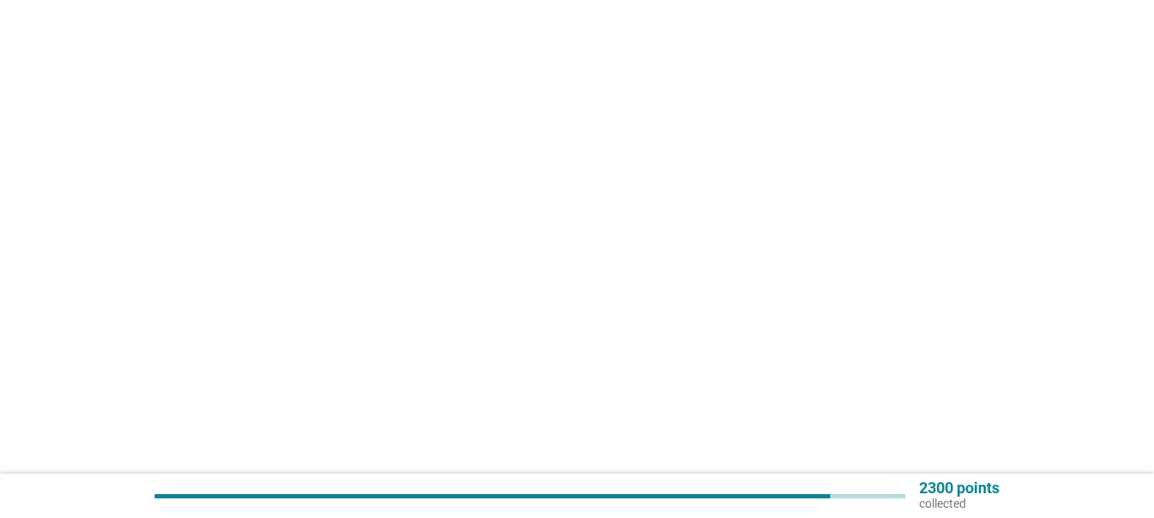
scroll to position [0, 0]
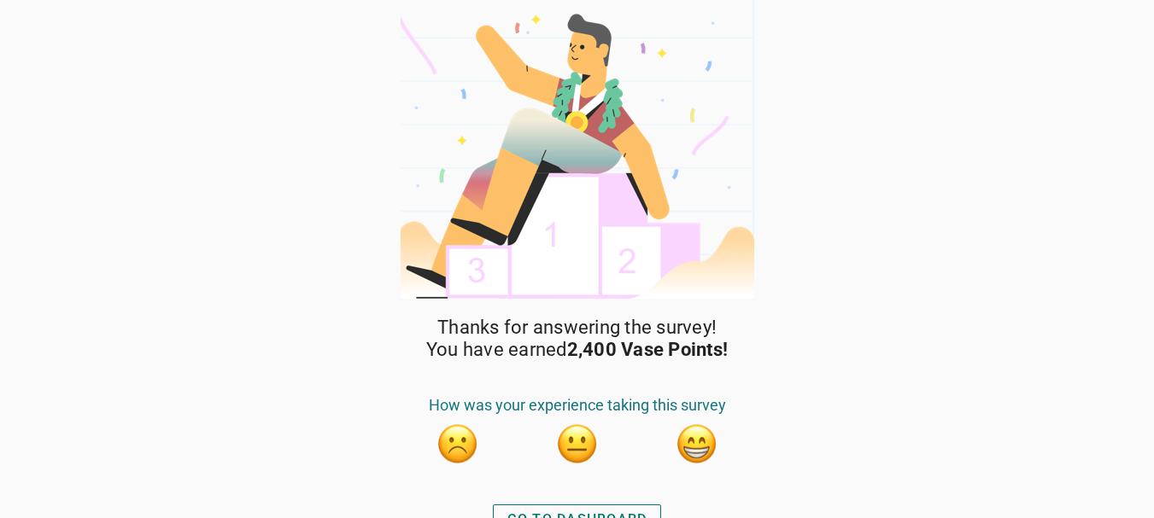
scroll to position [22, 0]
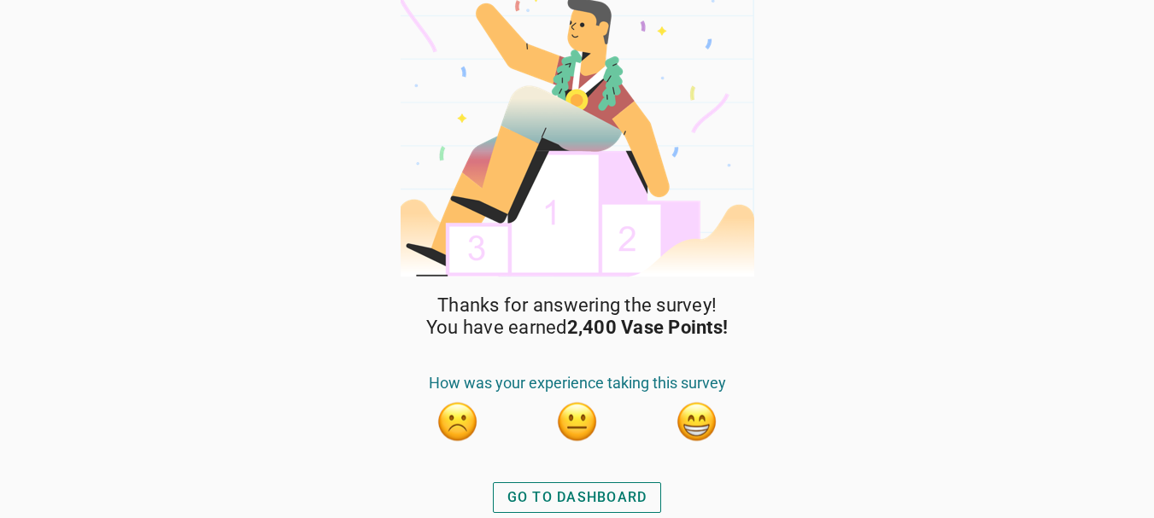
click at [643, 506] on div "GO TO DASHBOARD" at bounding box center [577, 498] width 140 height 20
